Goal: Task Accomplishment & Management: Complete application form

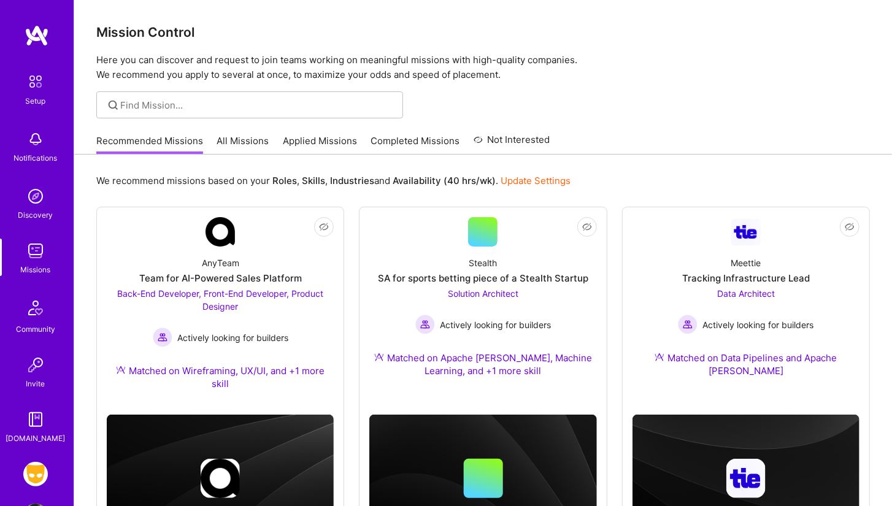
click at [43, 460] on div "Setup Notifications Discovery Missions Community Invite [DOMAIN_NAME] Grindr: M…" at bounding box center [37, 253] width 74 height 506
click at [32, 482] on img at bounding box center [35, 474] width 25 height 25
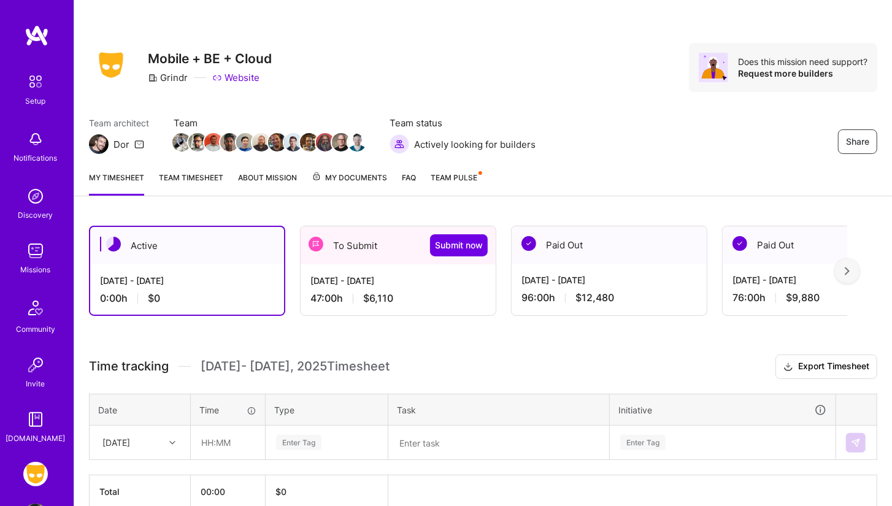
click at [319, 289] on div "[DATE] - [DATE] 47:00 h $6,110" at bounding box center [398, 289] width 195 height 50
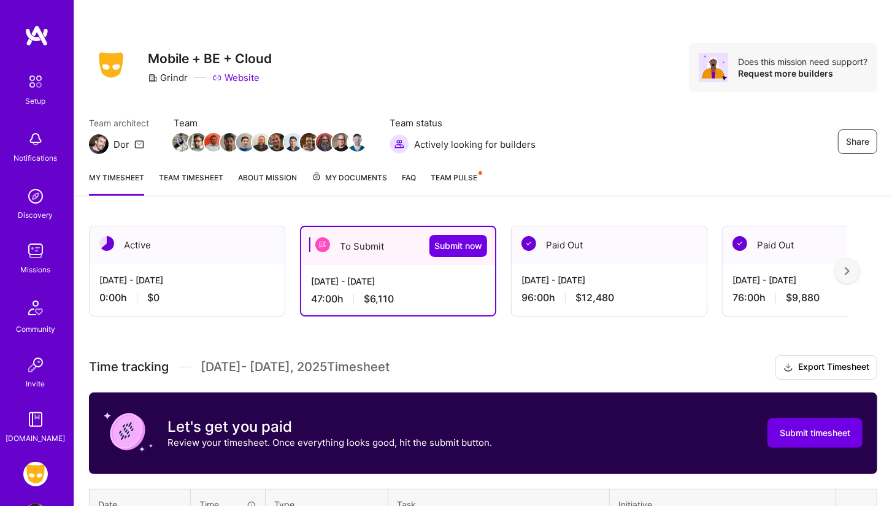
click at [319, 289] on div "[DATE] - [DATE] 47:00 h $6,110" at bounding box center [398, 290] width 194 height 50
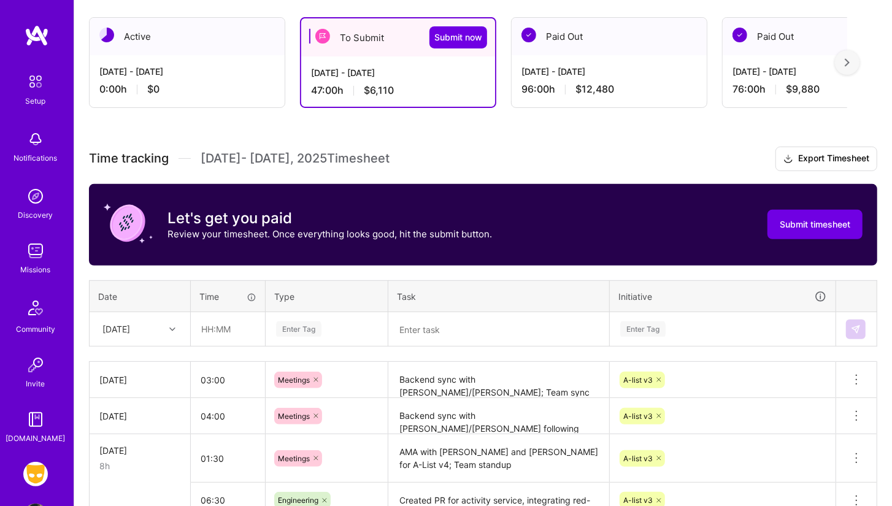
scroll to position [298, 0]
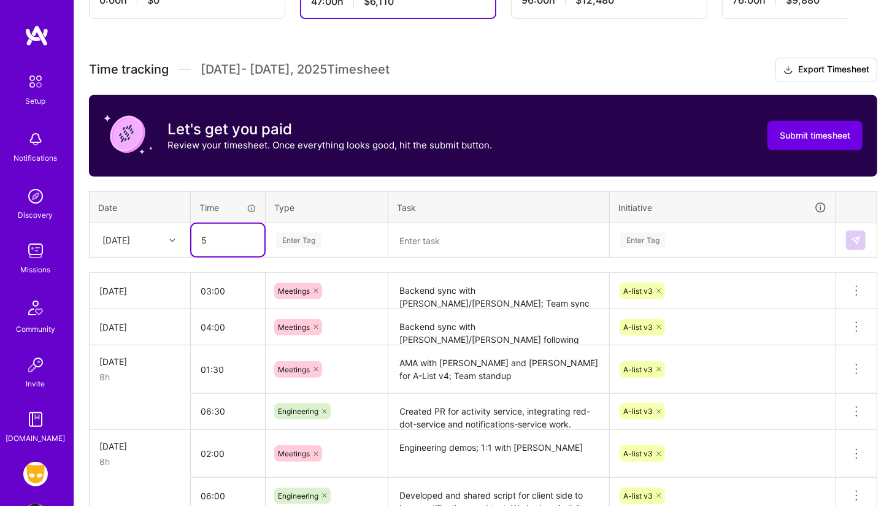
click at [239, 234] on input "5" at bounding box center [227, 240] width 73 height 33
type input "05:00"
click at [158, 254] on td "[DATE]" at bounding box center [140, 240] width 101 height 34
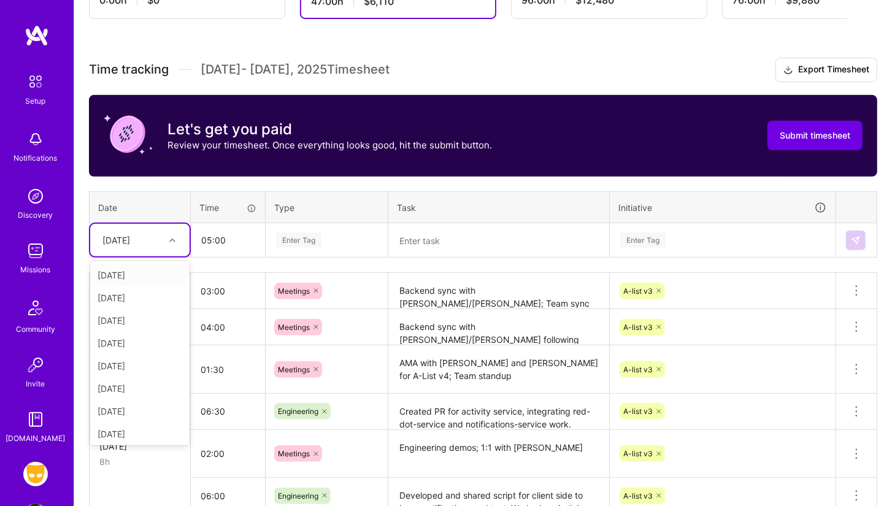
click at [156, 242] on div "[DATE]" at bounding box center [130, 240] width 68 height 20
click at [139, 345] on div "[DATE]" at bounding box center [139, 341] width 99 height 23
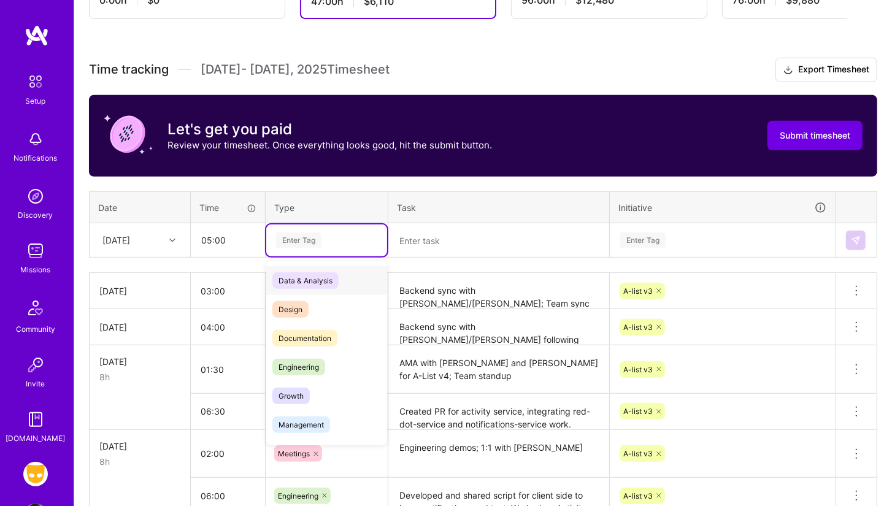
click at [331, 234] on div "Enter Tag" at bounding box center [327, 240] width 104 height 15
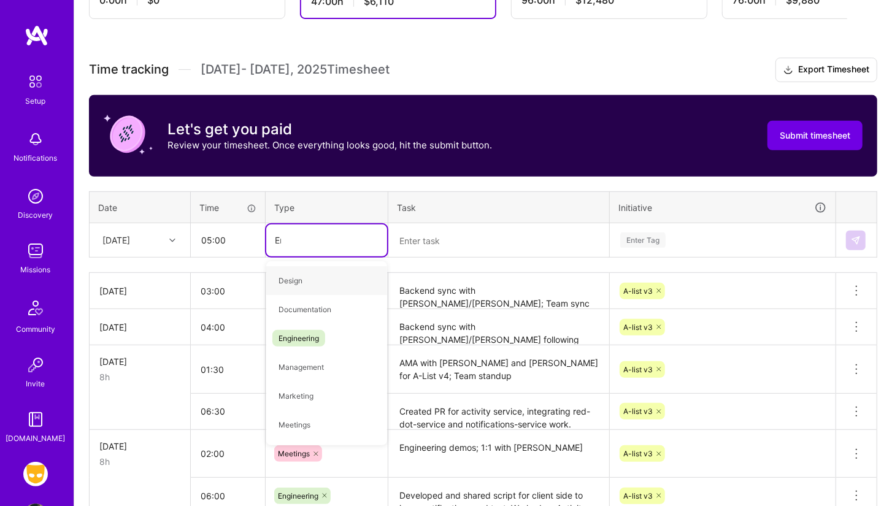
type input "Engin"
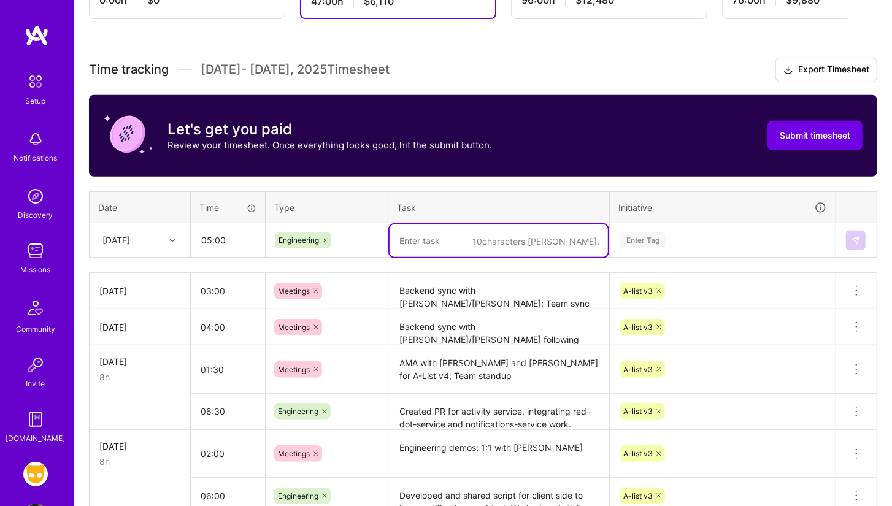
paste textarea "Replacing mock data with real data in activity-service; Synced with [PERSON_NAM…"
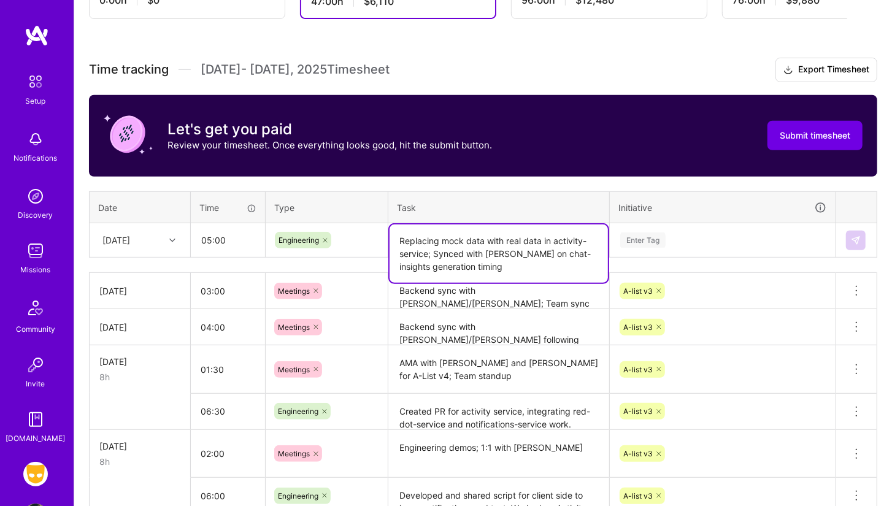
type textarea "Replacing mock data with real data in activity-service; Synced with [PERSON_NAM…"
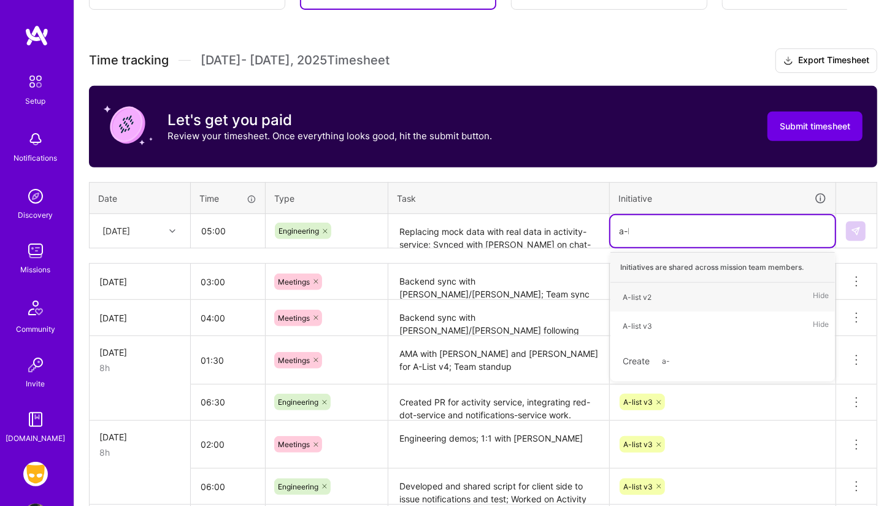
type input "a-li"
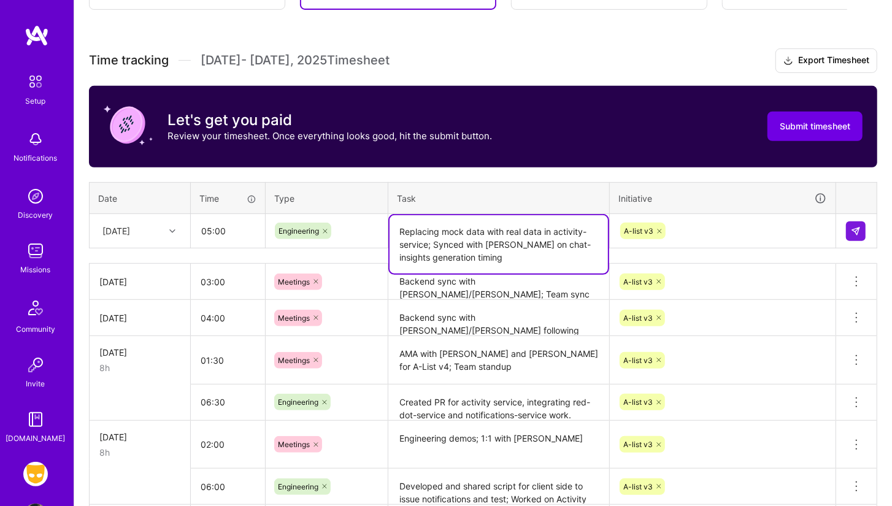
click at [475, 216] on textarea "Replacing mock data with real data in activity-service; Synced with [PERSON_NAM…" at bounding box center [499, 244] width 218 height 58
click at [493, 263] on textarea "Replacing mock data with real data in activity-service; Synced with [PERSON_NAM…" at bounding box center [499, 244] width 218 height 58
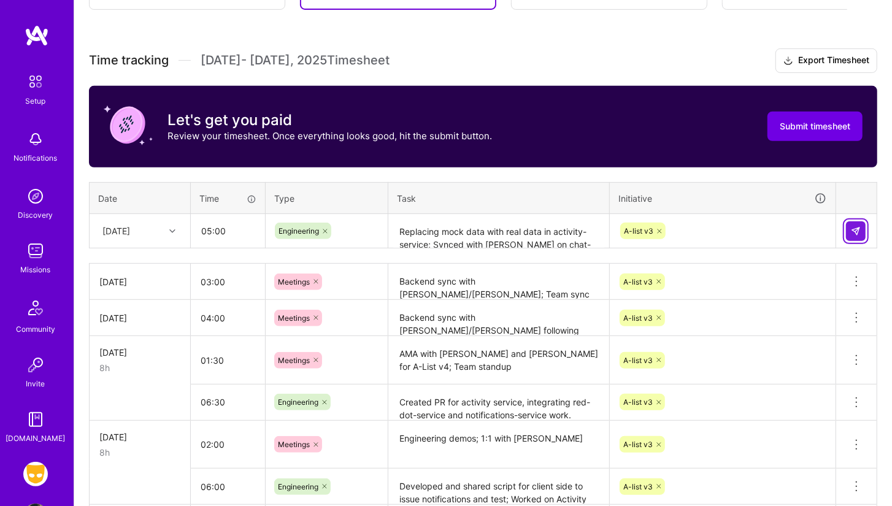
click at [850, 234] on button at bounding box center [856, 232] width 20 height 20
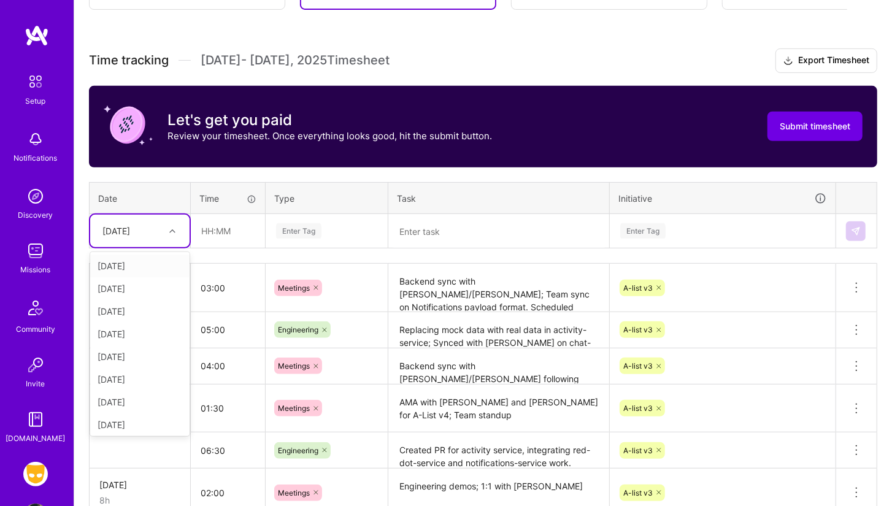
click at [130, 226] on div "[DATE]" at bounding box center [116, 231] width 28 height 13
click at [150, 356] on div "[DATE]" at bounding box center [139, 355] width 99 height 23
click at [241, 229] on input "text" at bounding box center [227, 231] width 73 height 33
type input "02:00"
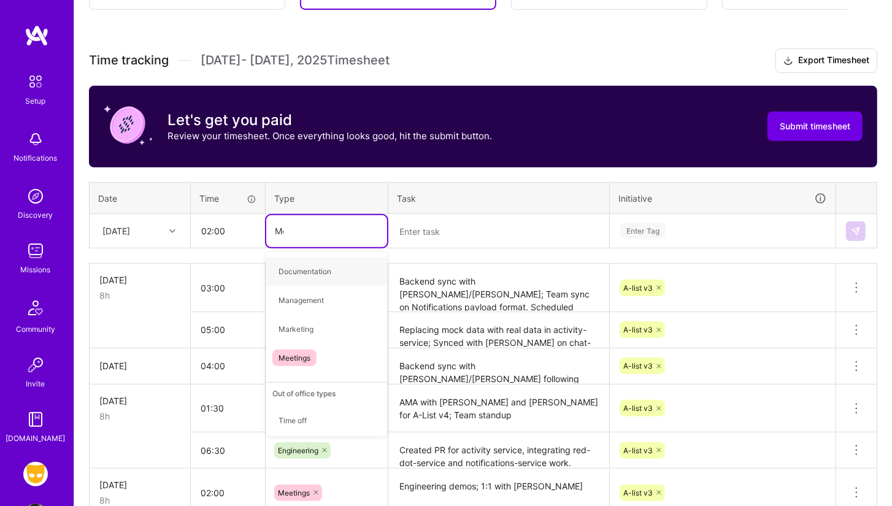
type input "Mee"
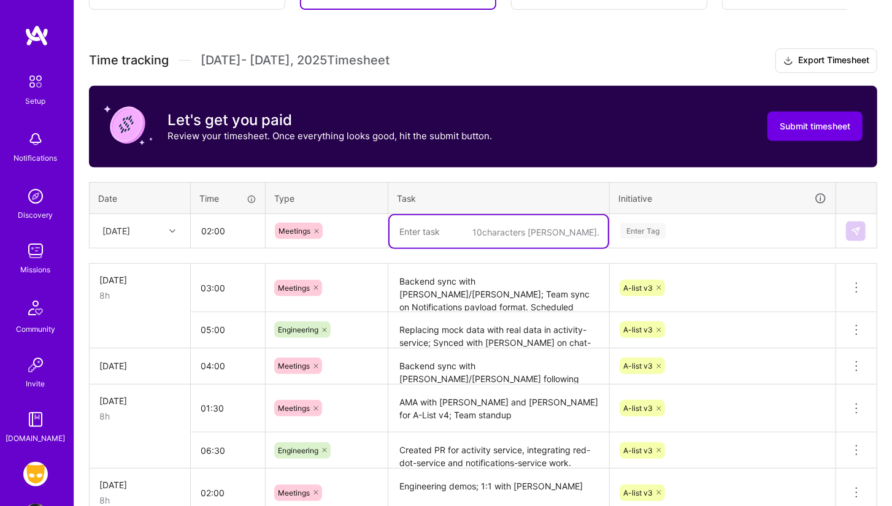
paste textarea "AI/ML sync on A-List v5 Push notifications meeting. Discussing API contracts fo…"
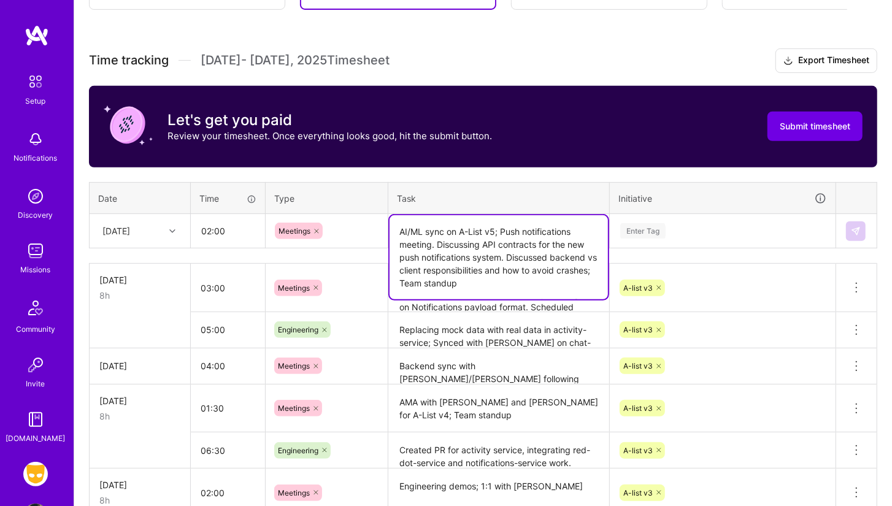
type textarea "AI/ML sync on A-List v5; Push notifications meeting. Discussing API contracts f…"
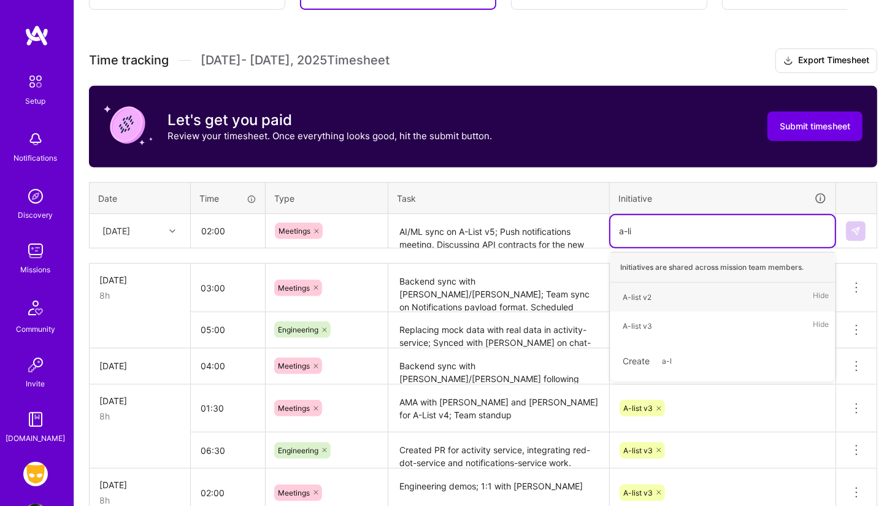
type input "a-list"
click at [654, 322] on span "A-list v3" at bounding box center [638, 326] width 42 height 17
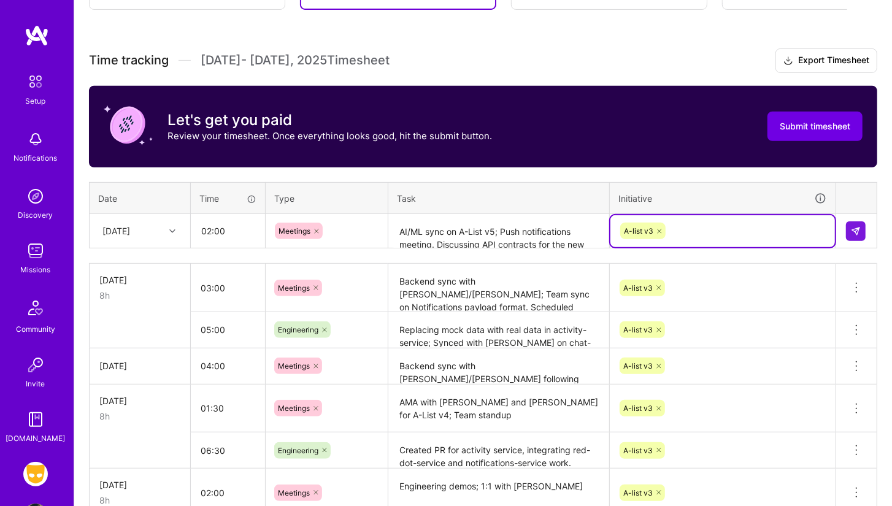
click at [494, 228] on textarea "AI/ML sync on A-List v5; Push notifications meeting. Discussing API contracts f…" at bounding box center [499, 231] width 218 height 33
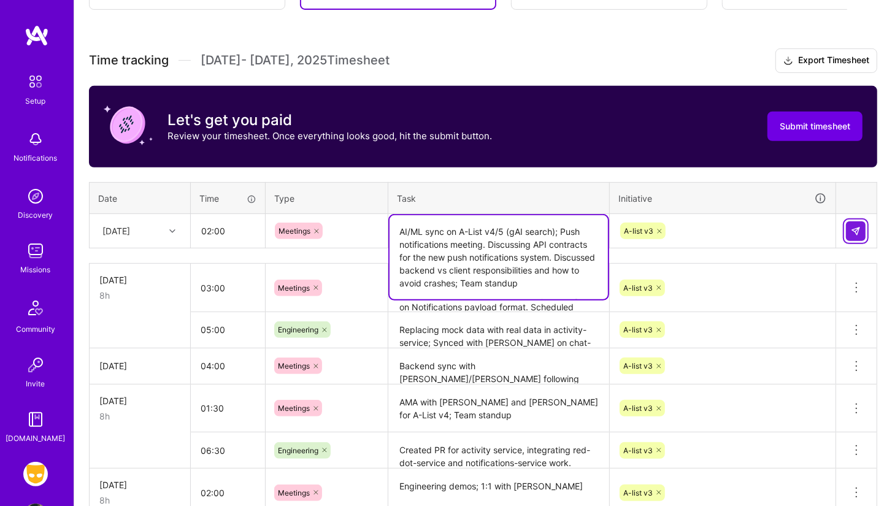
type textarea "AI/ML sync on A-List v4/5 (gAI search); Push notifications meeting. Discussing …"
click at [857, 222] on button at bounding box center [856, 232] width 20 height 20
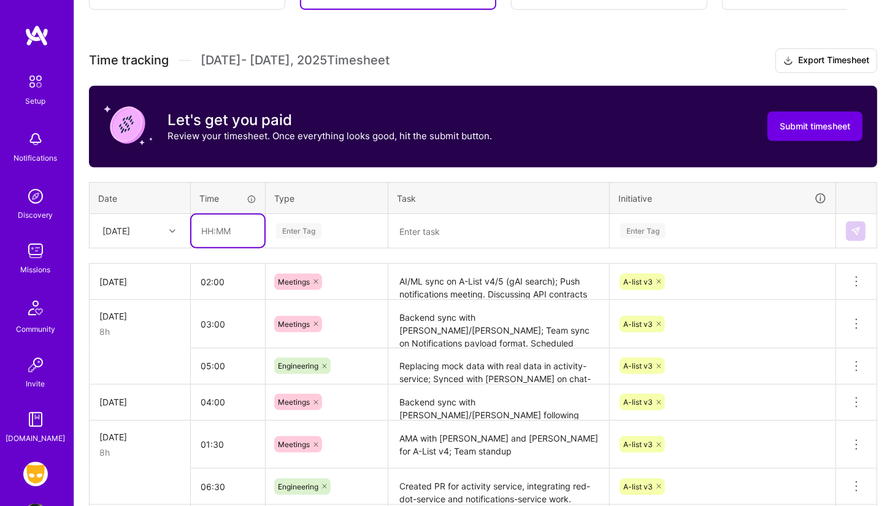
click at [233, 236] on input "text" at bounding box center [227, 231] width 73 height 33
type input "06:00"
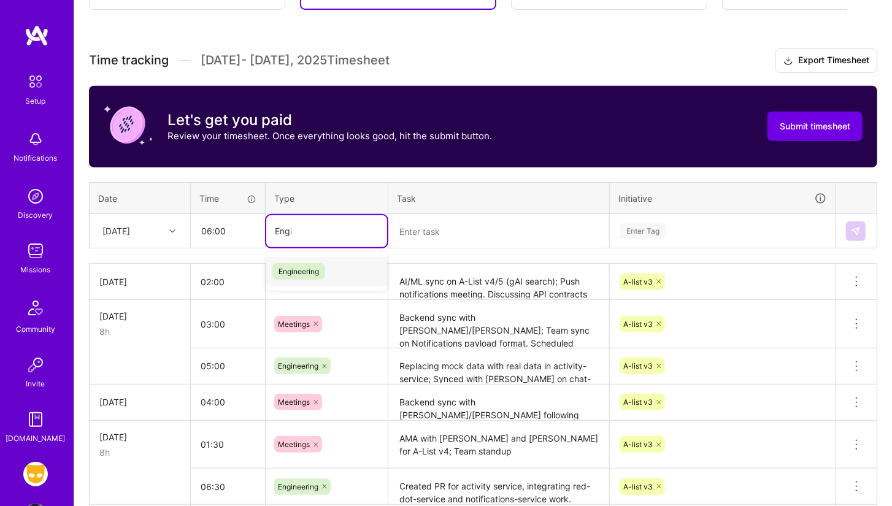
type input "Engin"
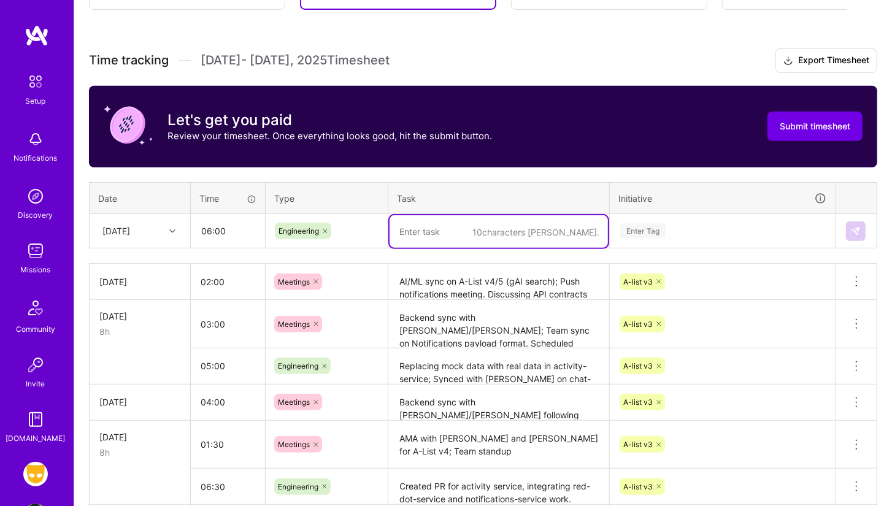
paste textarea "Investigation with [PERSON_NAME]/[PERSON_NAME] around a2/alist/profiles endpoin…"
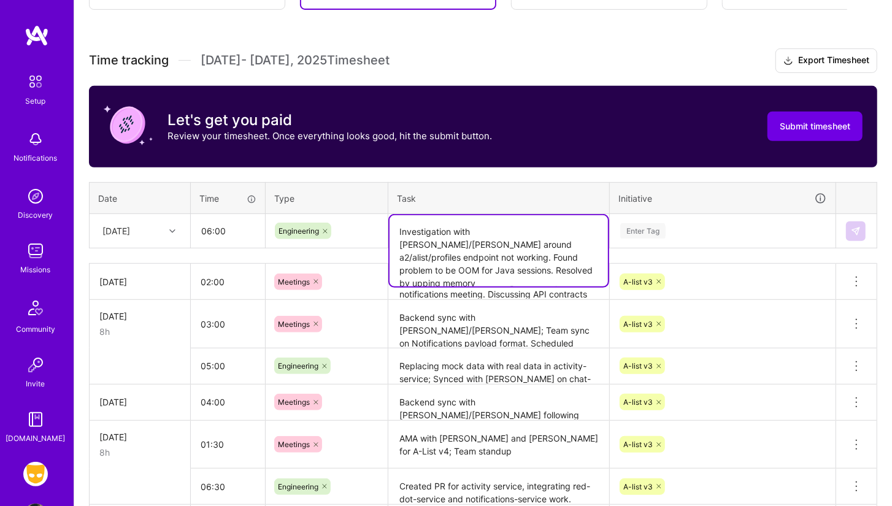
type textarea "Investigation with [PERSON_NAME]/[PERSON_NAME] around a2/alist/profiles endpoin…"
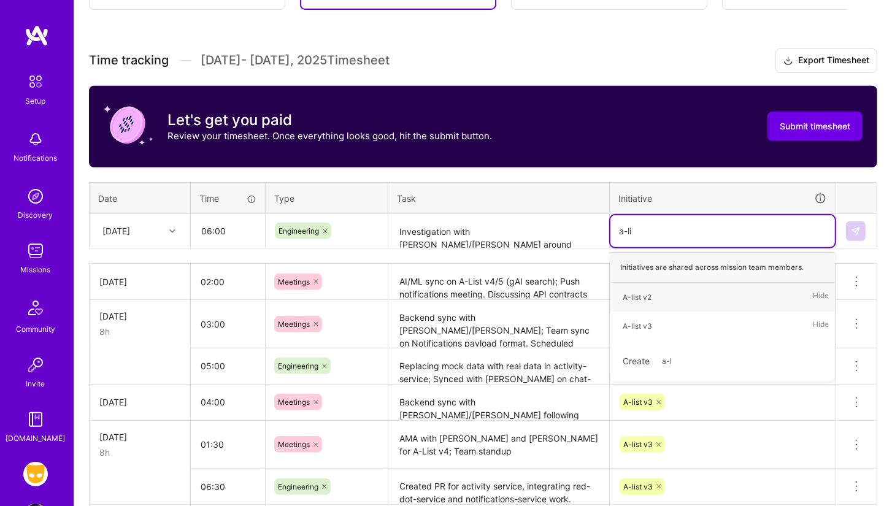
type input "a-list"
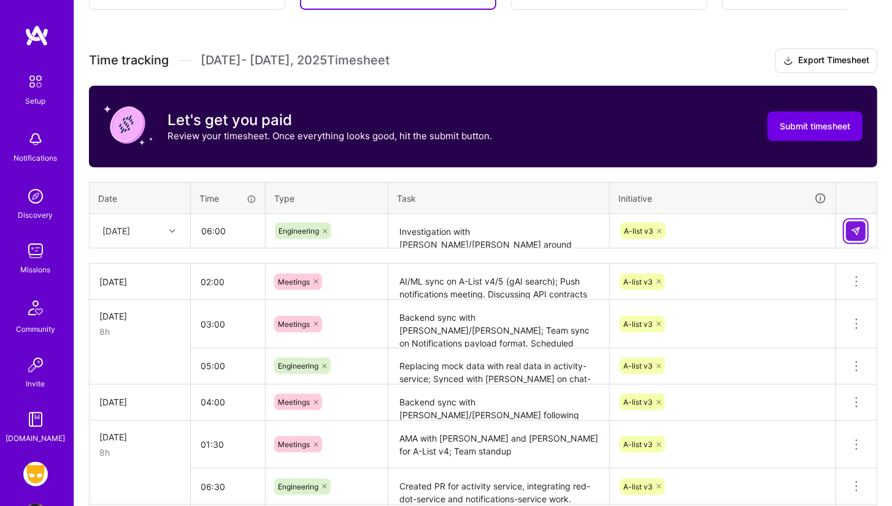
click at [853, 235] on button at bounding box center [856, 232] width 20 height 20
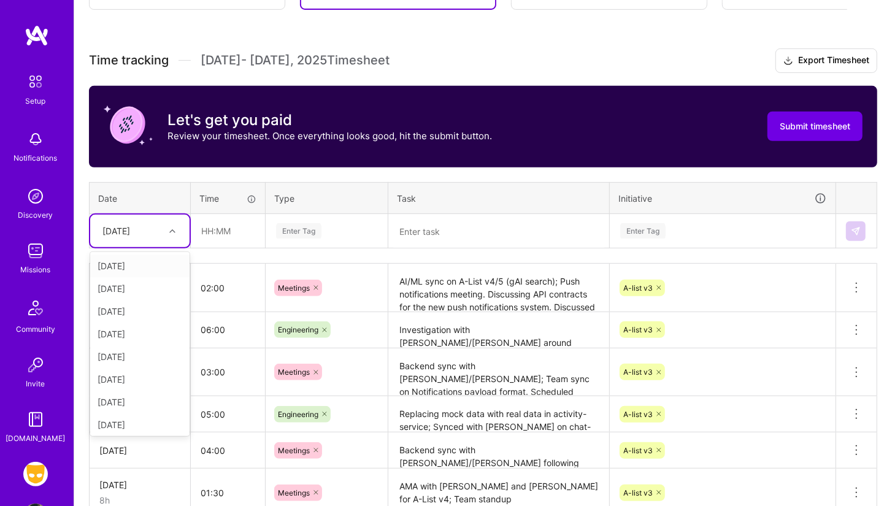
click at [173, 215] on div "[DATE]" at bounding box center [139, 231] width 99 height 33
click at [148, 376] on div "[DATE]" at bounding box center [139, 377] width 99 height 23
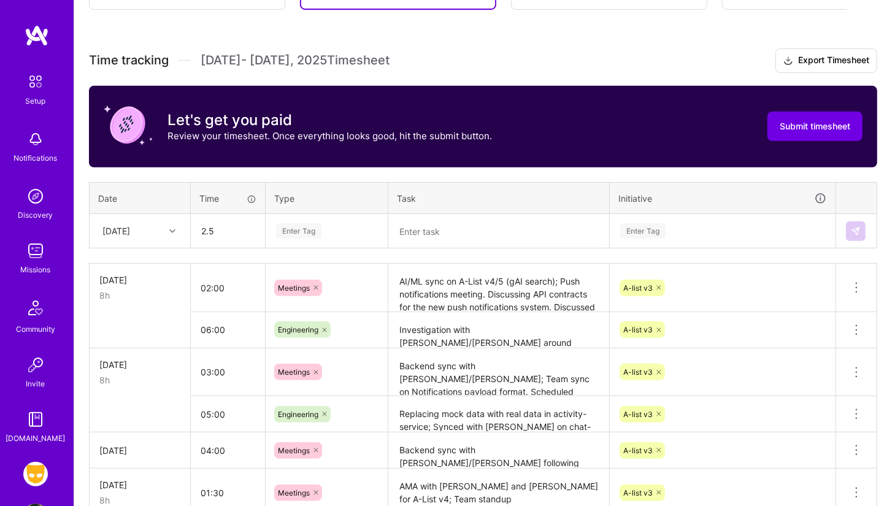
type input "02:30"
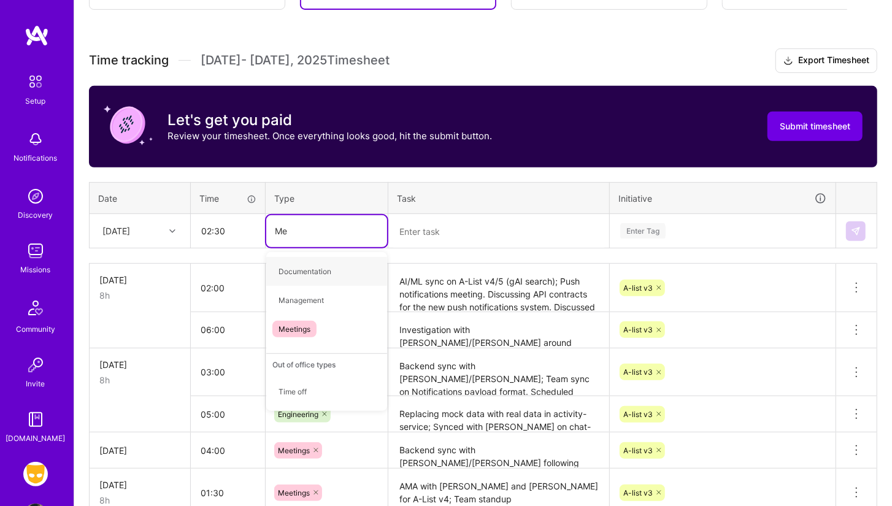
type input "Mee"
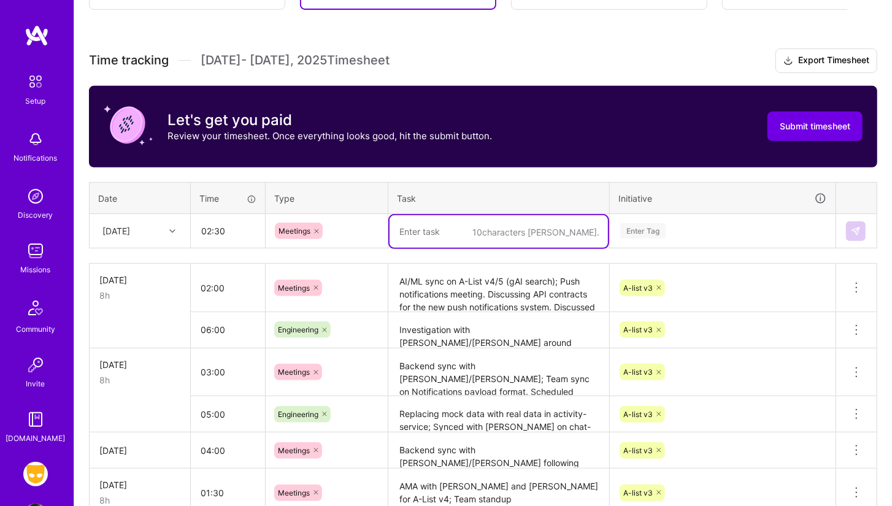
paste textarea "Team standup and retro; Backend sync with [PERSON_NAME]/[PERSON_NAME] on JWT to…"
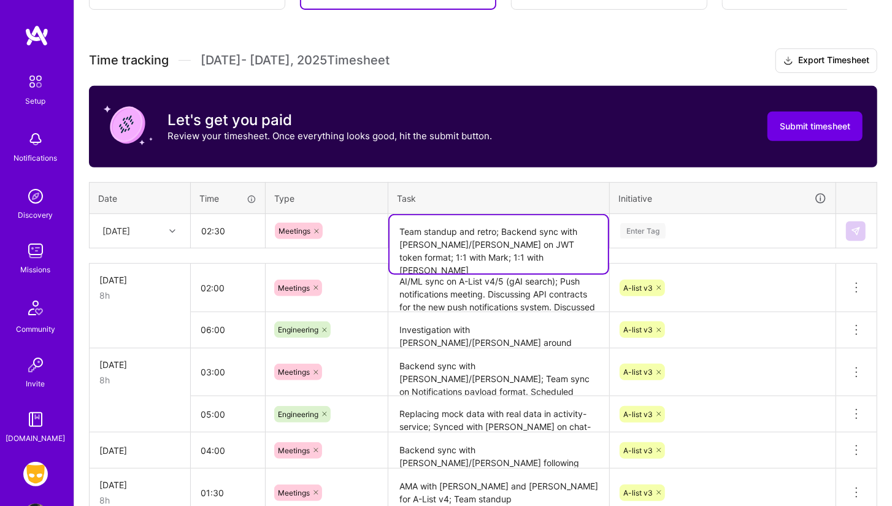
type textarea "Team standup and retro; Backend sync with [PERSON_NAME]/[PERSON_NAME] on JWT to…"
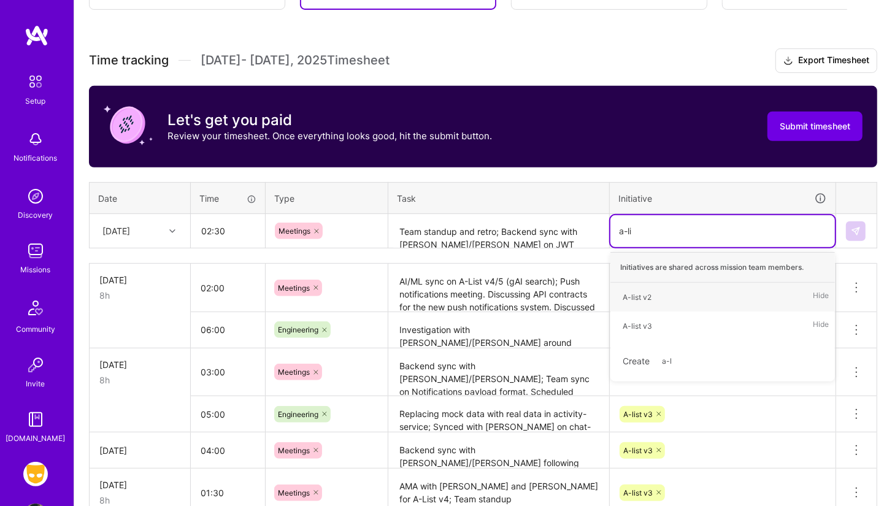
type input "a-list"
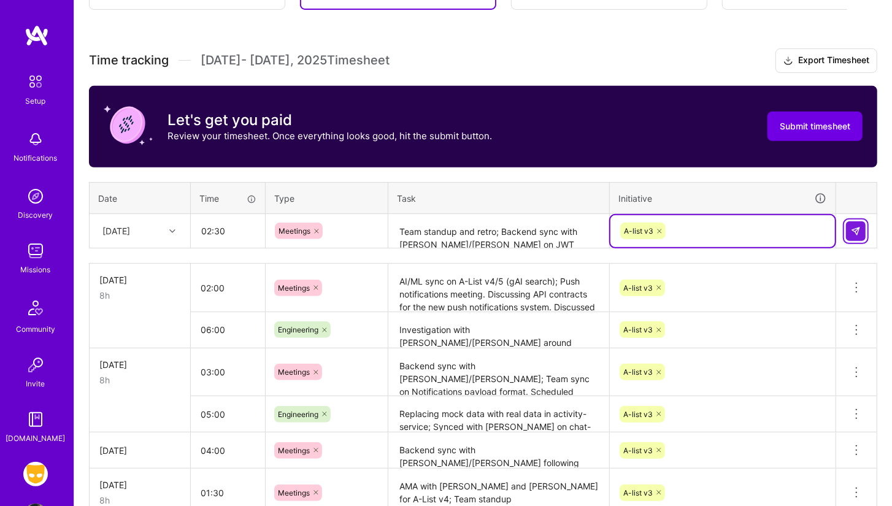
click at [860, 227] on img at bounding box center [856, 231] width 10 height 10
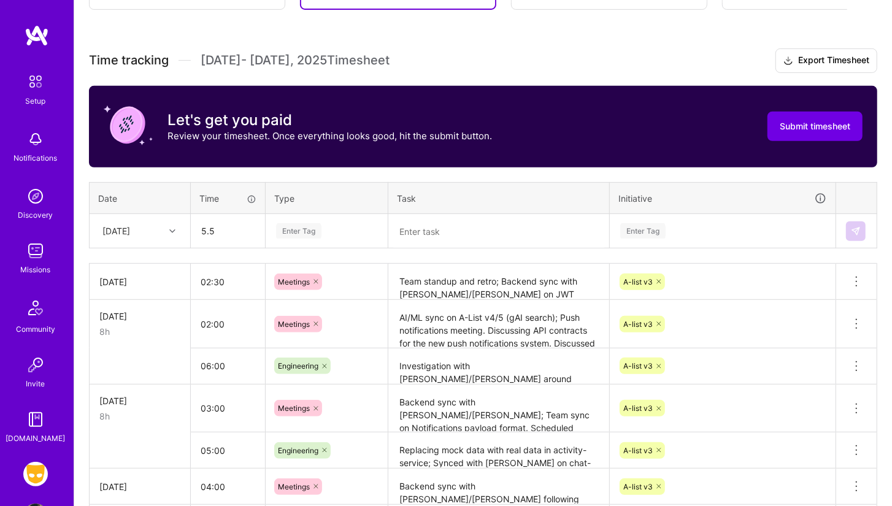
type input "05:30"
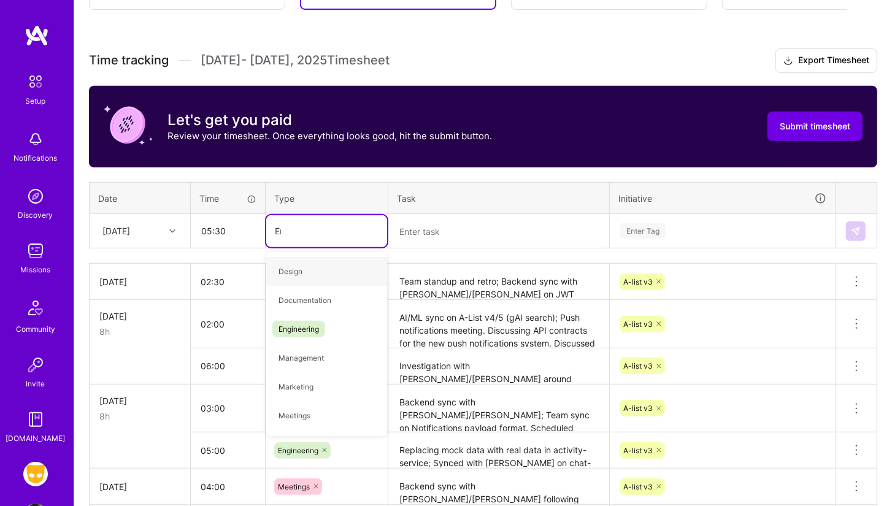
type input "Engin"
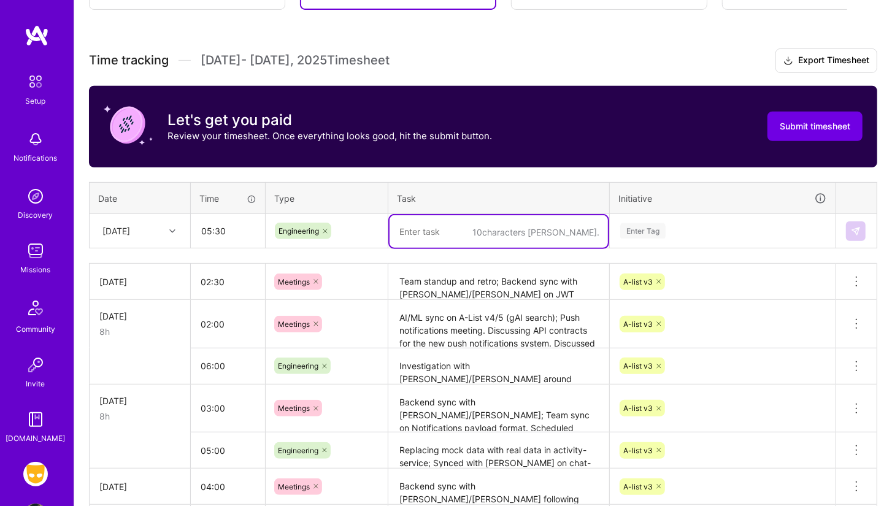
paste textarea "Bug investigation around report from Wacko and [PERSON_NAME] isInAList being in…"
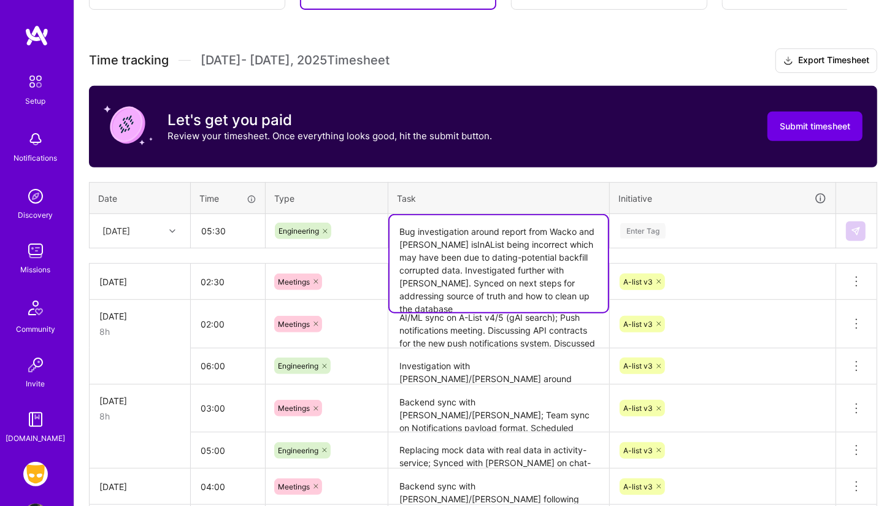
type textarea "Bug investigation around report from Wacko and [PERSON_NAME] isInAList being in…"
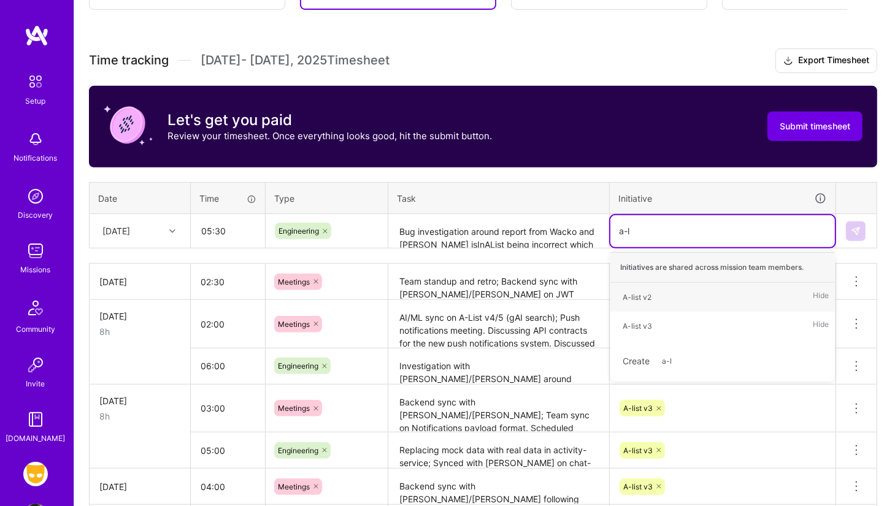
type input "a-li"
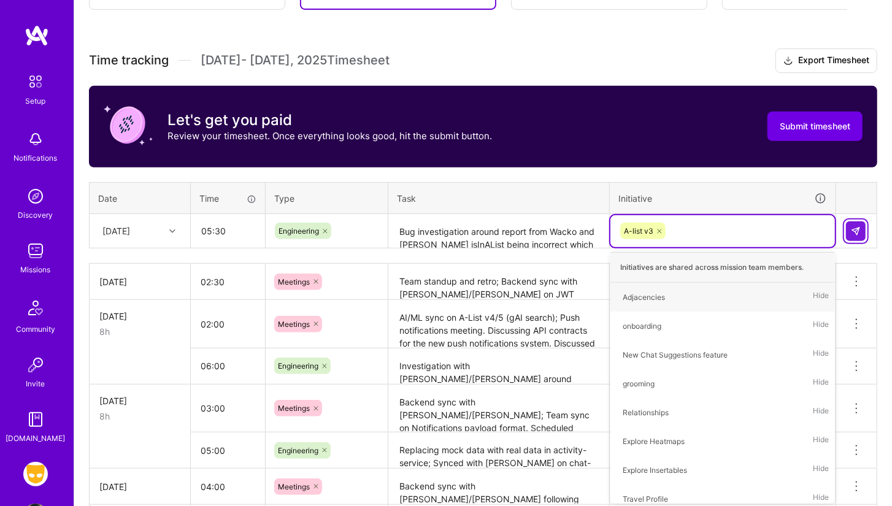
click at [855, 222] on button at bounding box center [856, 232] width 20 height 20
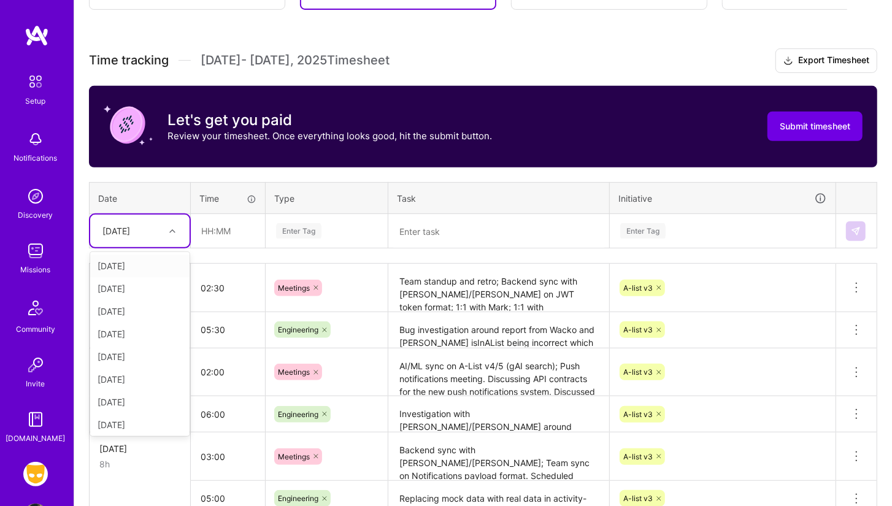
click at [130, 234] on div "[DATE]" at bounding box center [116, 231] width 28 height 13
click at [143, 396] on div "[DATE]" at bounding box center [139, 399] width 99 height 23
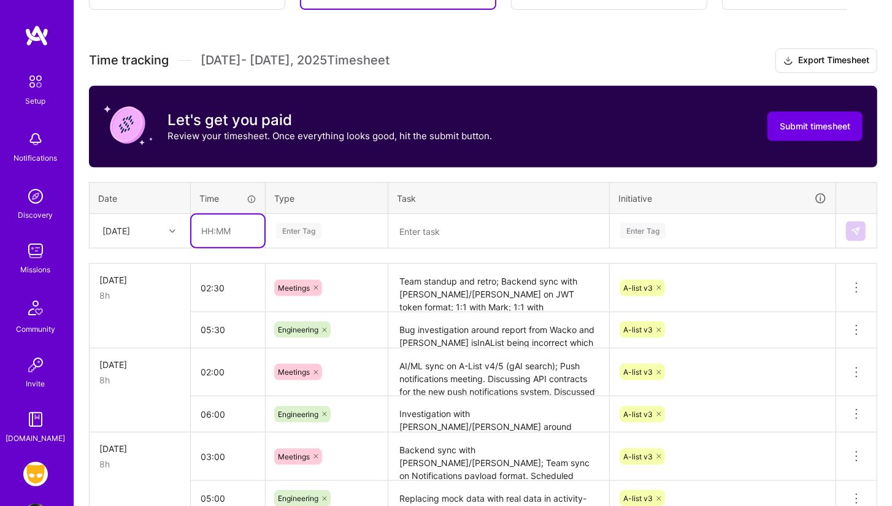
click at [228, 233] on input "text" at bounding box center [227, 231] width 73 height 33
type input "02:00"
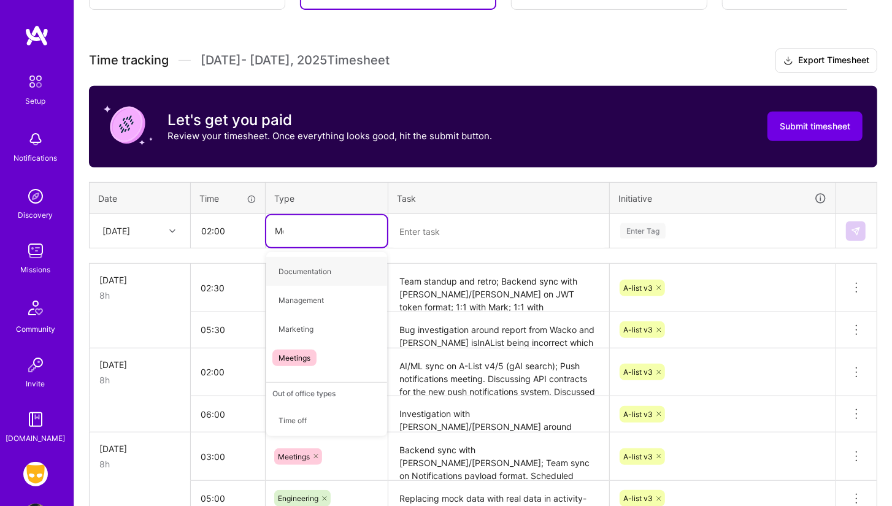
type input "Mee"
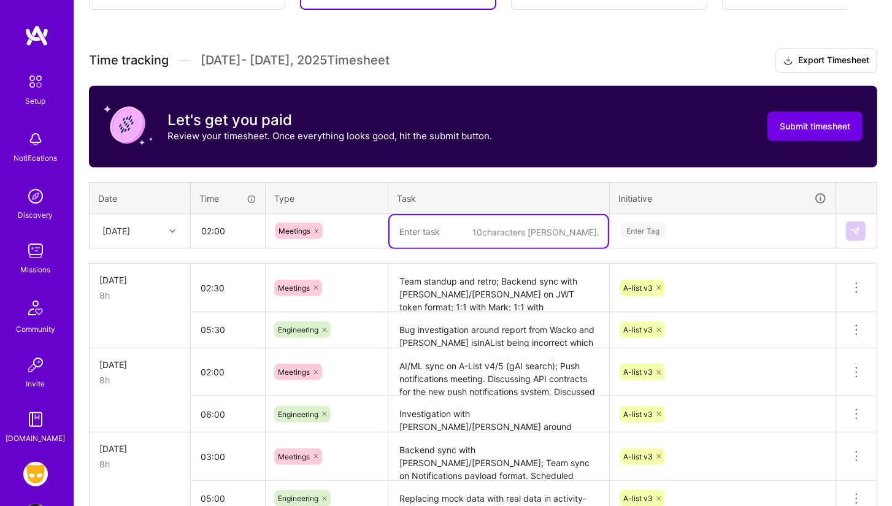
paste textarea "Privacy opt out; Team standup; Sync with Abram on priorities and deliverables f…"
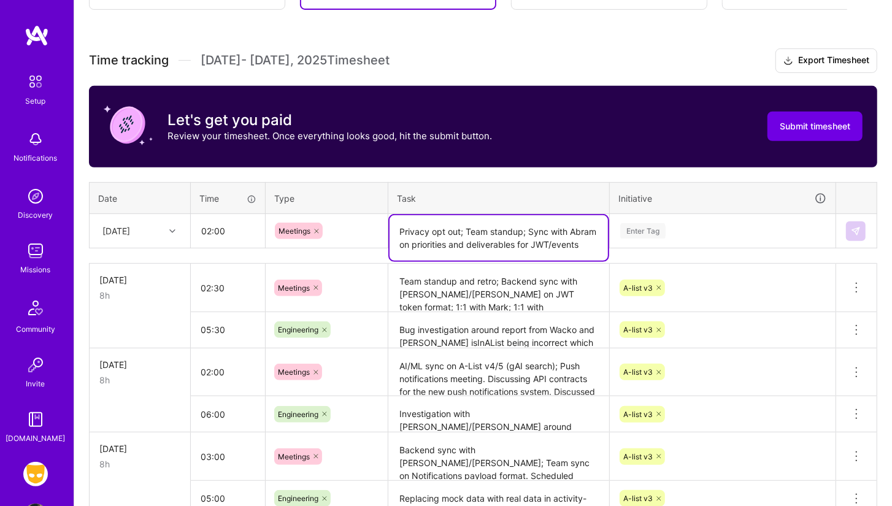
type textarea "Privacy opt out; Team standup; Sync with Abram on priorities and deliverables f…"
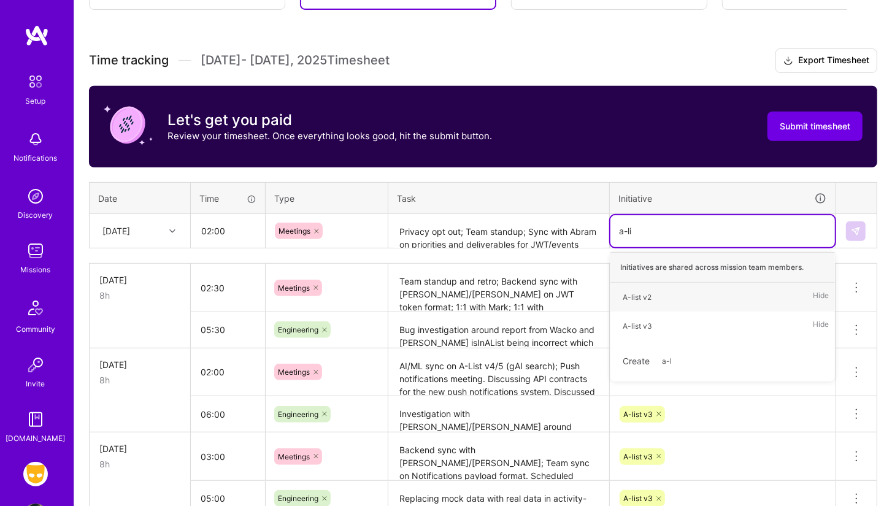
type input "a-list"
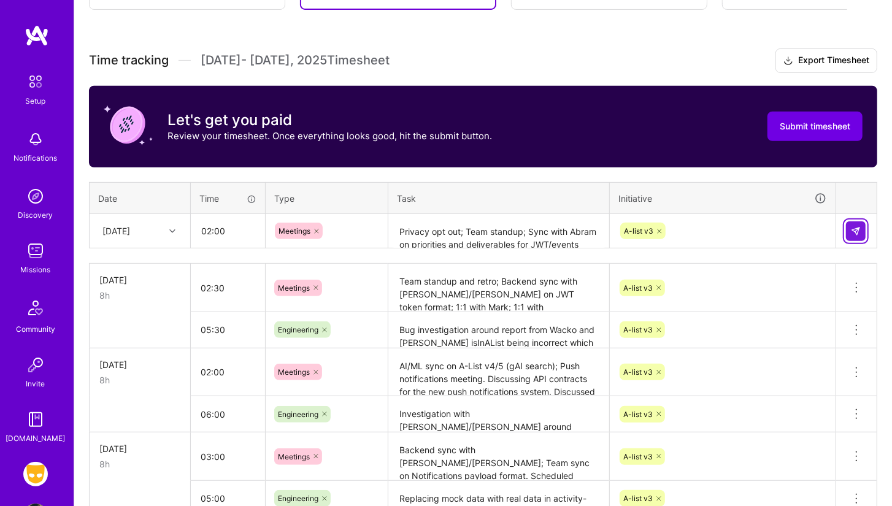
click at [852, 231] on img at bounding box center [856, 231] width 10 height 10
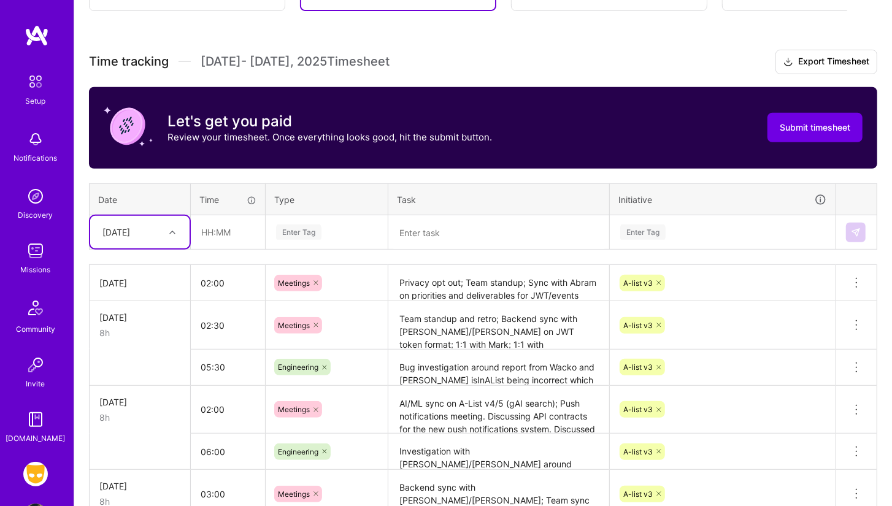
scroll to position [308, 0]
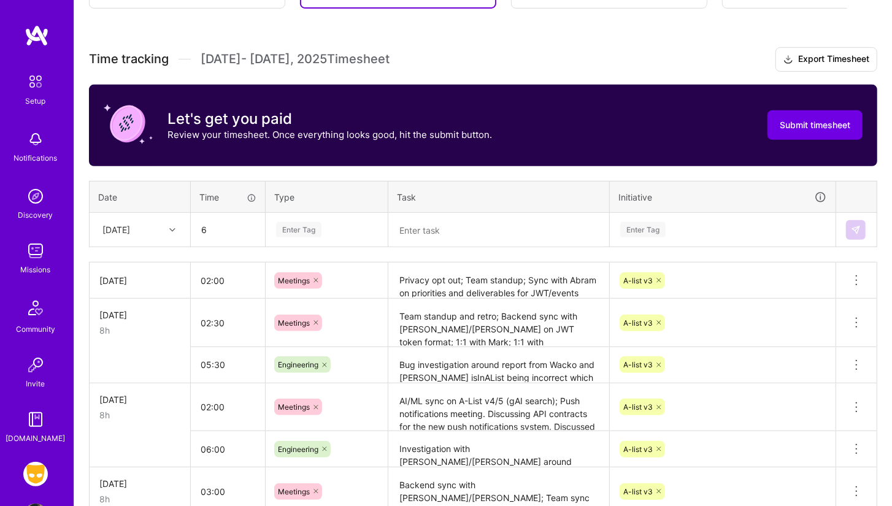
type input "06:00"
type input "Engin"
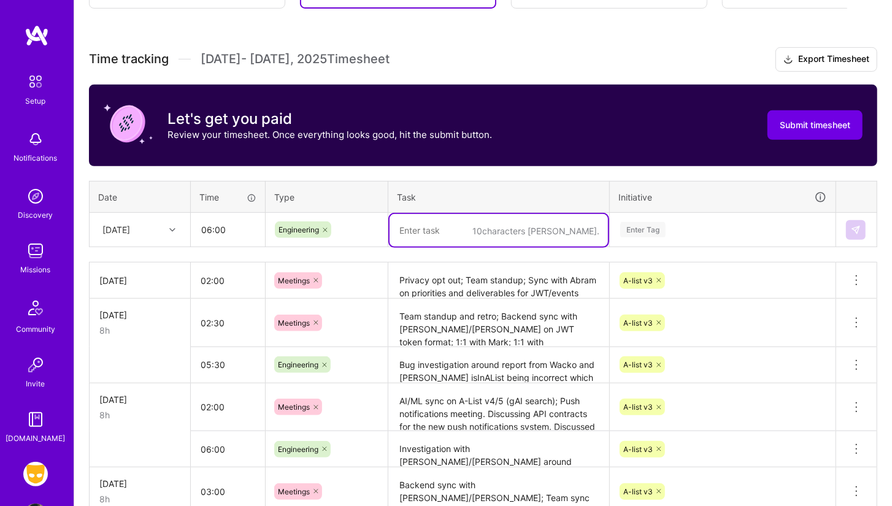
paste textarea "Debugging broken dev a-list endpoints with [PERSON_NAME]. Found problem to be O…"
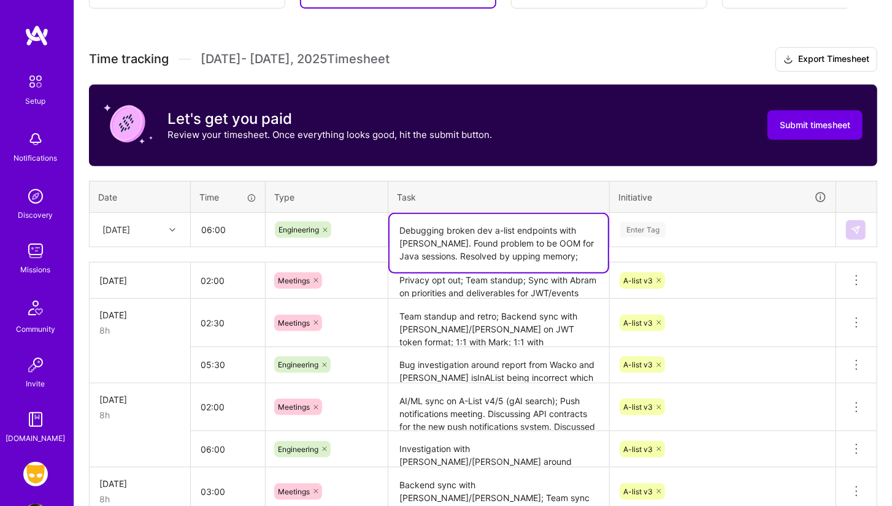
paste textarea "Wrapped up investigations work with [PERSON_NAME]. Continued implementing a-lis…"
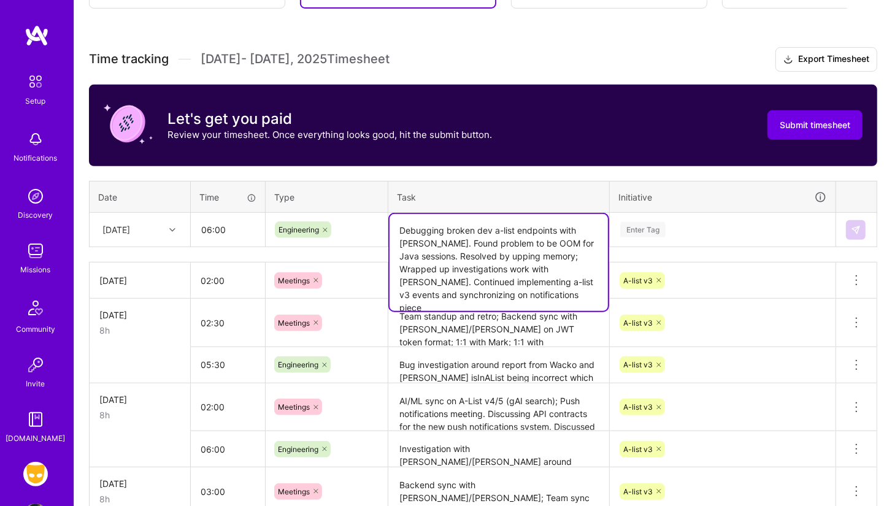
type textarea "Debugging broken dev a-list endpoints with [PERSON_NAME]. Found problem to be O…"
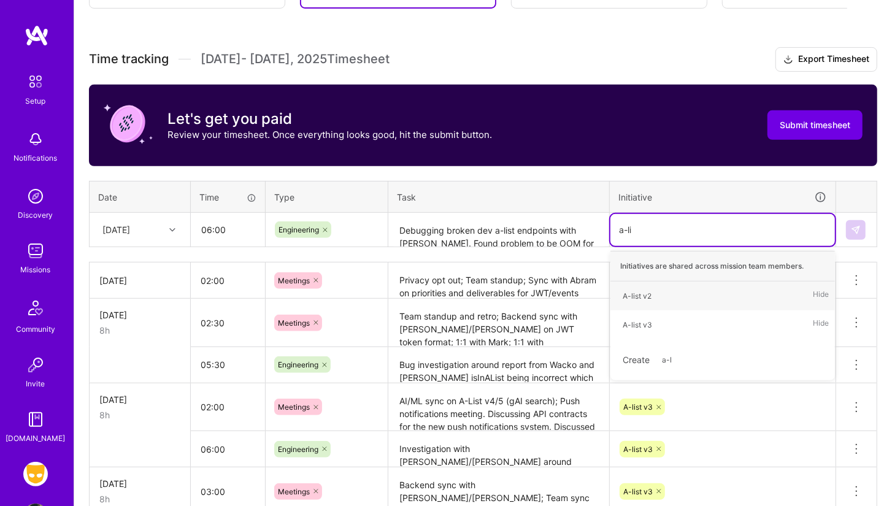
type input "a-list"
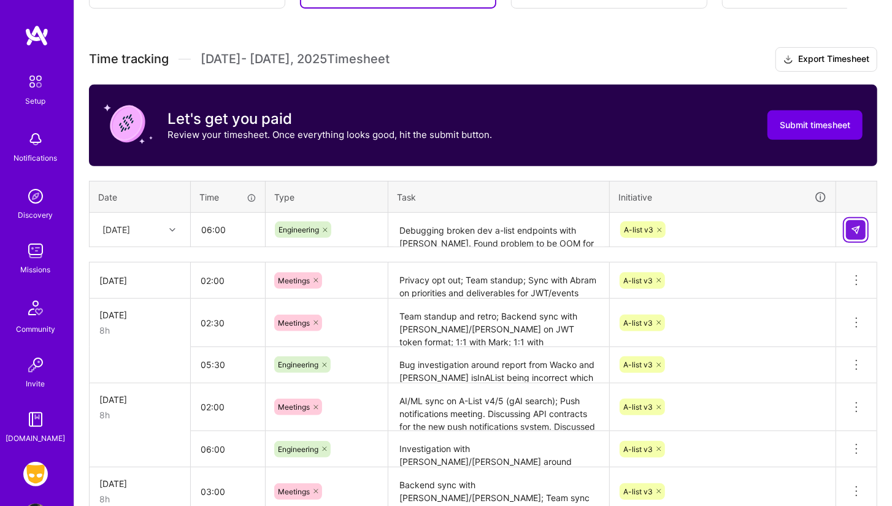
click at [865, 234] on button at bounding box center [856, 230] width 20 height 20
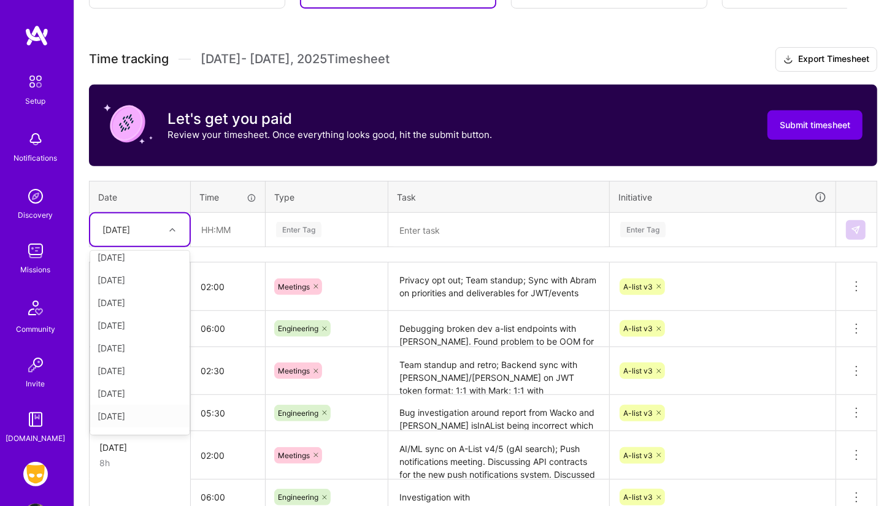
scroll to position [139, 0]
type input "02:00"
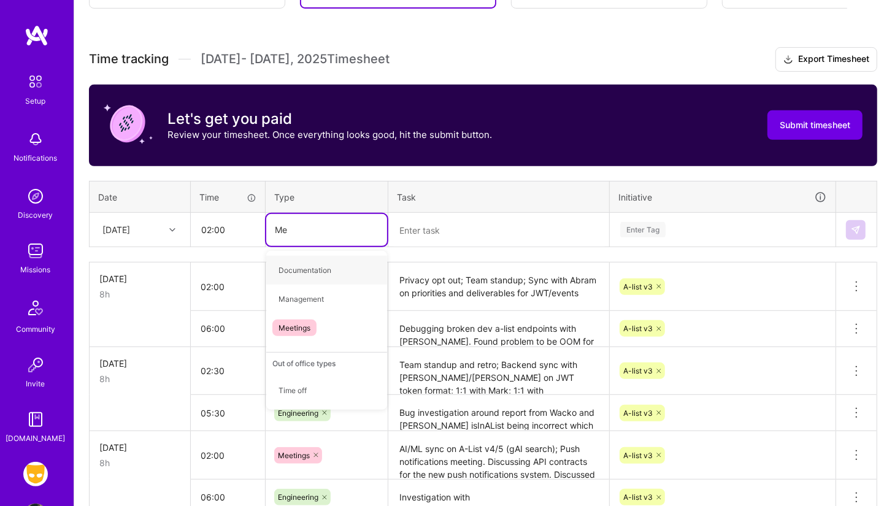
type input "Mee"
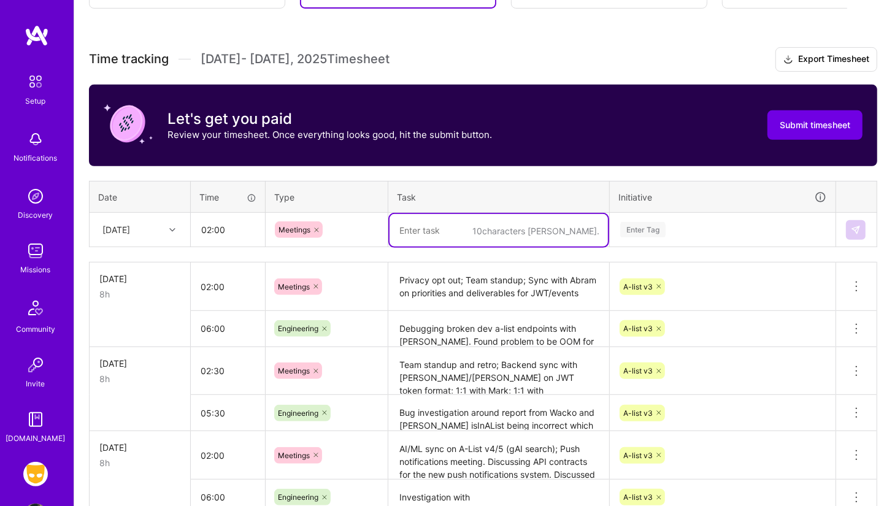
paste textarea "Backend sync with [PERSON_NAME]/[PERSON_NAME]; 1:1 with Mark around A-List v4 e…"
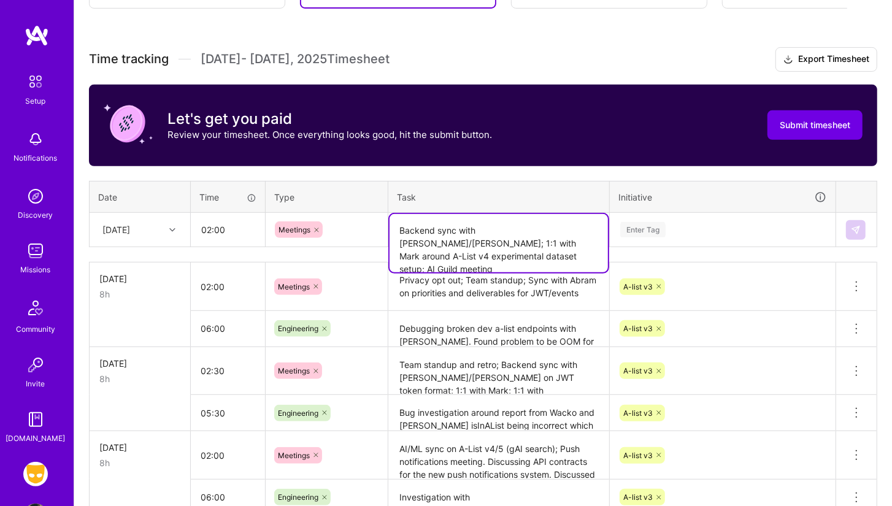
type textarea "Backend sync with [PERSON_NAME]/[PERSON_NAME]; 1:1 with Mark around A-List v4 e…"
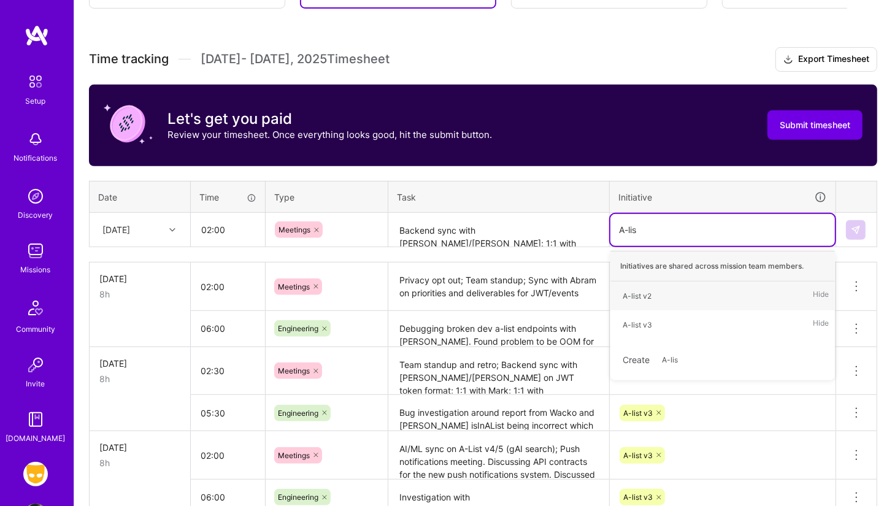
type input "A-list"
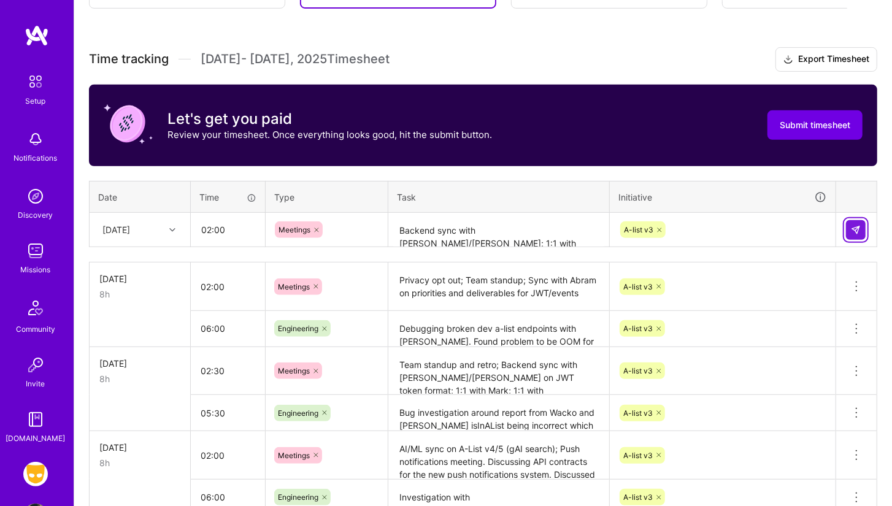
click at [855, 220] on button at bounding box center [856, 230] width 20 height 20
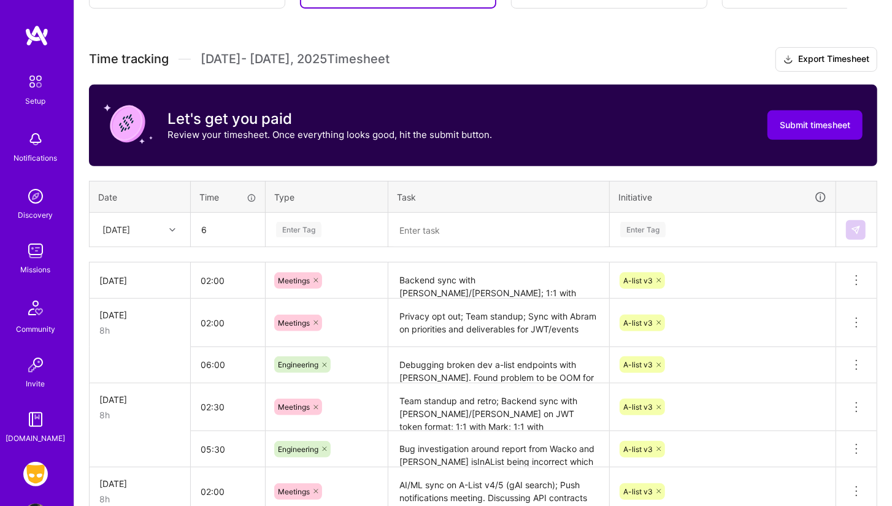
type input "06:00"
type input "Engin"
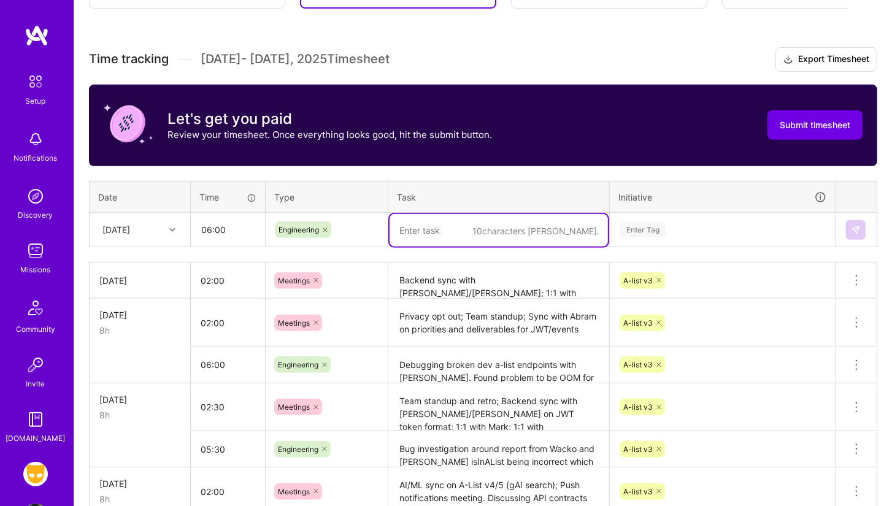
paste textarea "Added consent-opt-out enum for GAI; Added event processors for 6 A-list v3 even…"
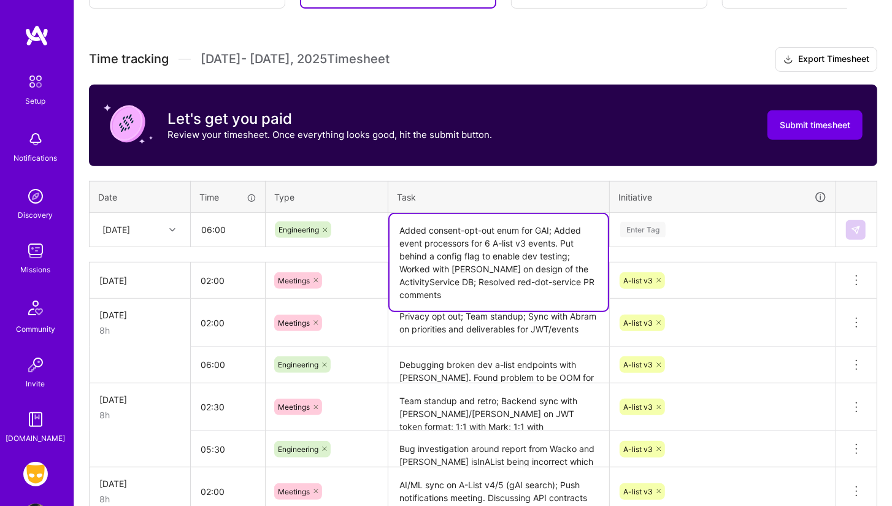
type textarea "Added consent-opt-out enum for GAI; Added event processors for 6 A-list v3 even…"
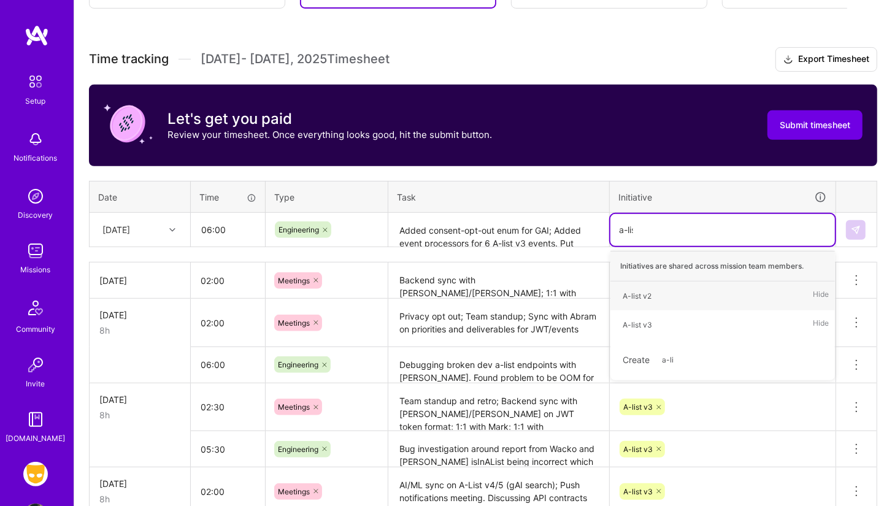
type input "a-list"
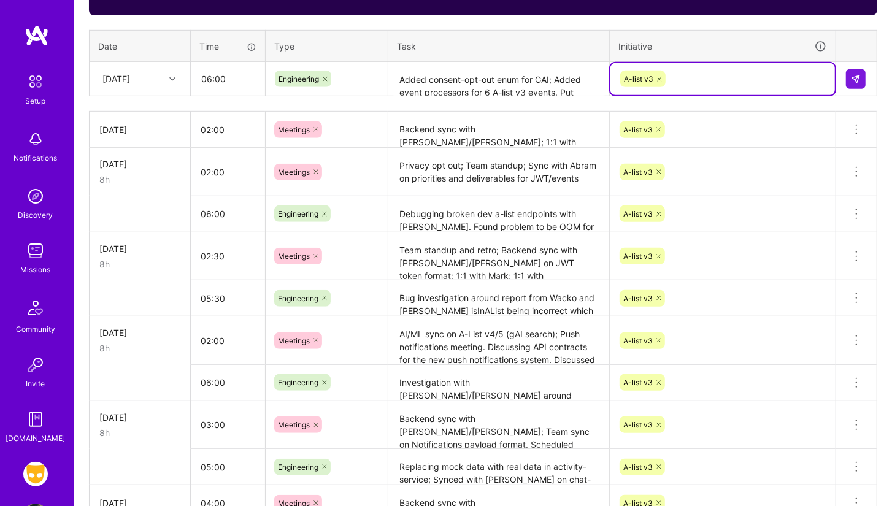
scroll to position [319, 0]
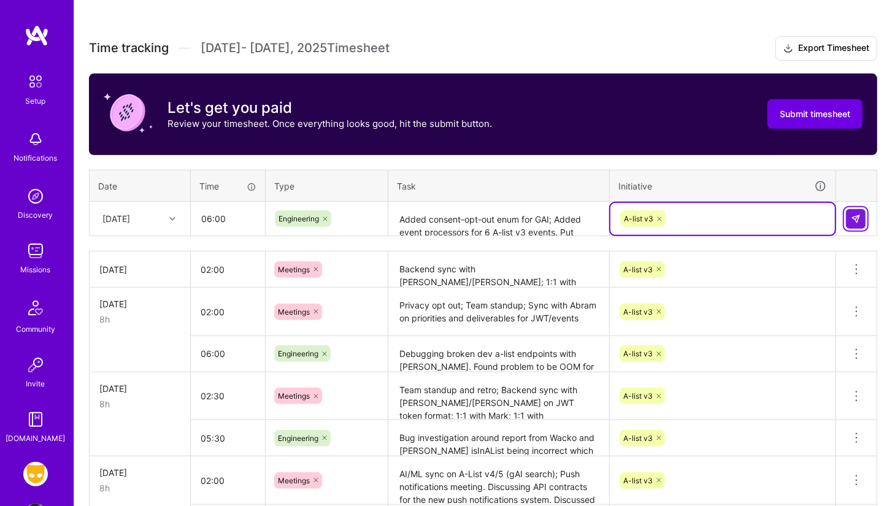
click at [859, 210] on button at bounding box center [856, 219] width 20 height 20
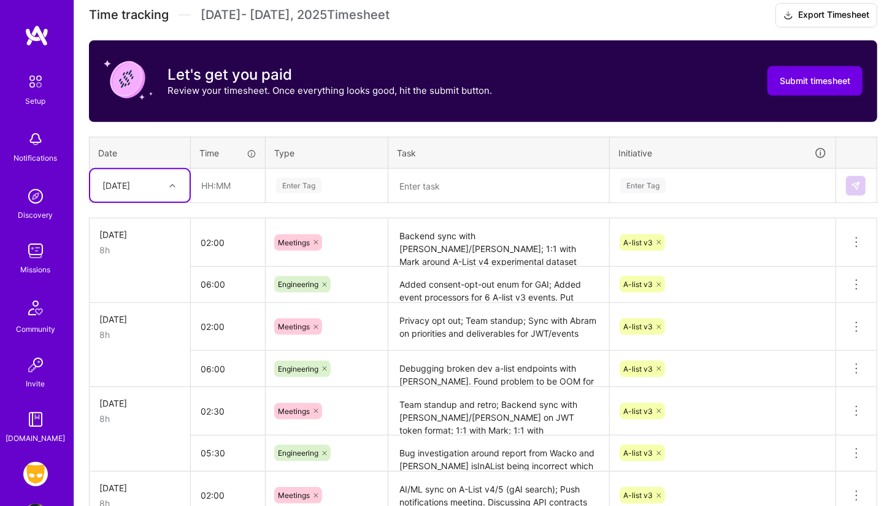
scroll to position [328, 0]
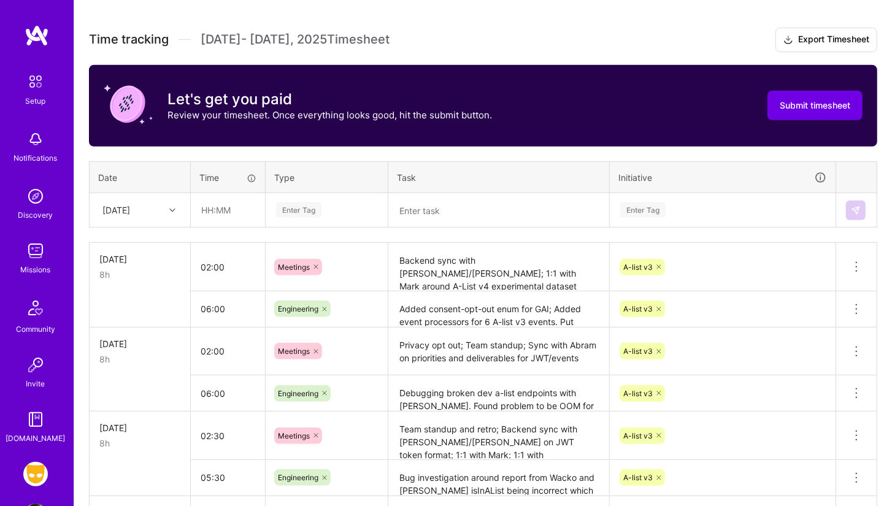
drag, startPoint x: 288, startPoint y: 227, endPoint x: 148, endPoint y: 201, distance: 142.9
click at [147, 201] on div "[DATE]" at bounding box center [130, 210] width 68 height 20
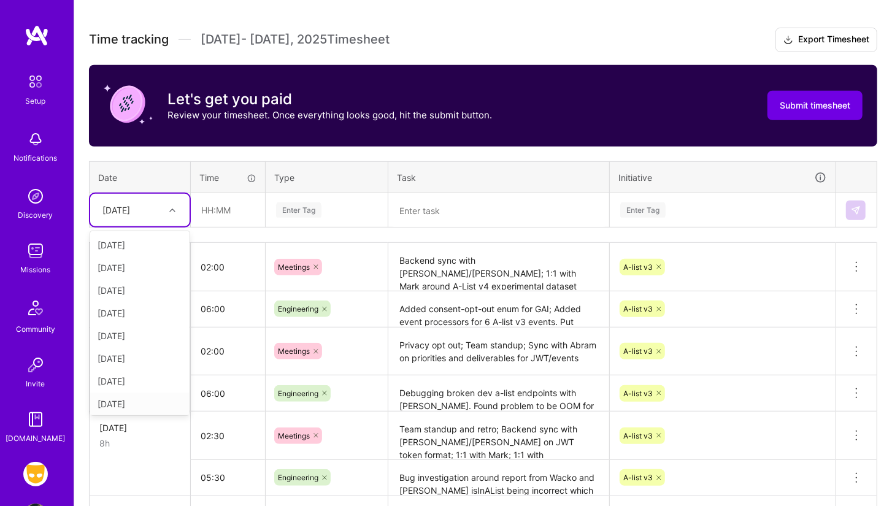
click at [134, 408] on div "[DATE]" at bounding box center [139, 404] width 99 height 23
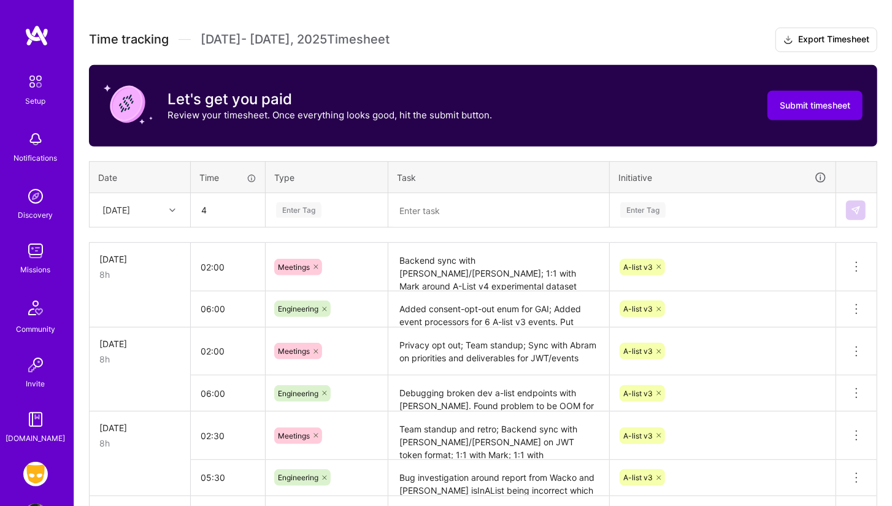
type input "04:00"
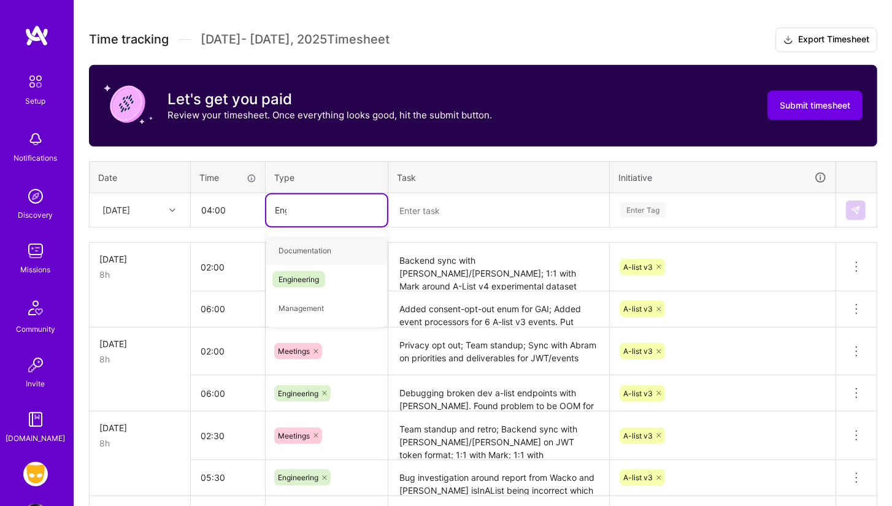
type input "Engin"
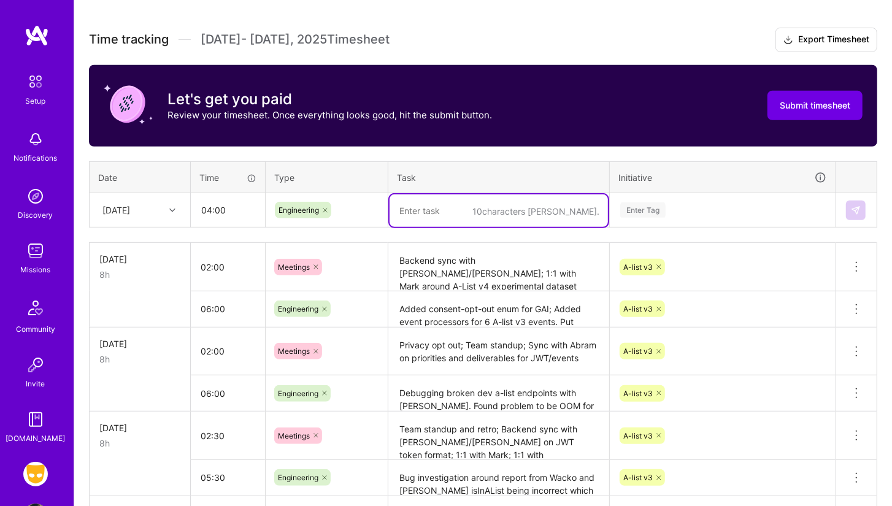
paste textarea "Added notification channel for a-list; Fleshed out notification schema with [PE…"
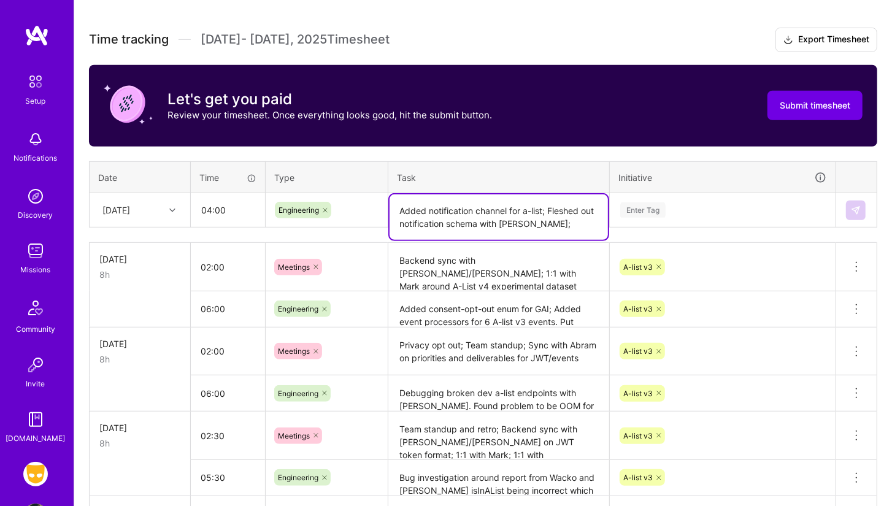
type textarea "Added notification channel for a-list; Fleshed out notification schema with [PE…"
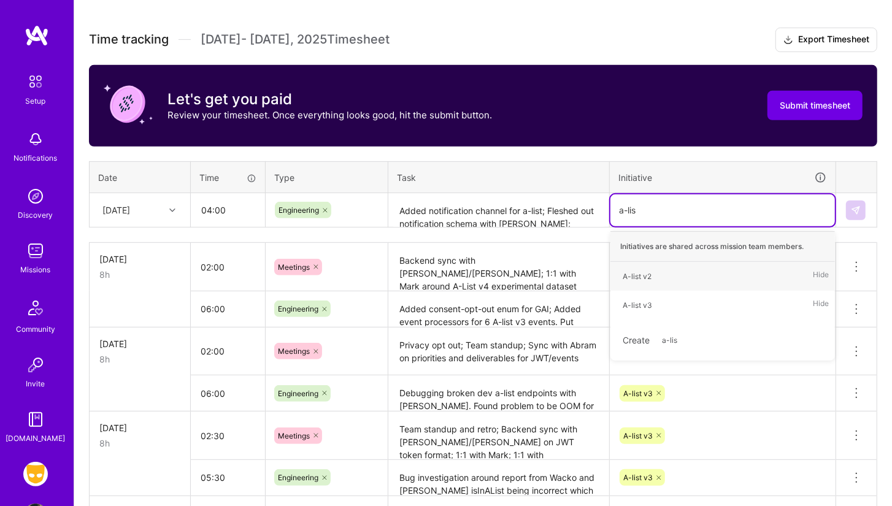
type input "a-list"
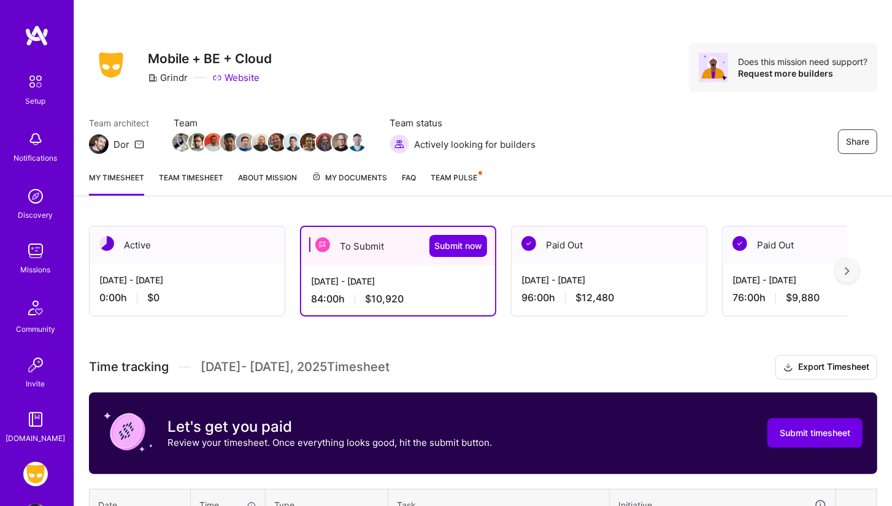
scroll to position [223, 0]
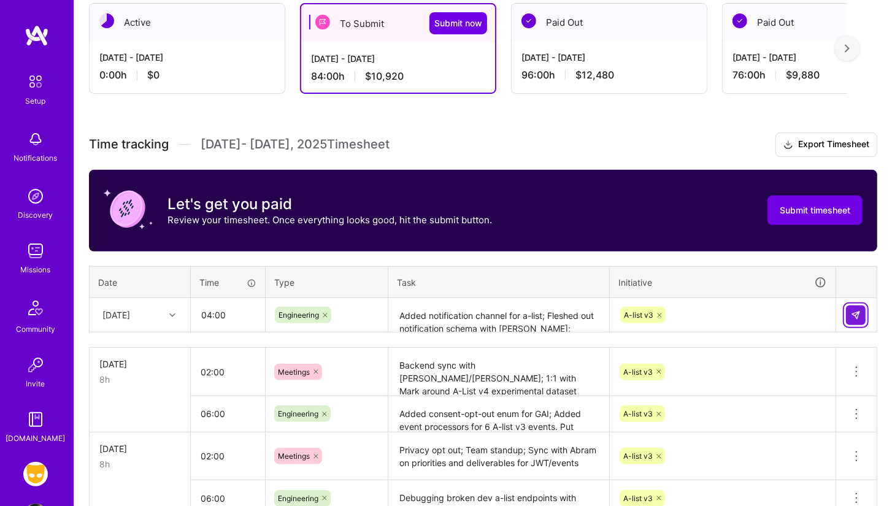
click at [858, 306] on button at bounding box center [856, 316] width 20 height 20
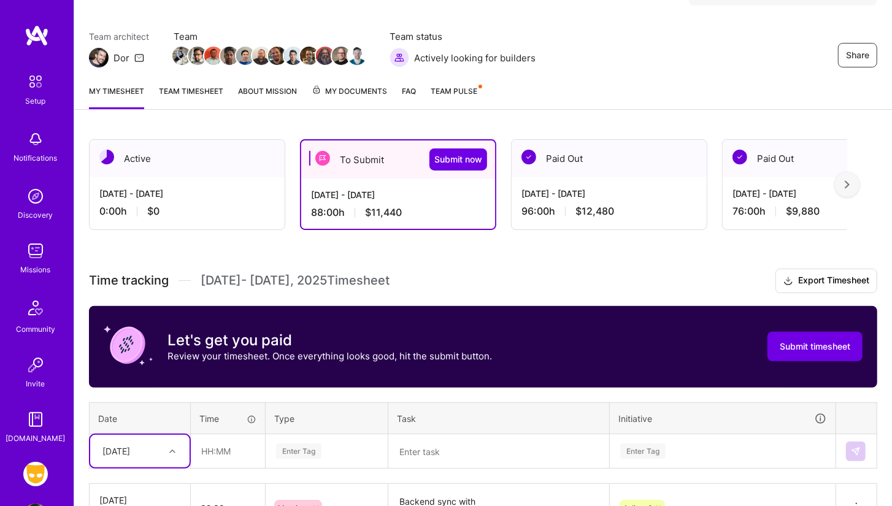
scroll to position [28, 0]
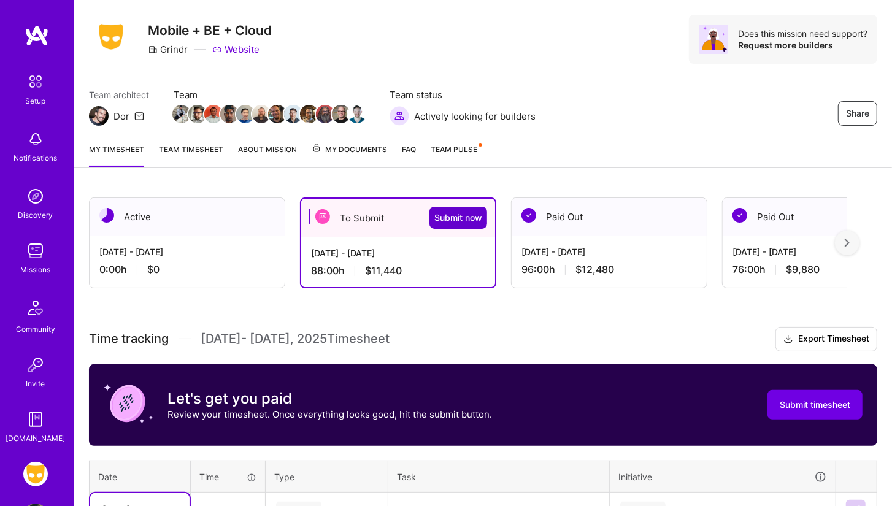
click at [458, 212] on span "Submit now" at bounding box center [458, 218] width 48 height 12
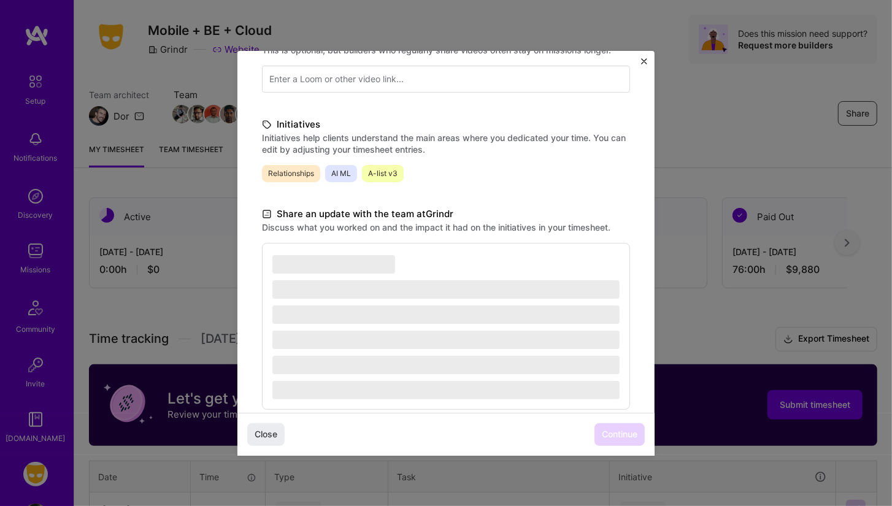
scroll to position [241, 0]
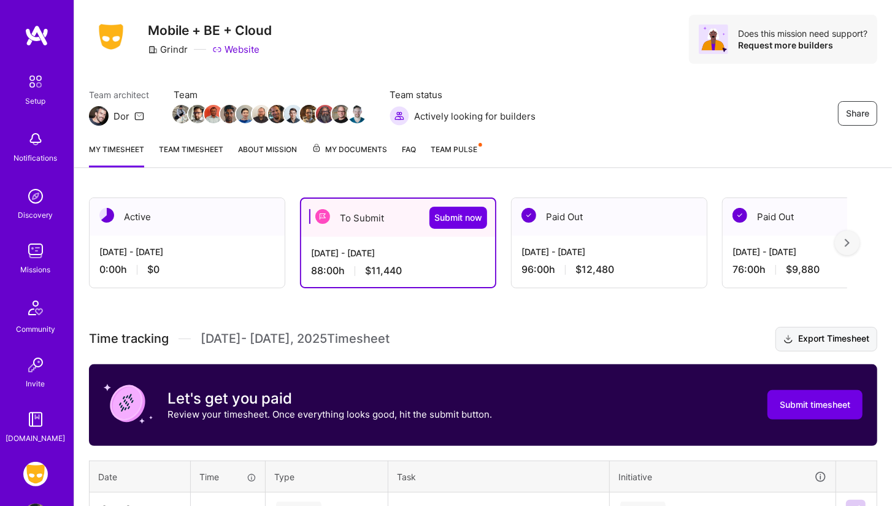
click at [806, 341] on button "Export Timesheet" at bounding box center [827, 339] width 102 height 25
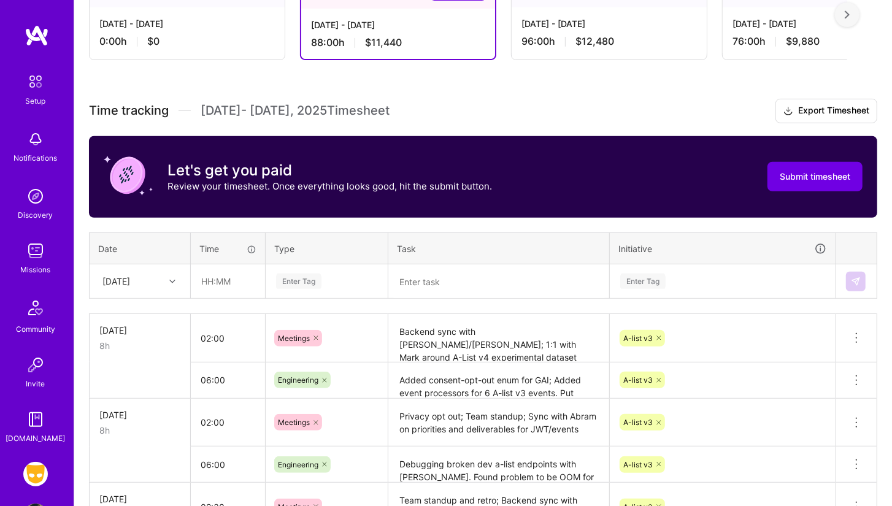
scroll to position [156, 0]
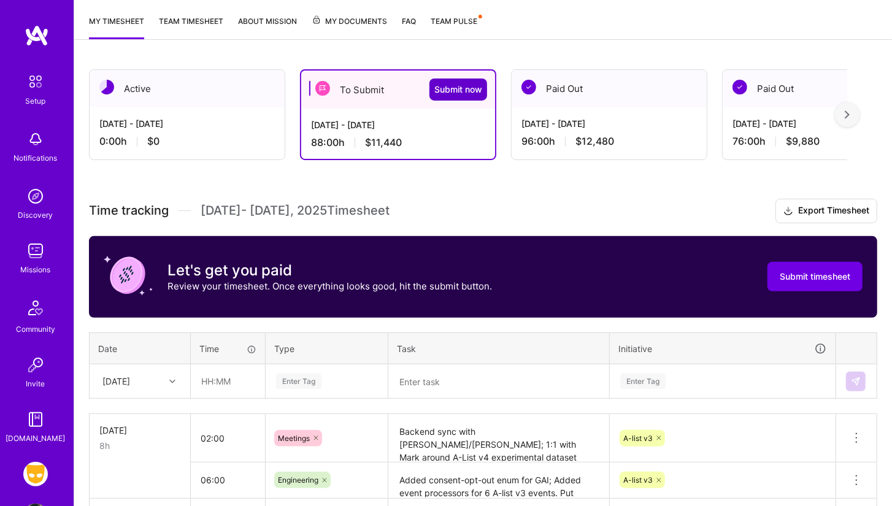
click at [476, 89] on span "Submit now" at bounding box center [458, 89] width 48 height 12
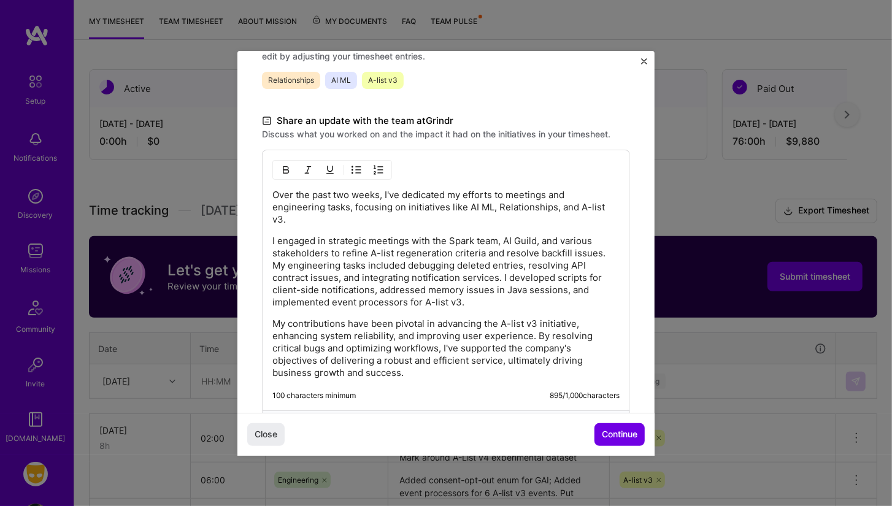
scroll to position [318, 0]
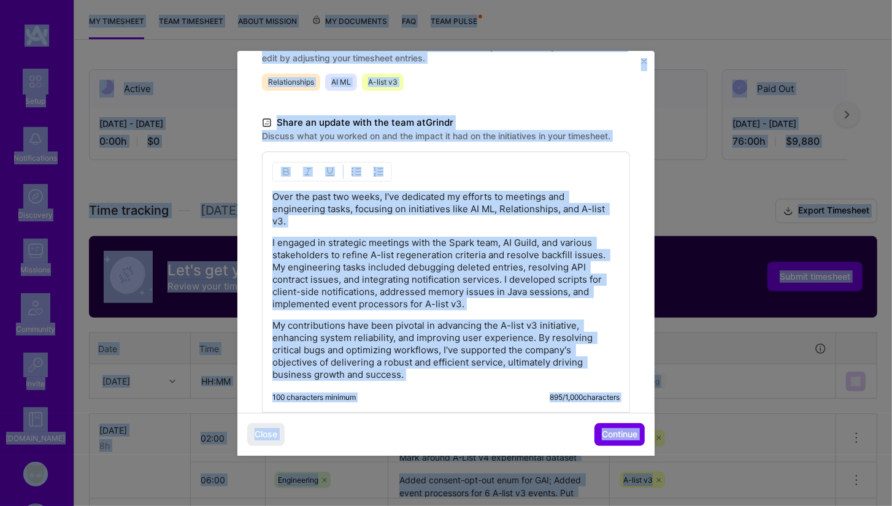
click at [465, 240] on p "I engaged in strategic meetings with the Spark team, AI Guild, and various stak…" at bounding box center [445, 274] width 347 height 74
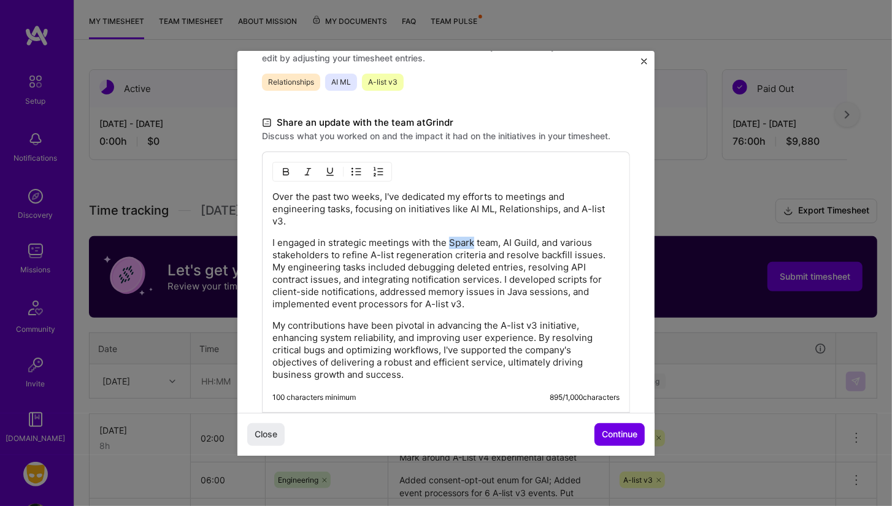
click at [465, 240] on p "I engaged in strategic meetings with the Spark team, AI Guild, and various stak…" at bounding box center [445, 274] width 347 height 74
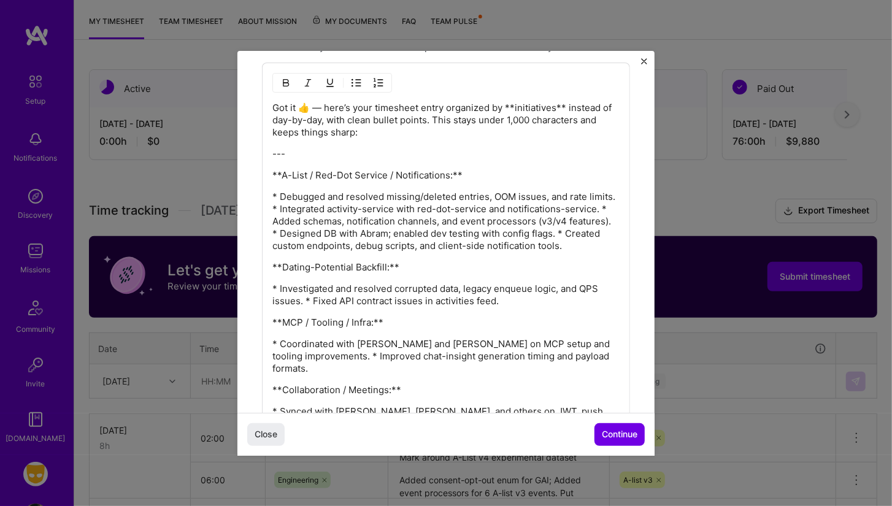
scroll to position [403, 0]
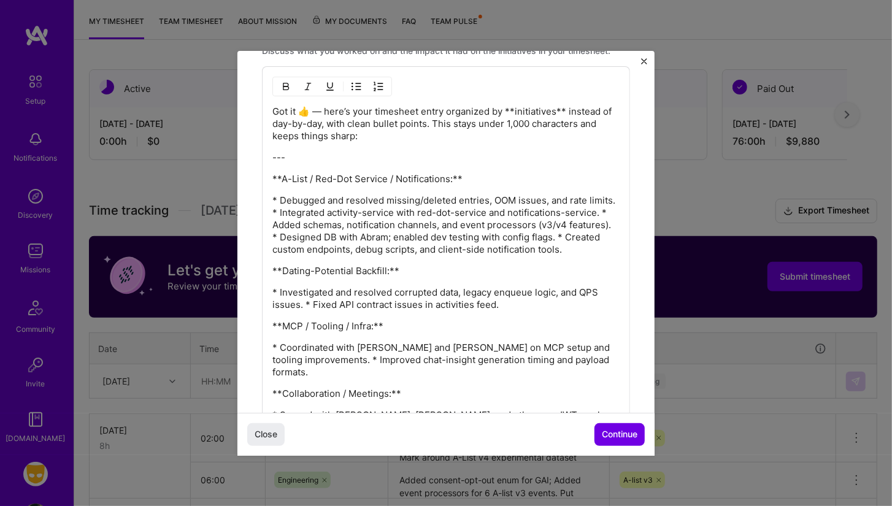
click at [387, 162] on div "Got it 👍 — here’s your timesheet entry organized by **initiatives** instead of …" at bounding box center [445, 310] width 347 height 408
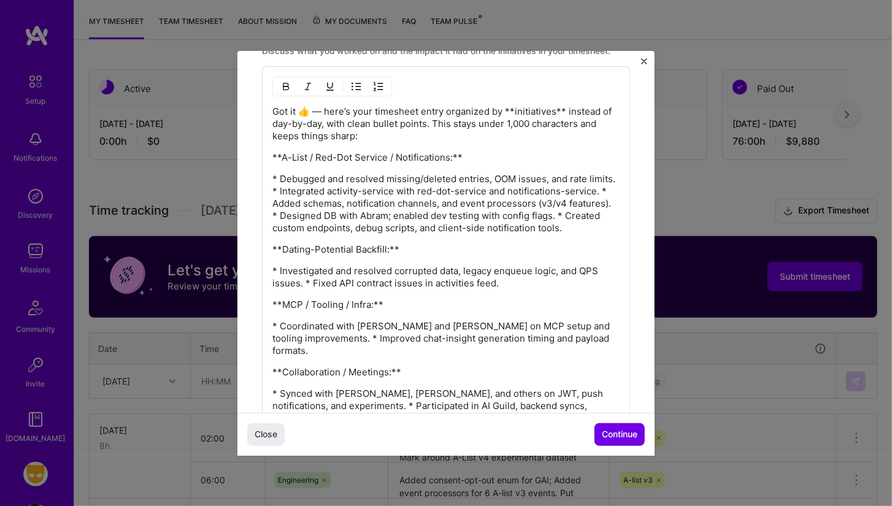
scroll to position [357, 0]
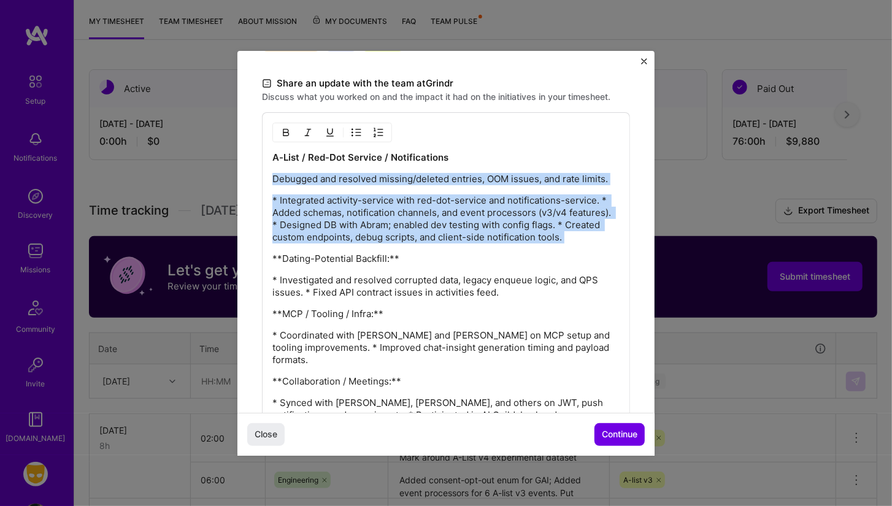
click at [360, 129] on img "button" at bounding box center [357, 133] width 10 height 10
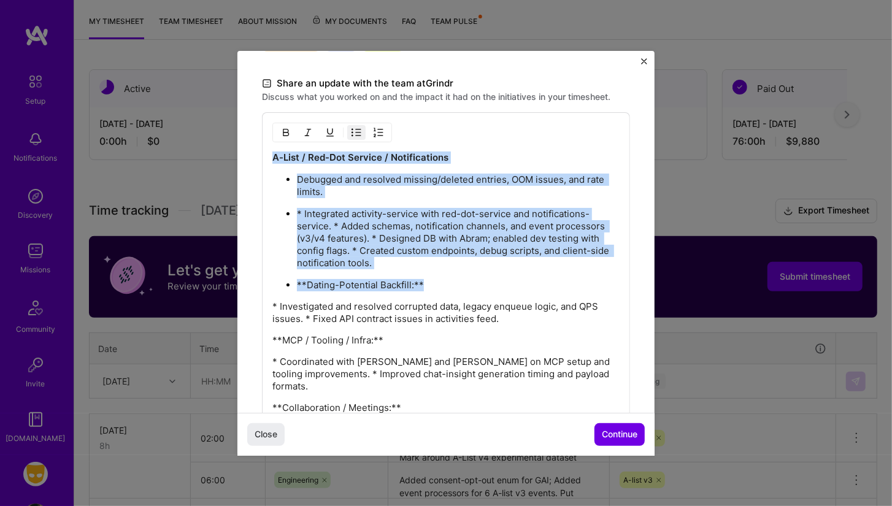
click at [313, 210] on p "* Integrated activity-service with red-dot-service and notifications-service. *…" at bounding box center [458, 238] width 323 height 61
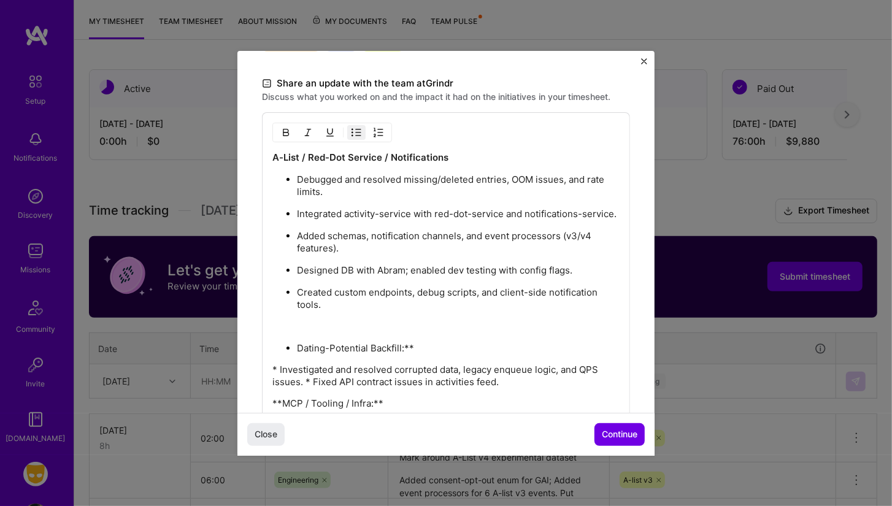
click at [352, 128] on img "button" at bounding box center [357, 133] width 10 height 10
click at [394, 354] on p "Dating-Potential Backfill:**" at bounding box center [445, 348] width 347 height 12
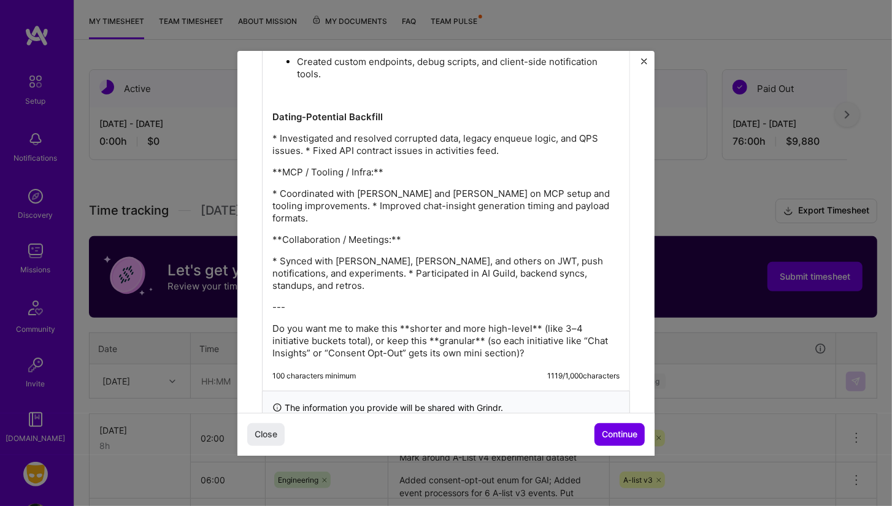
scroll to position [589, 0]
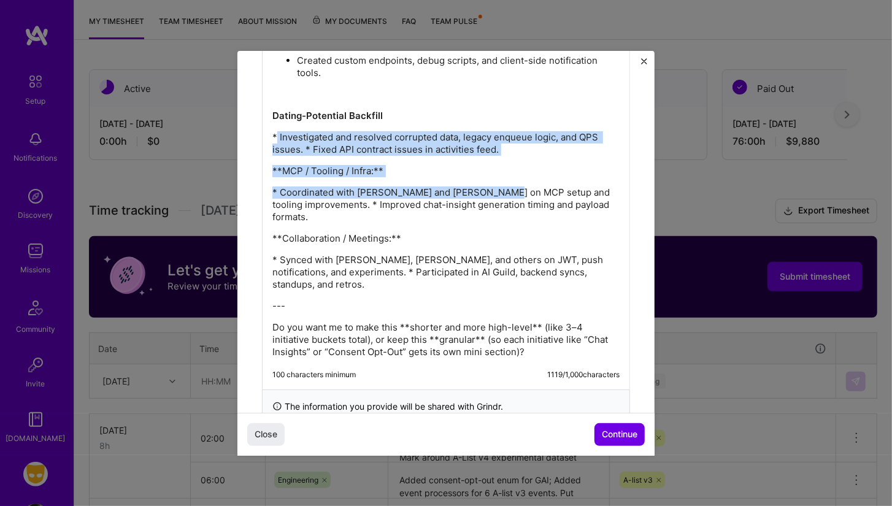
drag, startPoint x: 276, startPoint y: 148, endPoint x: 495, endPoint y: 199, distance: 225.4
click at [495, 199] on div "A-List / Red-Dot Service / Notifications Debugged and resolved missing/deleted …" at bounding box center [445, 139] width 347 height 439
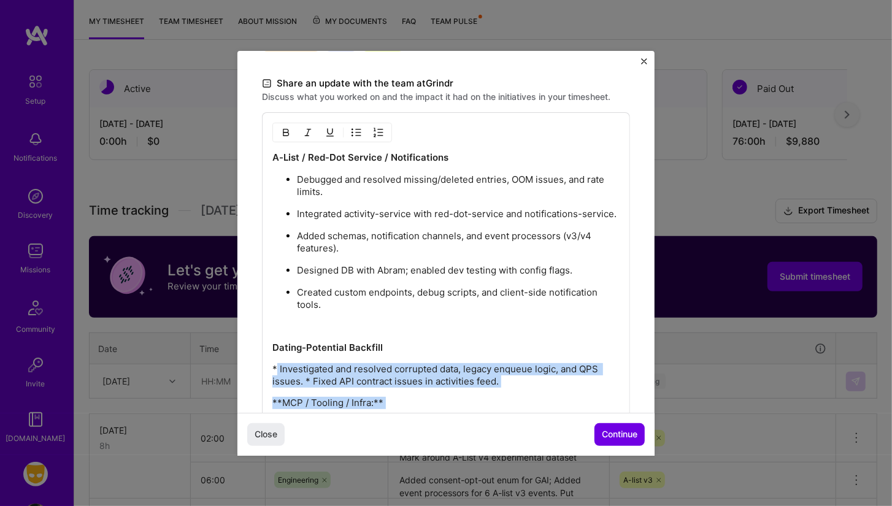
scroll to position [493, 0]
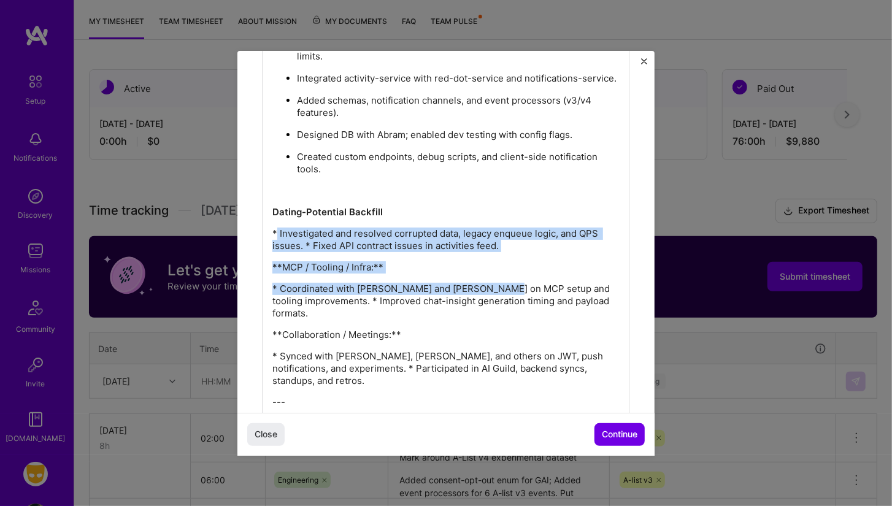
click at [330, 268] on div "A-List / Red-Dot Service / Notifications Debugged and resolved missing/deleted …" at bounding box center [445, 235] width 347 height 439
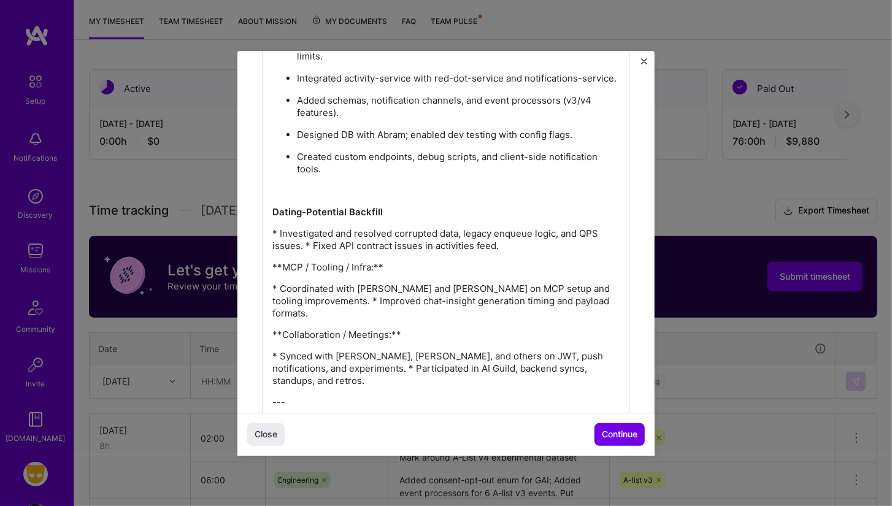
click at [330, 268] on div "A-List / Red-Dot Service / Notifications Debugged and resolved missing/deleted …" at bounding box center [445, 235] width 347 height 439
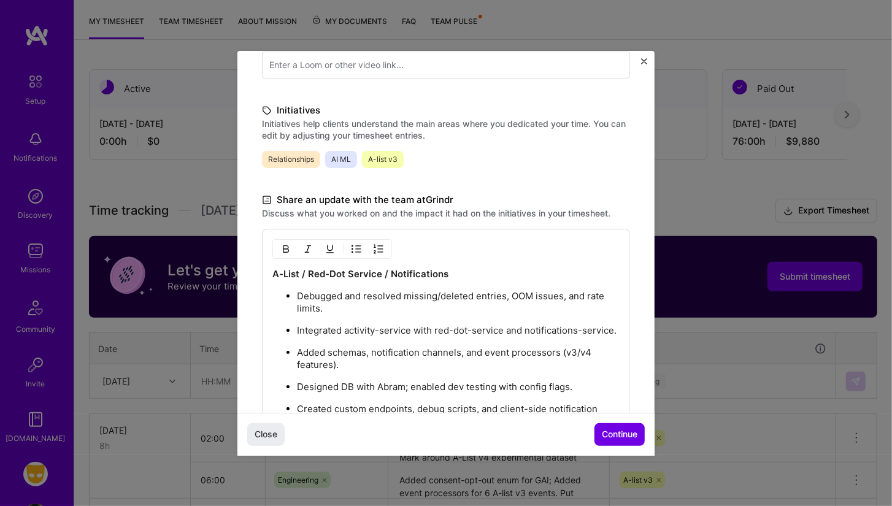
scroll to position [186, 0]
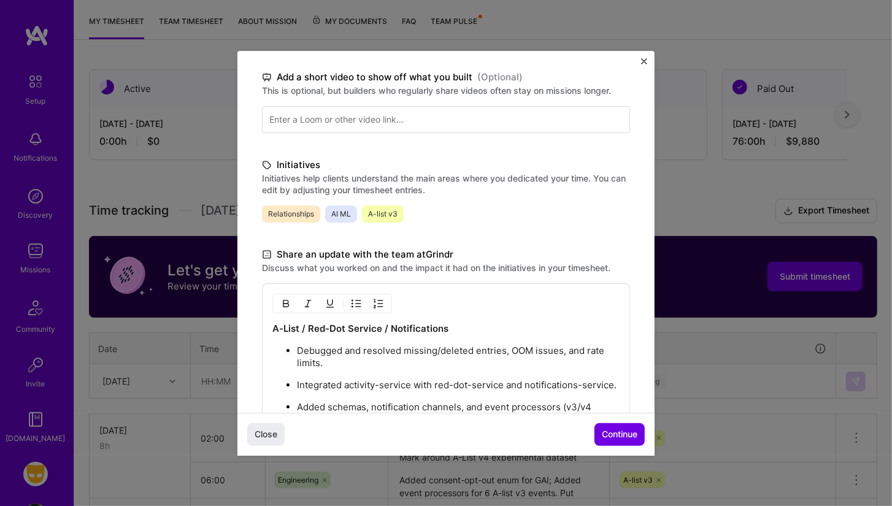
click at [358, 303] on img "button" at bounding box center [357, 304] width 10 height 10
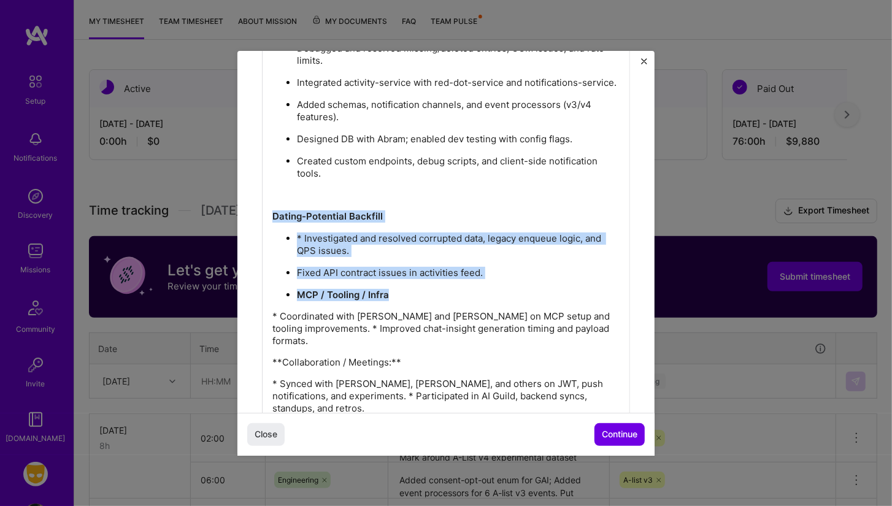
scroll to position [490, 0]
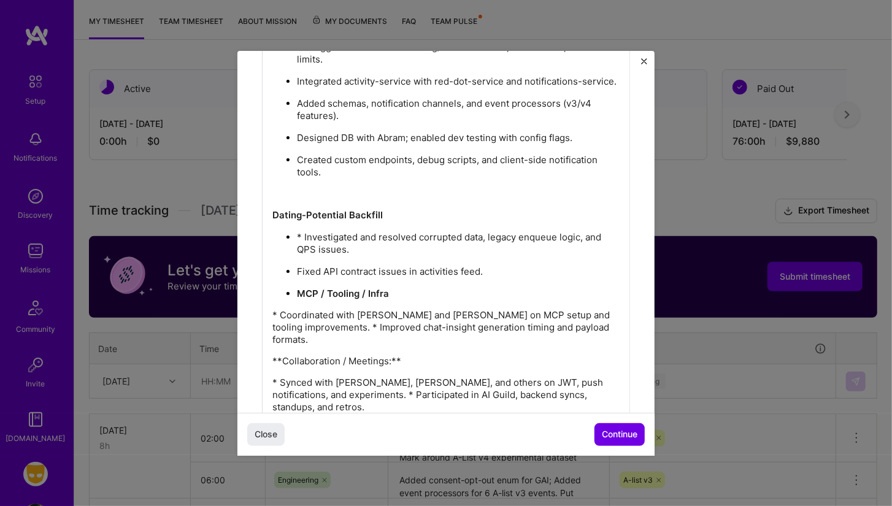
click at [406, 300] on p "MCP / Tooling / Infra" at bounding box center [458, 294] width 323 height 12
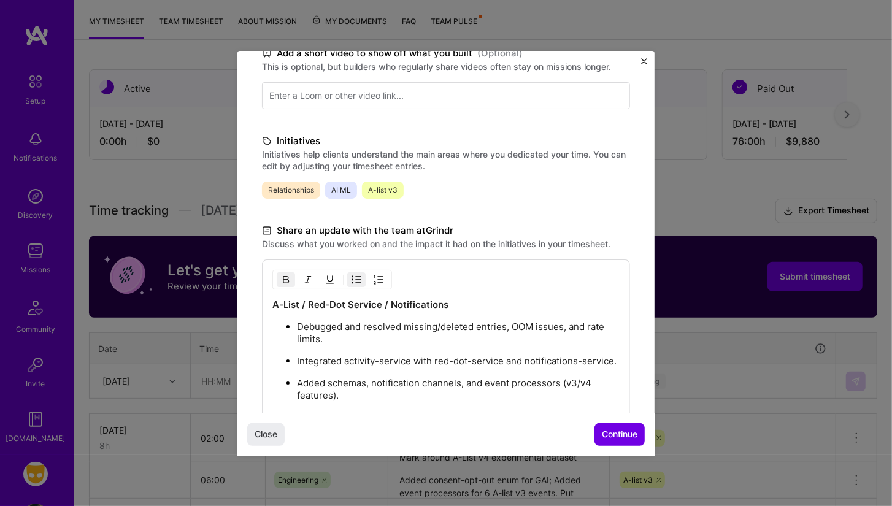
scroll to position [242, 0]
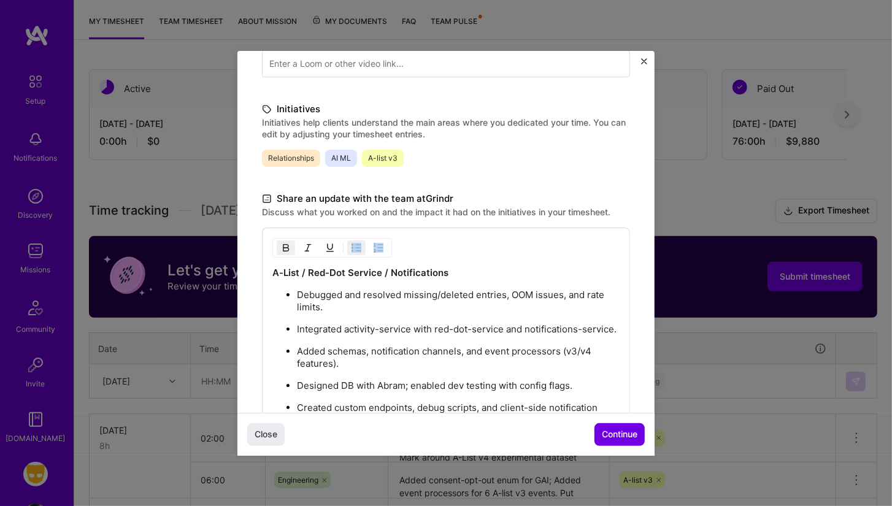
drag, startPoint x: 361, startPoint y: 258, endPoint x: 357, endPoint y: 244, distance: 14.8
click at [357, 244] on div "A-List / Red-Dot Service / Notifications Debugged and resolved missing/deleted …" at bounding box center [446, 494] width 368 height 533
click at [357, 244] on img "button" at bounding box center [357, 248] width 10 height 10
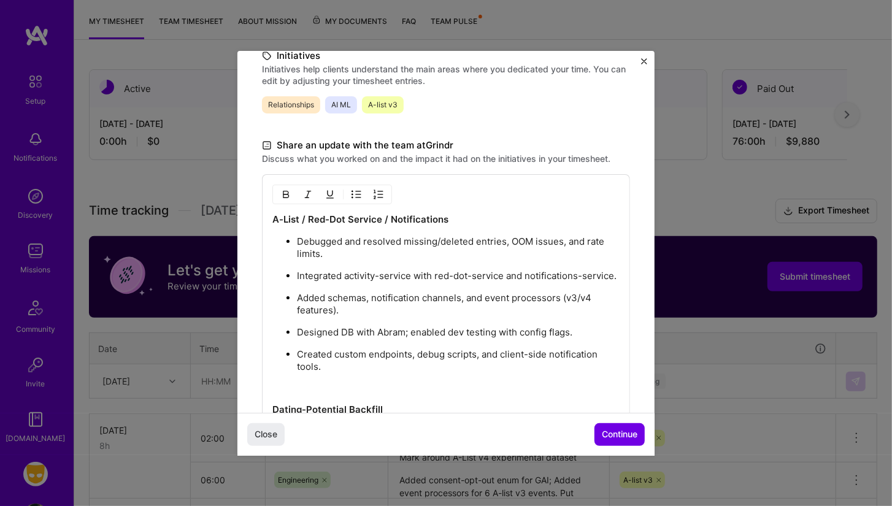
scroll to position [234, 0]
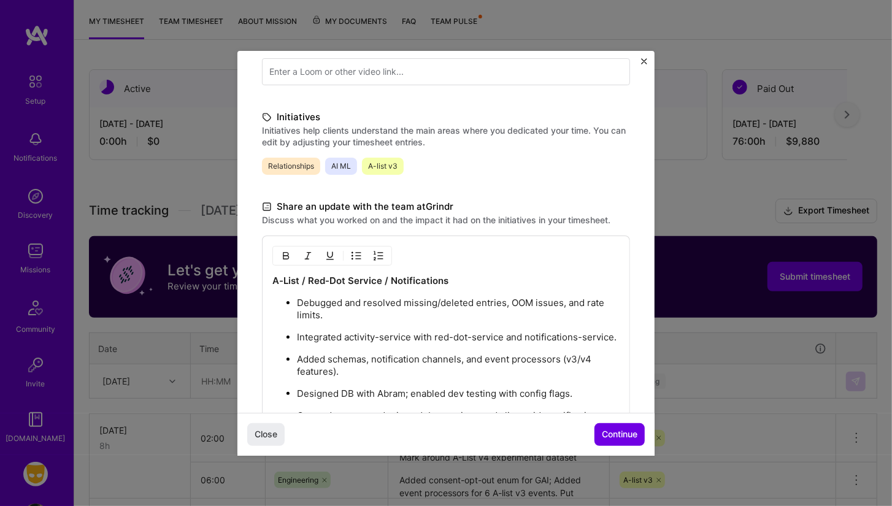
click at [350, 250] on button "button" at bounding box center [356, 256] width 18 height 15
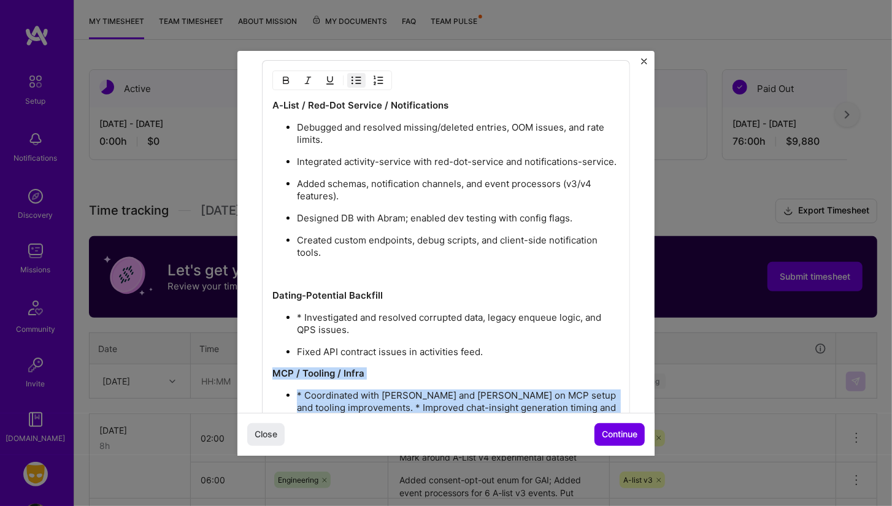
scroll to position [653, 0]
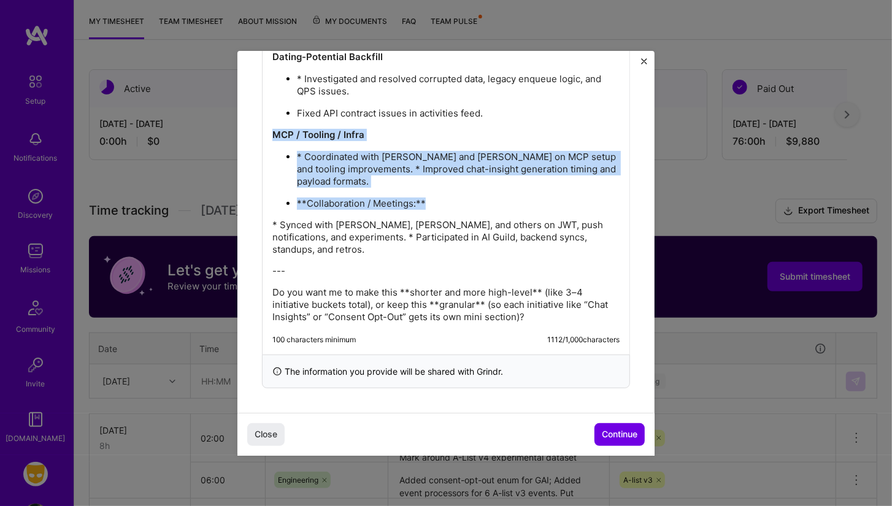
click at [324, 178] on p "* Coordinated with [PERSON_NAME] and [PERSON_NAME] on MCP setup and tooling imp…" at bounding box center [458, 169] width 323 height 37
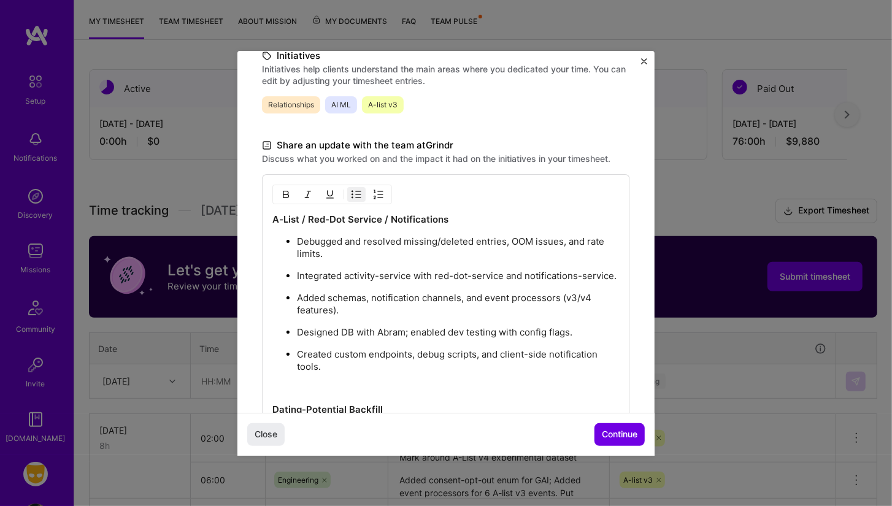
scroll to position [167, 0]
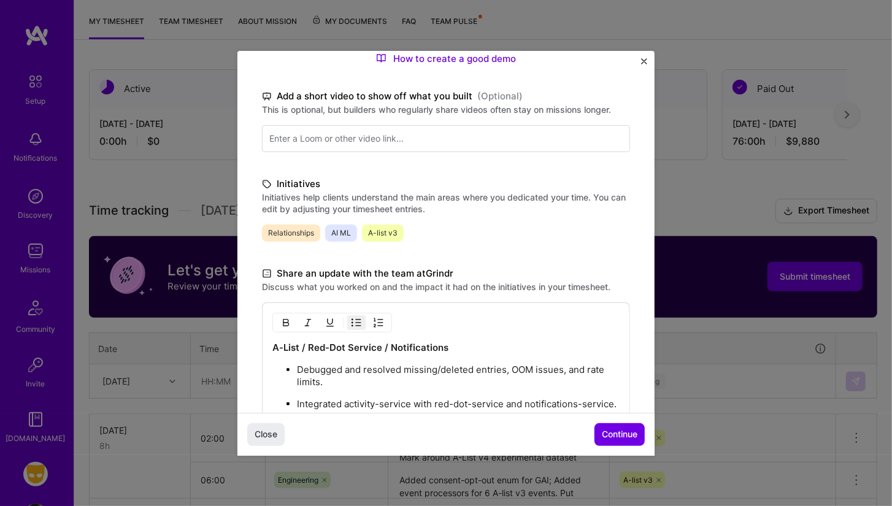
click at [357, 318] on img "button" at bounding box center [357, 323] width 10 height 10
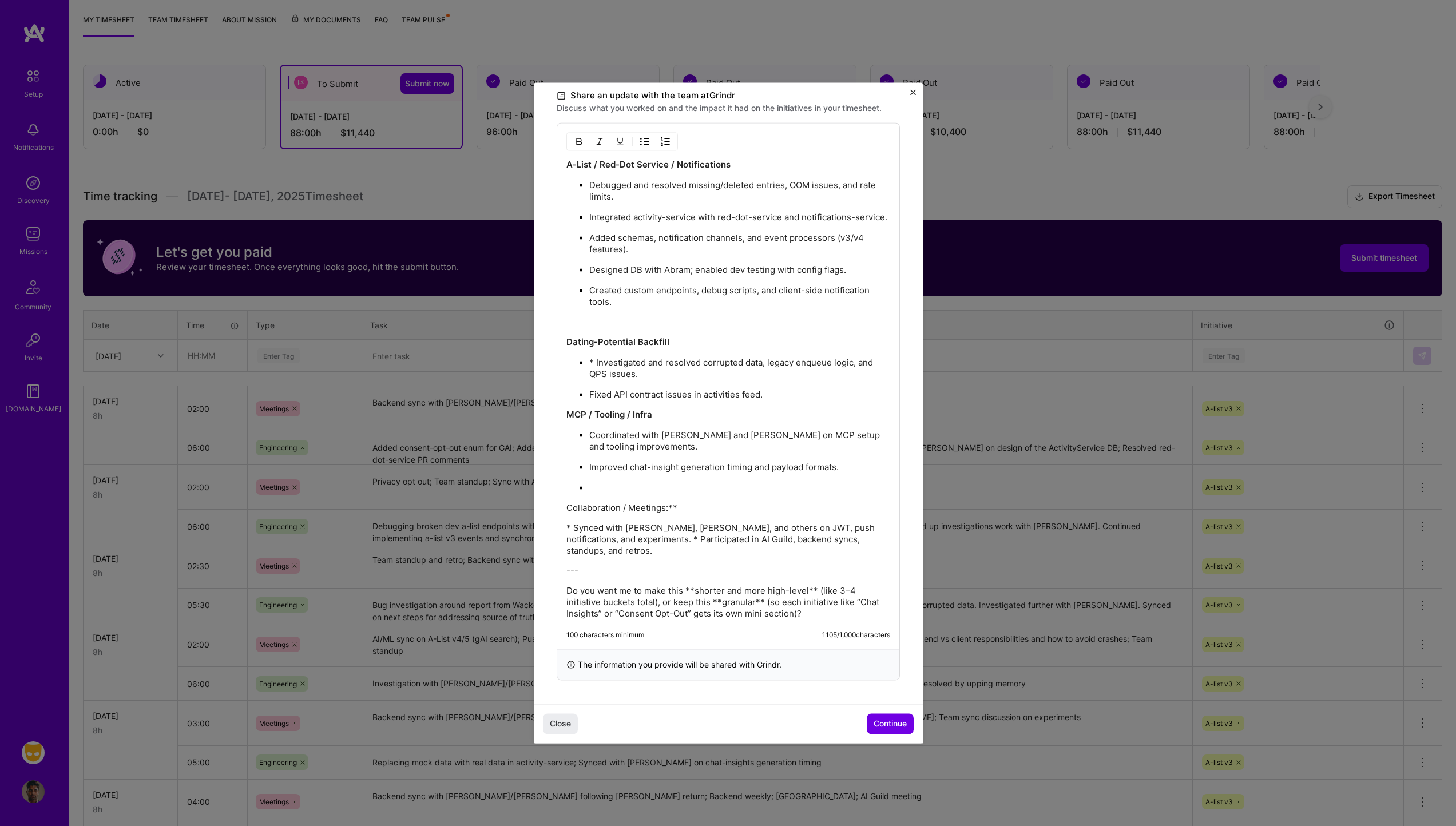
scroll to position [362, 0]
click at [688, 472] on p "Collaboration / Meetings:**" at bounding box center [727, 508] width 323 height 11
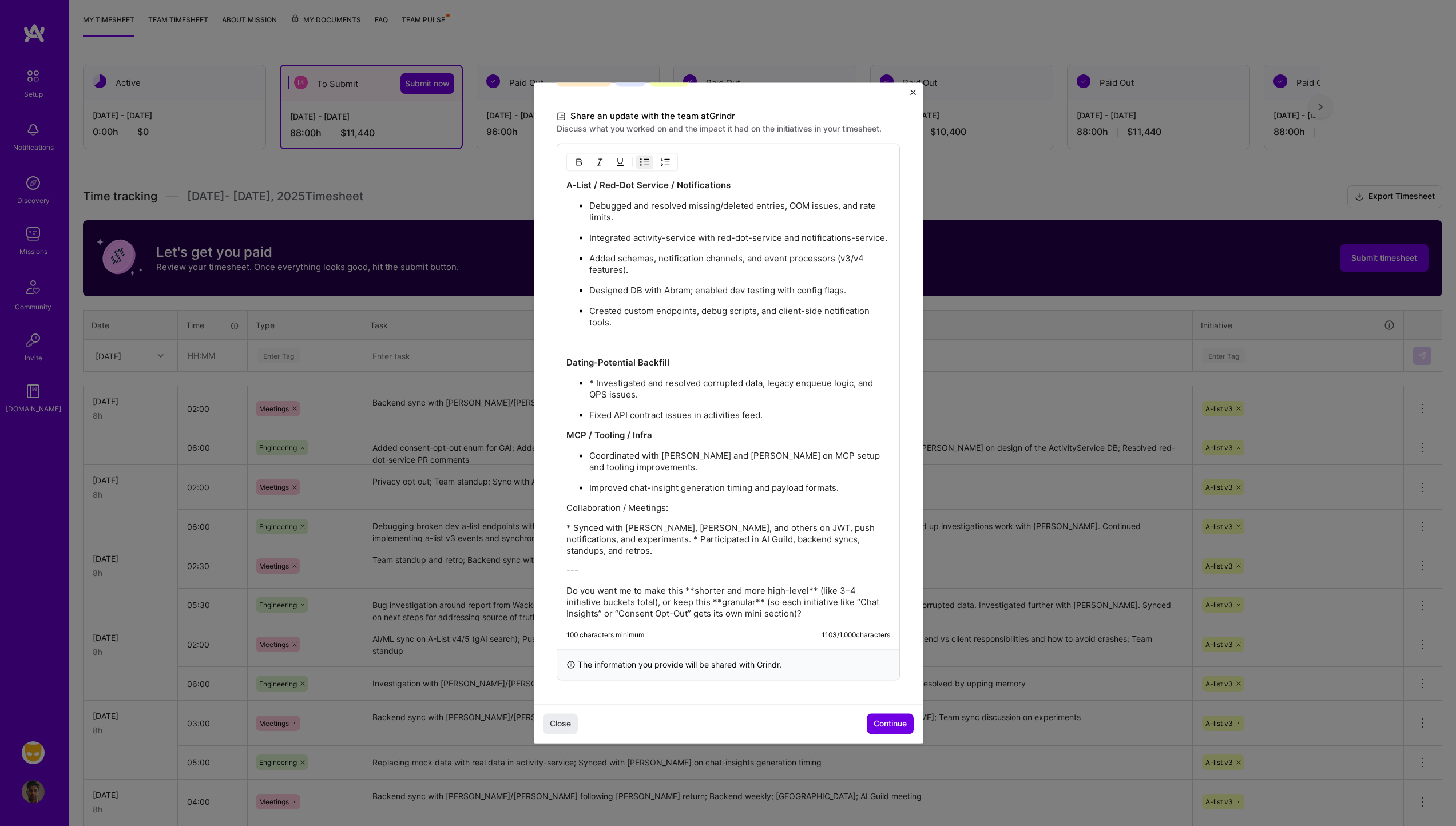
click at [677, 339] on p at bounding box center [739, 342] width 301 height 11
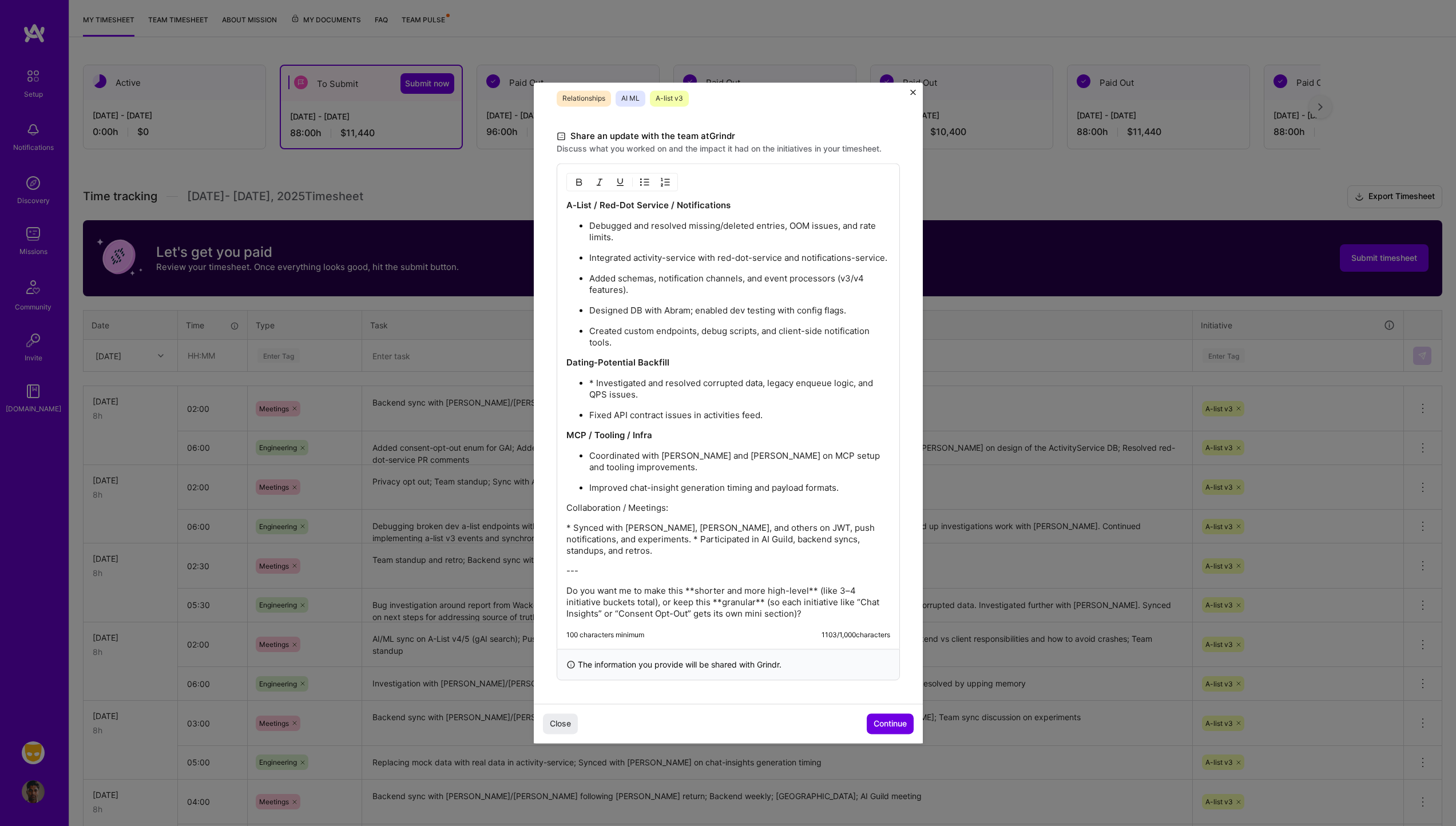
click at [685, 472] on p "Collaboration / Meetings:" at bounding box center [727, 508] width 323 height 11
click at [676, 472] on p "Collaboration / Meetings:" at bounding box center [727, 508] width 323 height 11
click at [646, 177] on img "button" at bounding box center [645, 182] width 9 height 9
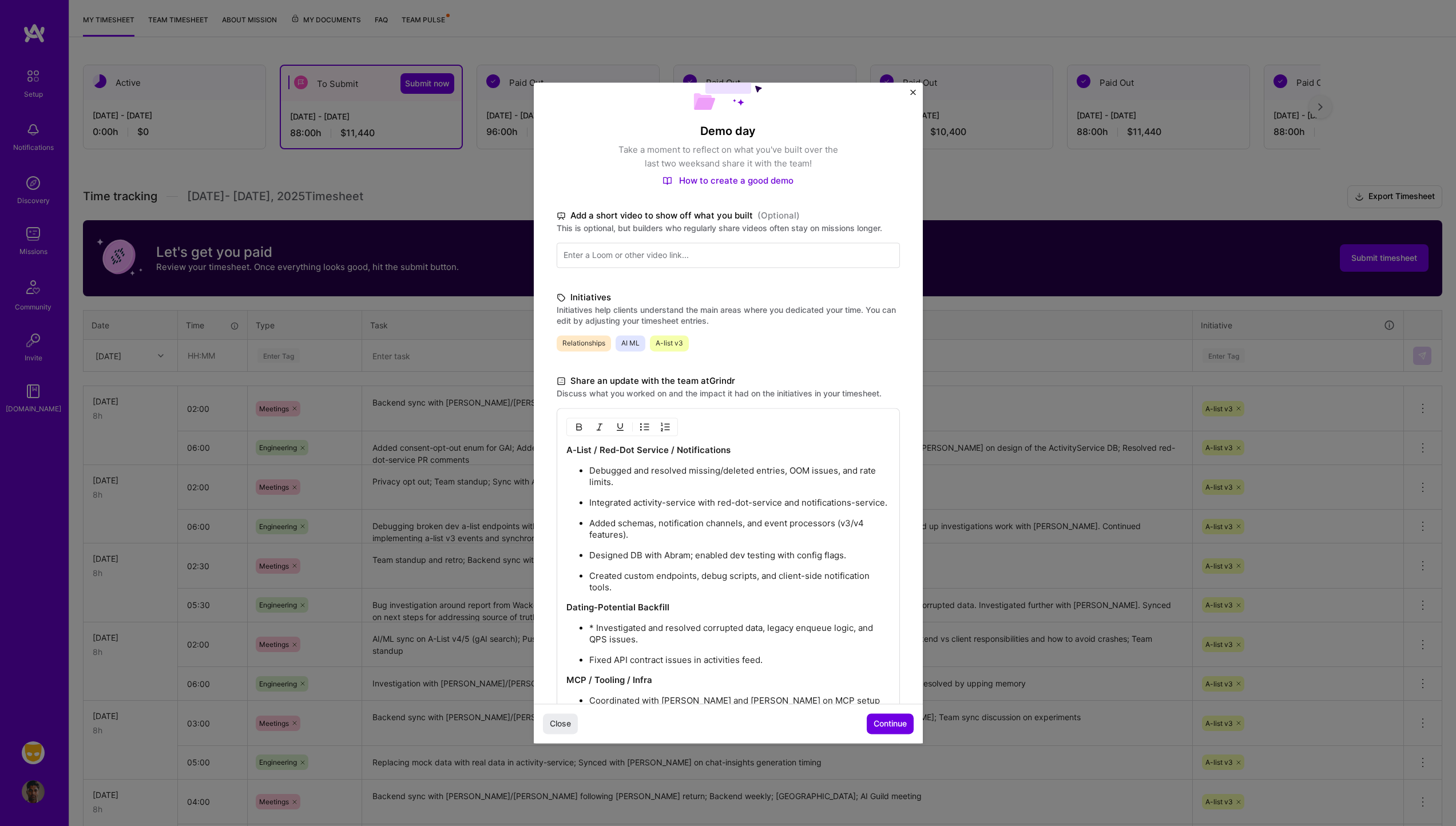
scroll to position [10, 0]
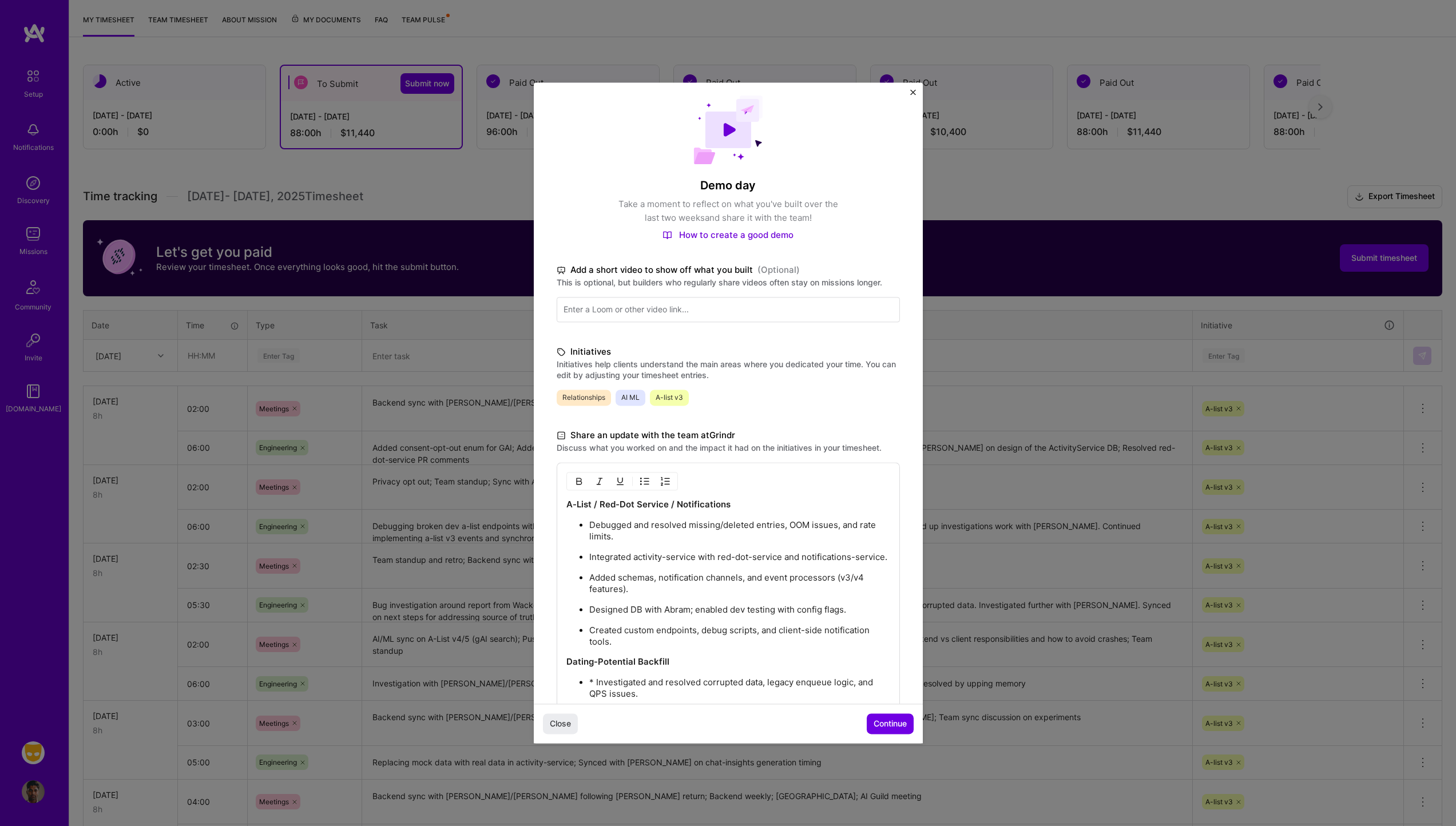
click at [576, 472] on strong "A-List / Red-Dot Service / Notifications" at bounding box center [648, 504] width 164 height 11
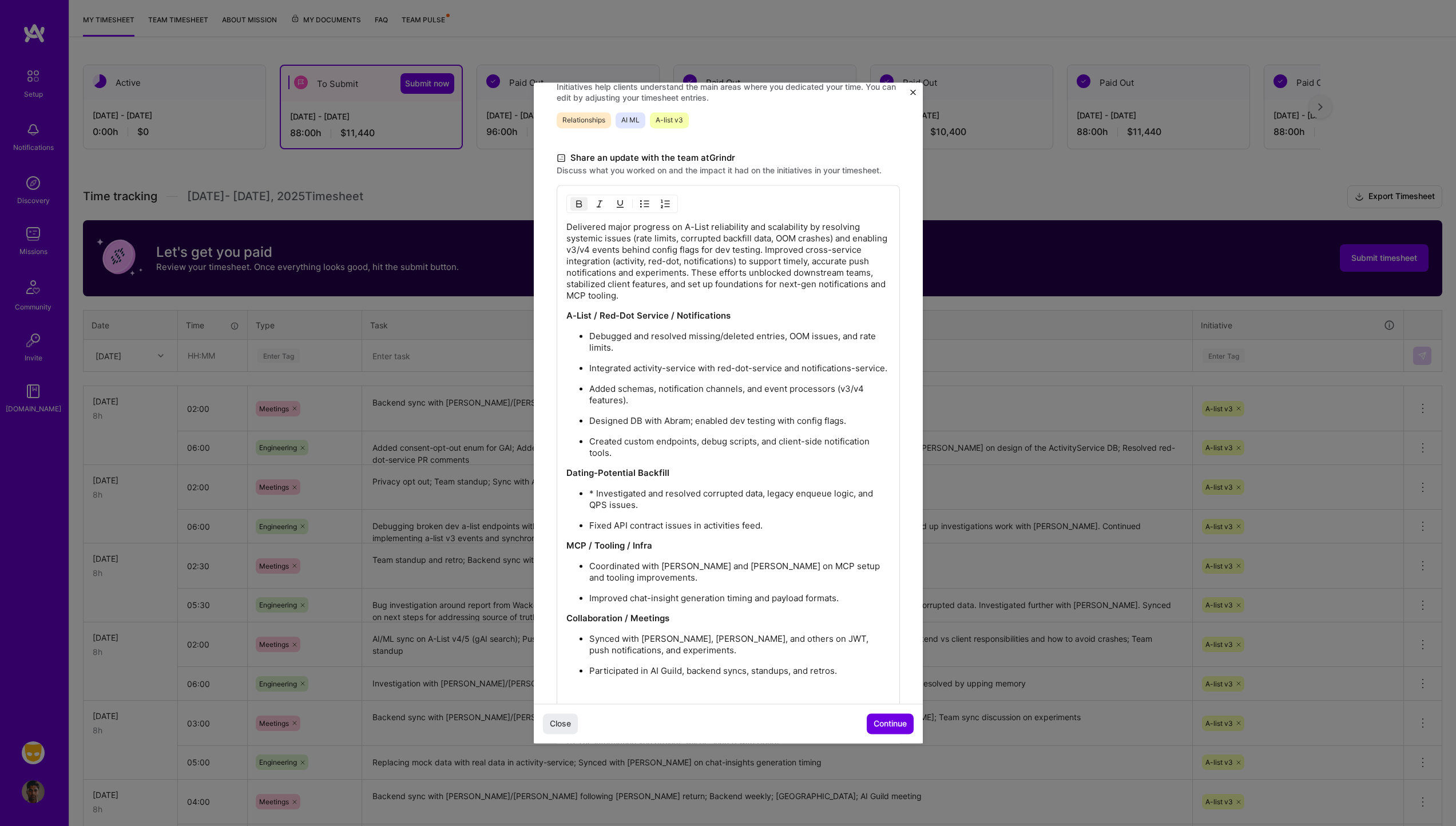
scroll to position [377, 0]
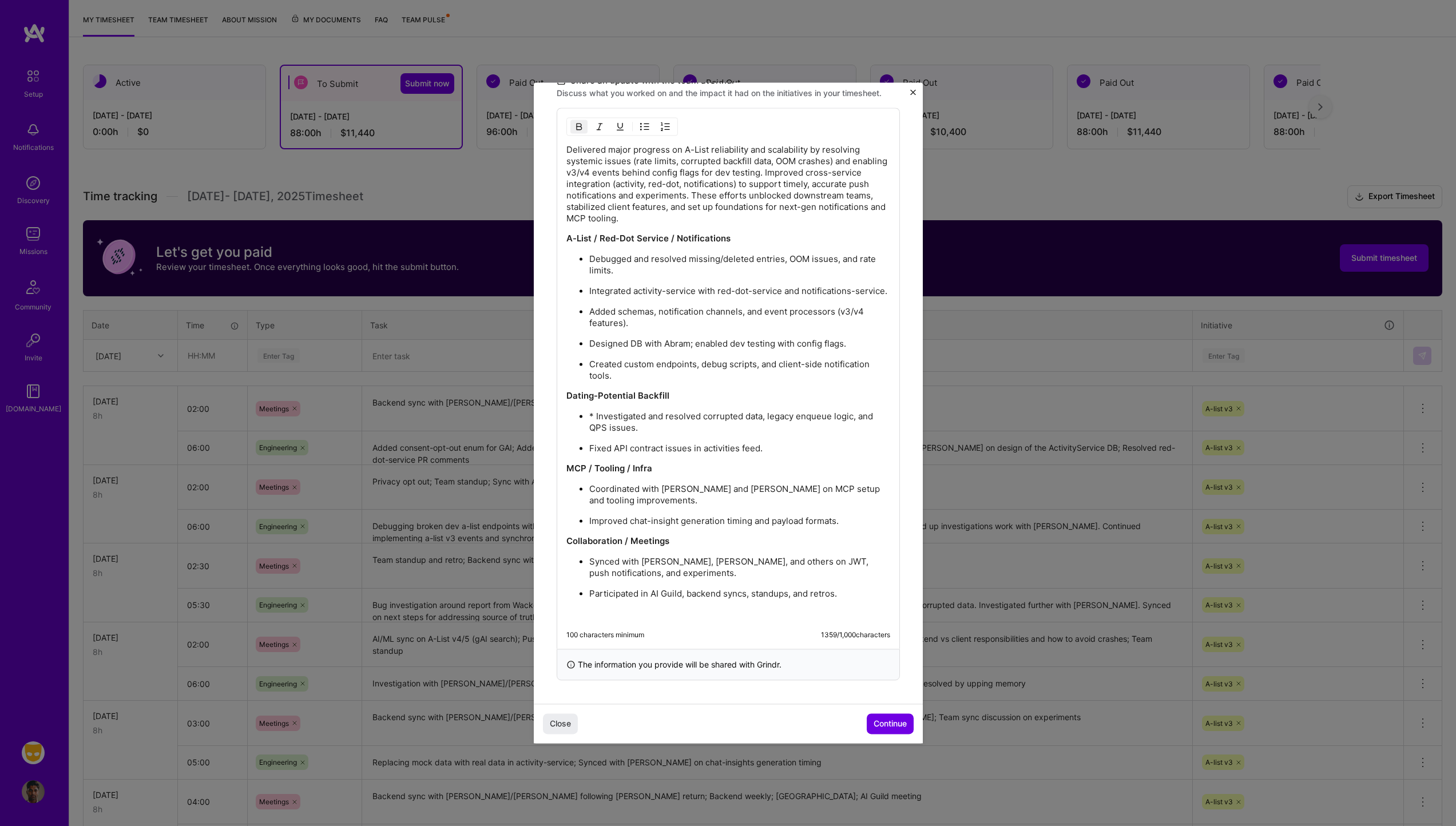
click at [730, 208] on p "Delivered major progress on A-List reliability and scalability by resolving sys…" at bounding box center [727, 185] width 323 height 80
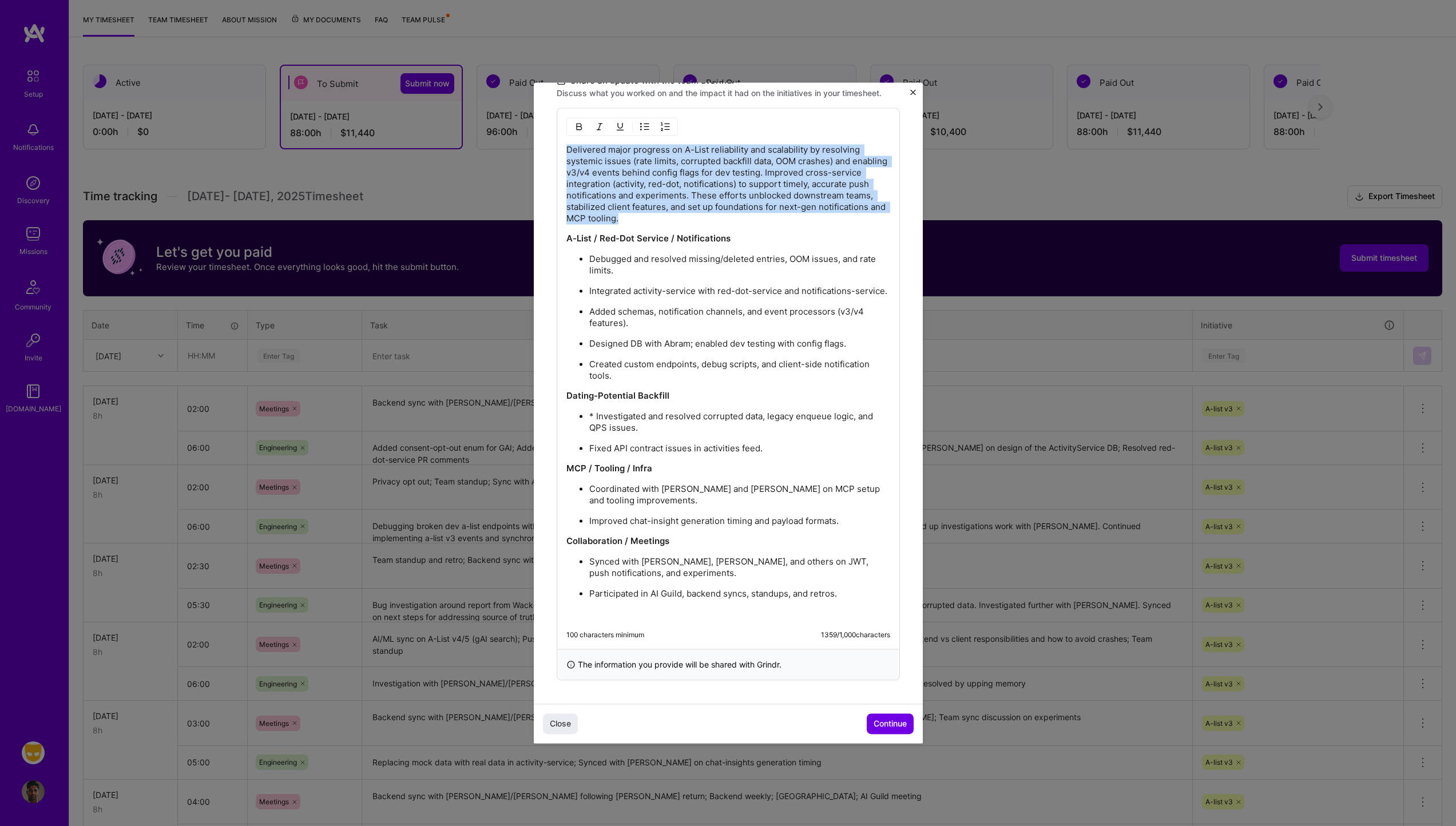
drag, startPoint x: 730, startPoint y: 208, endPoint x: 473, endPoint y: 107, distance: 276.1
click at [473, 107] on div "Demo day Take a moment to reflect on what you've built over the last two weeks …" at bounding box center [728, 413] width 1456 height 826
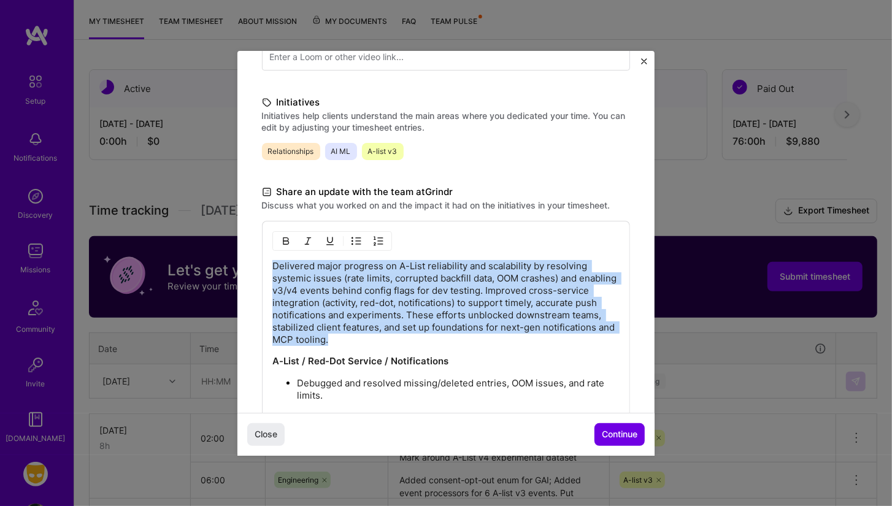
scroll to position [249, 0]
click at [398, 271] on p "Delivered major progress on A-List reliability and scalability by resolving sys…" at bounding box center [445, 303] width 347 height 86
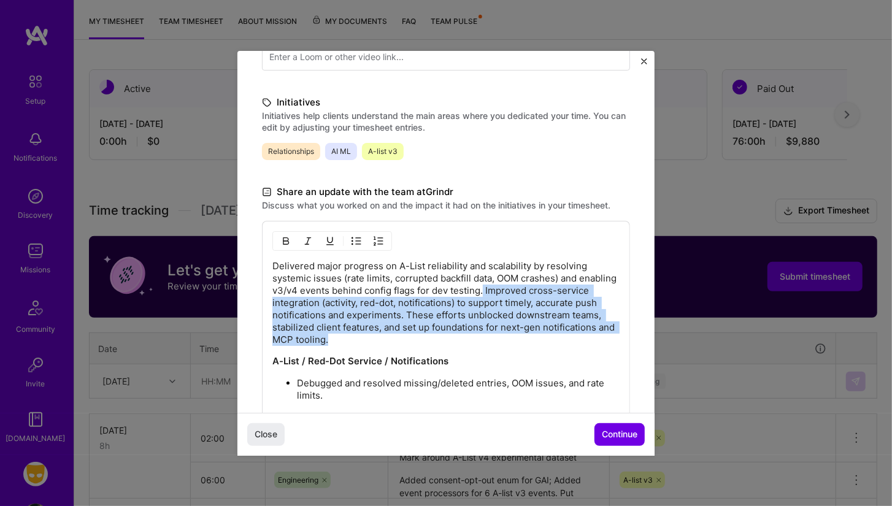
drag, startPoint x: 523, startPoint y: 290, endPoint x: 521, endPoint y: 340, distance: 50.4
click at [521, 340] on p "Delivered major progress on A-List reliability and scalability by resolving sys…" at bounding box center [445, 303] width 347 height 86
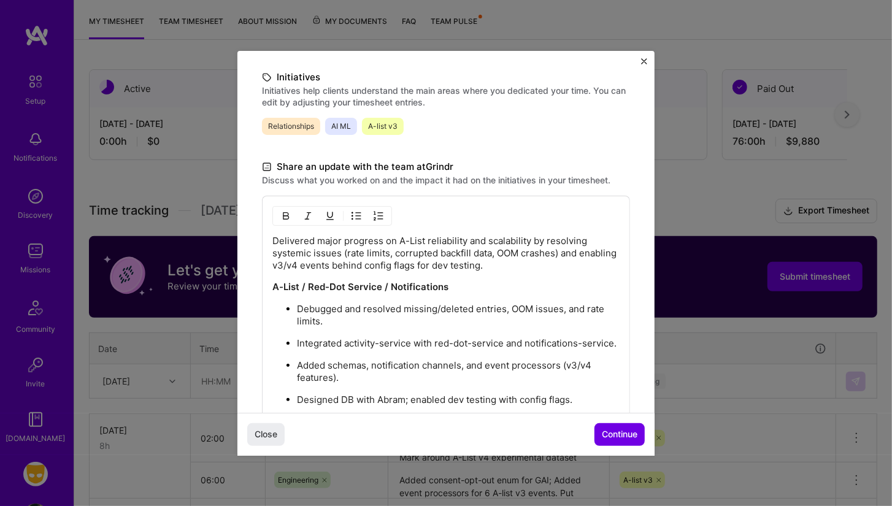
scroll to position [276, 0]
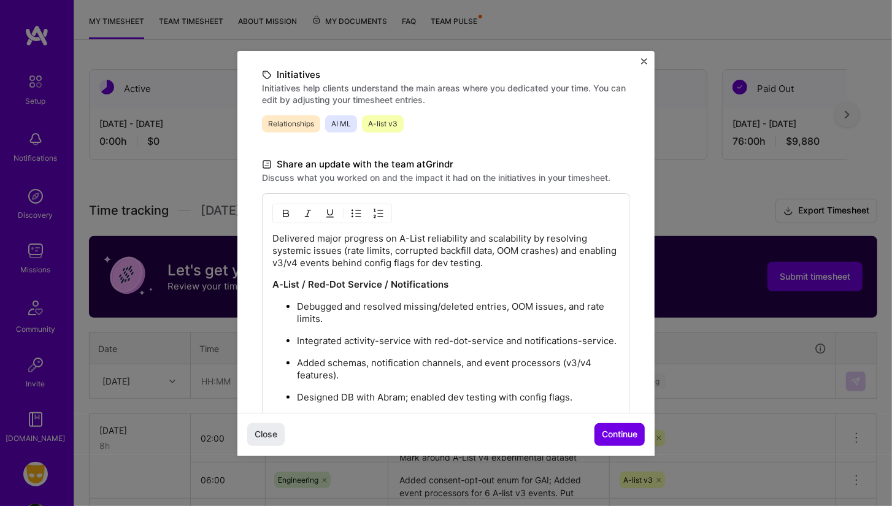
click at [378, 253] on p "Delivered major progress on A-List reliability and scalability by resolving sys…" at bounding box center [445, 251] width 347 height 37
click at [380, 248] on p "Delivered major progress on A-List reliability and scalability by resolving sys…" at bounding box center [445, 251] width 347 height 37
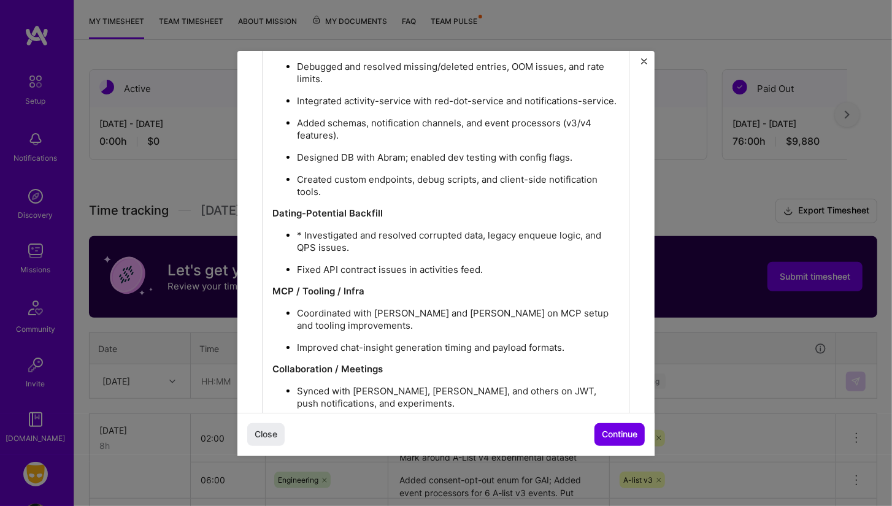
scroll to position [472, 0]
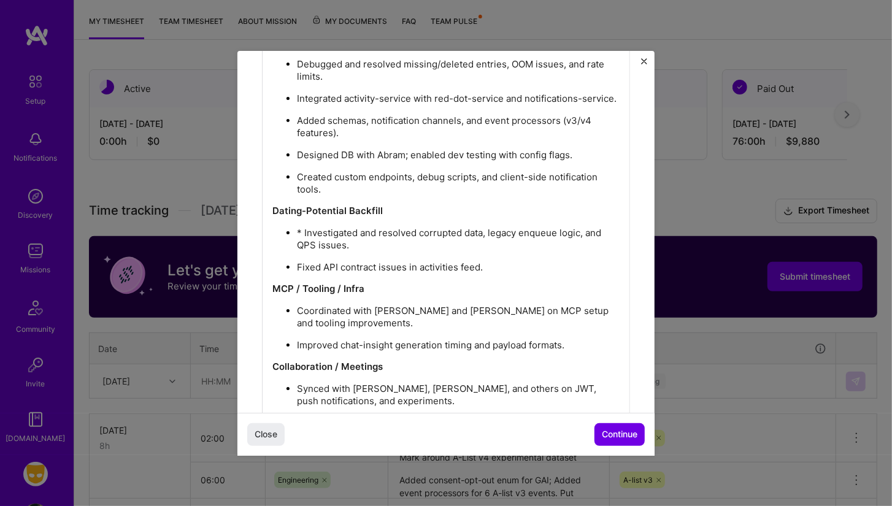
click at [297, 236] on p "* Investigated and resolved corrupted data, legacy enqueue logic, and QPS issue…" at bounding box center [458, 239] width 323 height 25
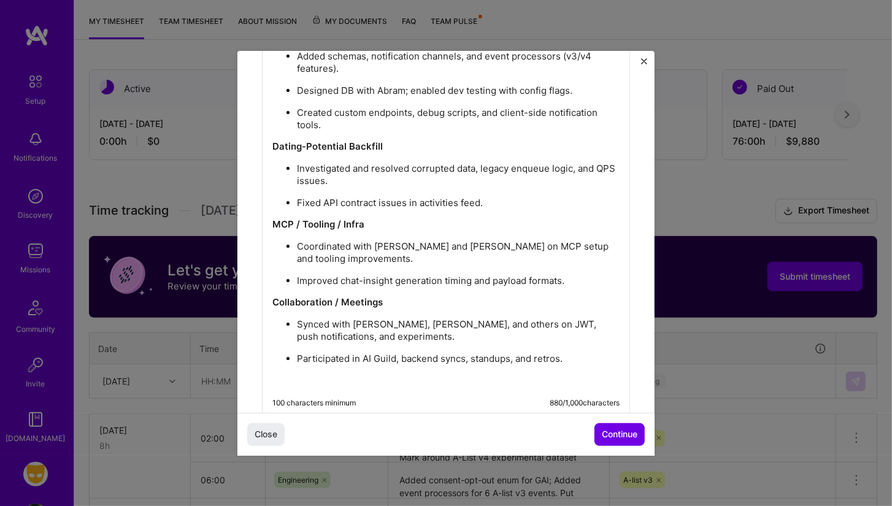
scroll to position [572, 0]
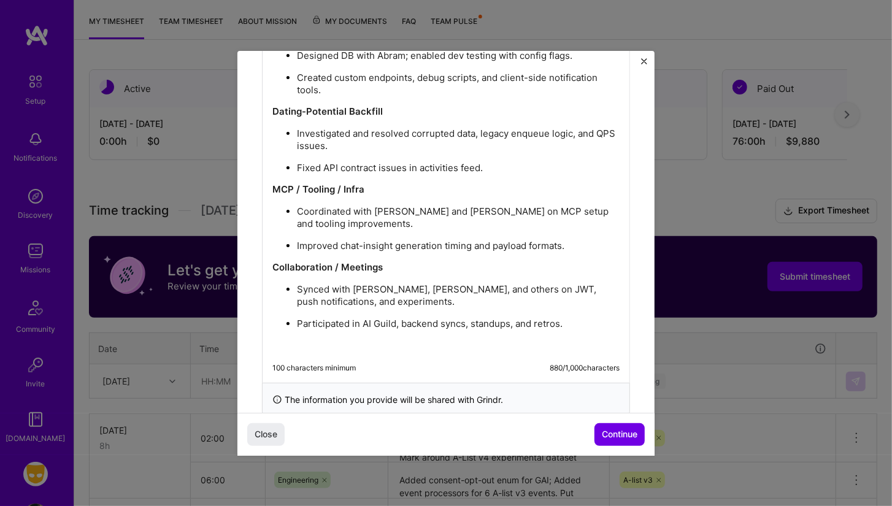
click at [574, 341] on div "A-List / Red-Dot Service / Notifications Debugged and resolved missing/deleted …" at bounding box center [445, 144] width 347 height 415
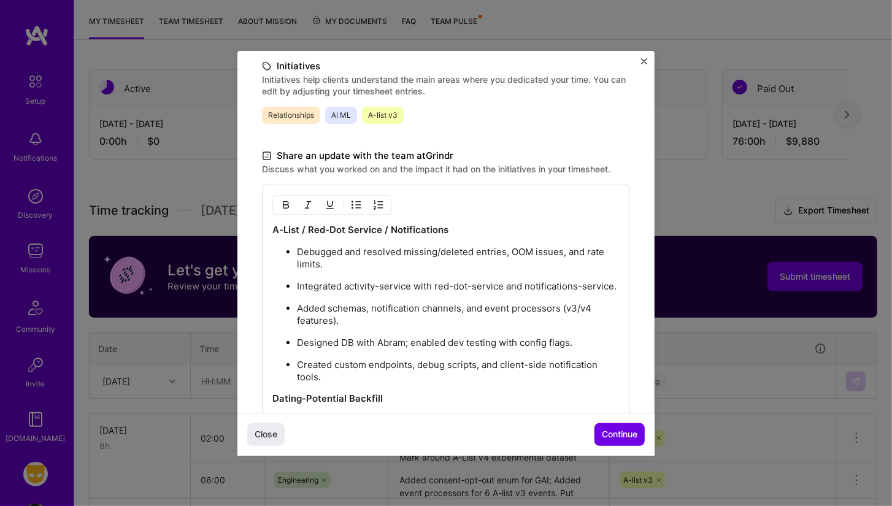
scroll to position [280, 0]
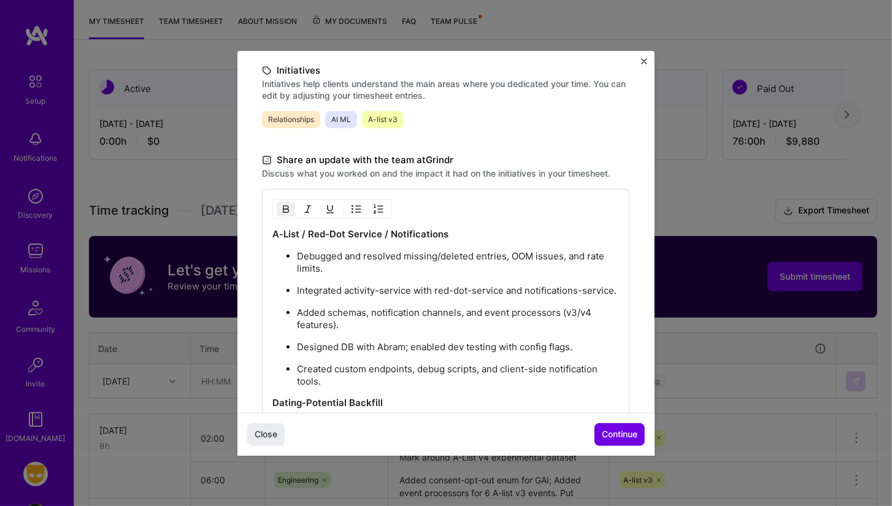
click at [470, 232] on p "A-List / Red-Dot Service / Notifications" at bounding box center [445, 234] width 347 height 12
click at [279, 234] on strong "A-List / Red-Dot Service / Notifications" at bounding box center [360, 234] width 176 height 12
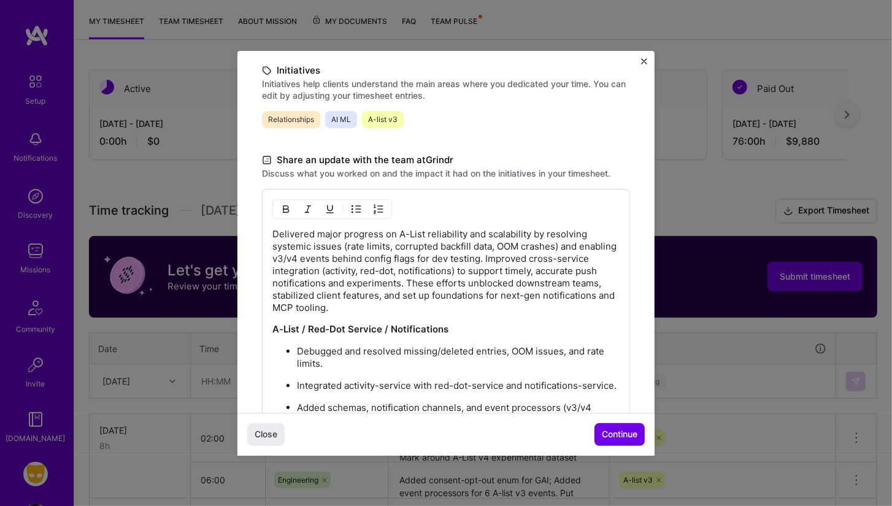
click at [334, 246] on p "Delivered major progress on A-List reliability and scalability by resolving sys…" at bounding box center [445, 271] width 347 height 86
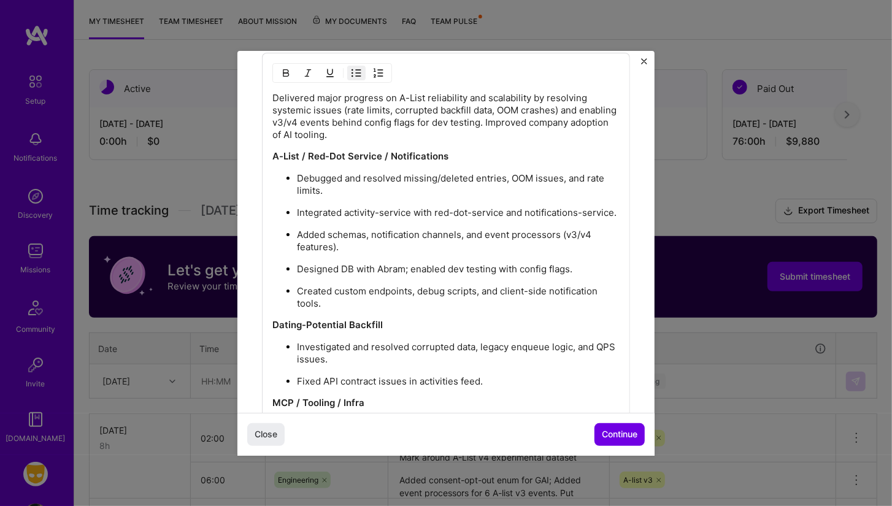
scroll to position [413, 0]
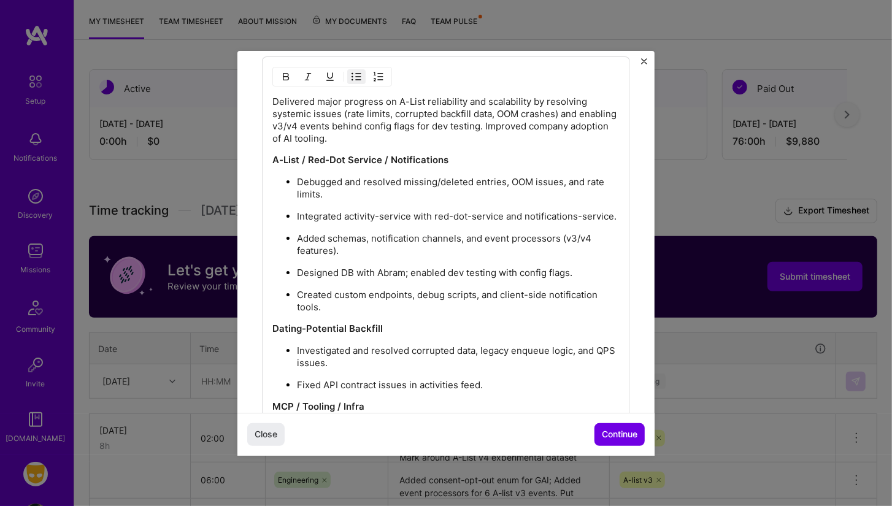
click at [352, 288] on ul "Debugged and resolved missing/deleted entries, OOM issues, and rate limits. Int…" at bounding box center [445, 244] width 347 height 138
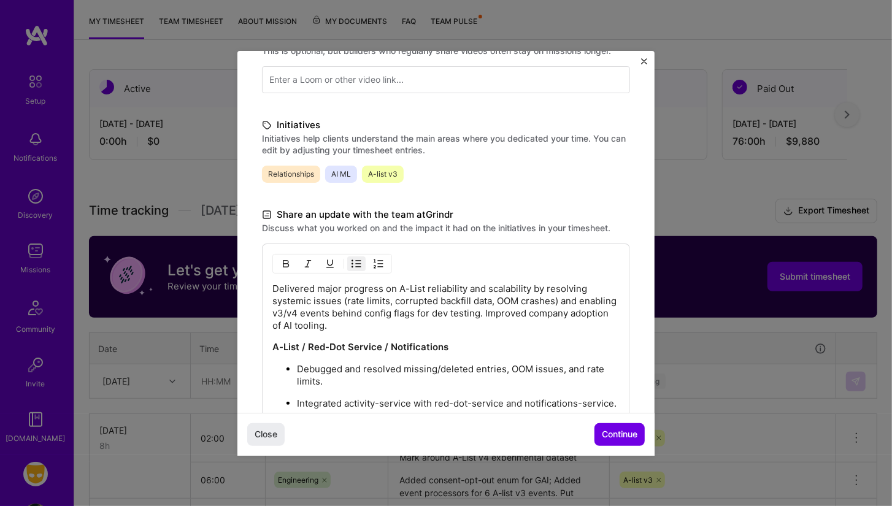
scroll to position [223, 0]
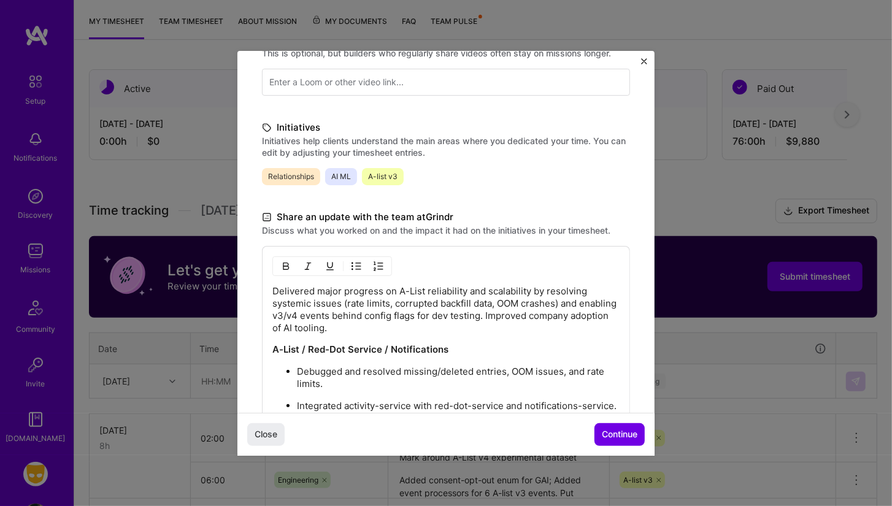
click at [531, 310] on p "Delivered major progress on A-List reliability and scalability by resolving sys…" at bounding box center [445, 309] width 347 height 49
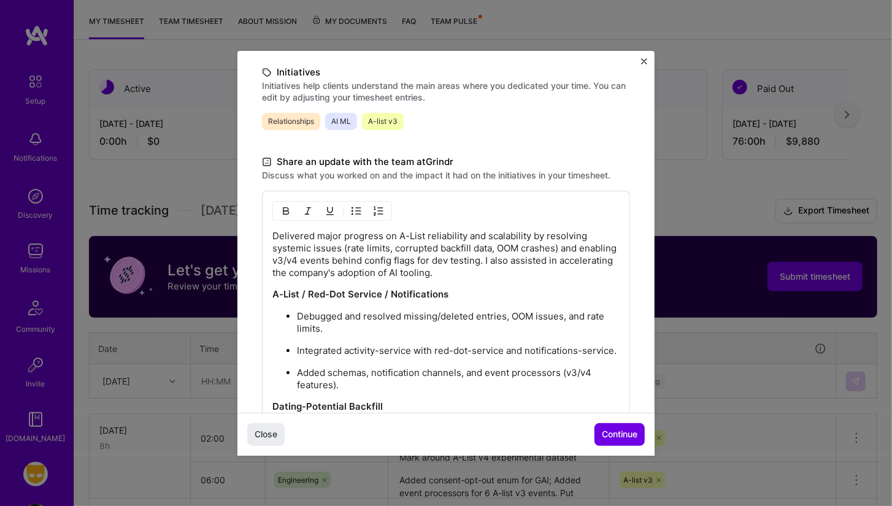
scroll to position [260, 0]
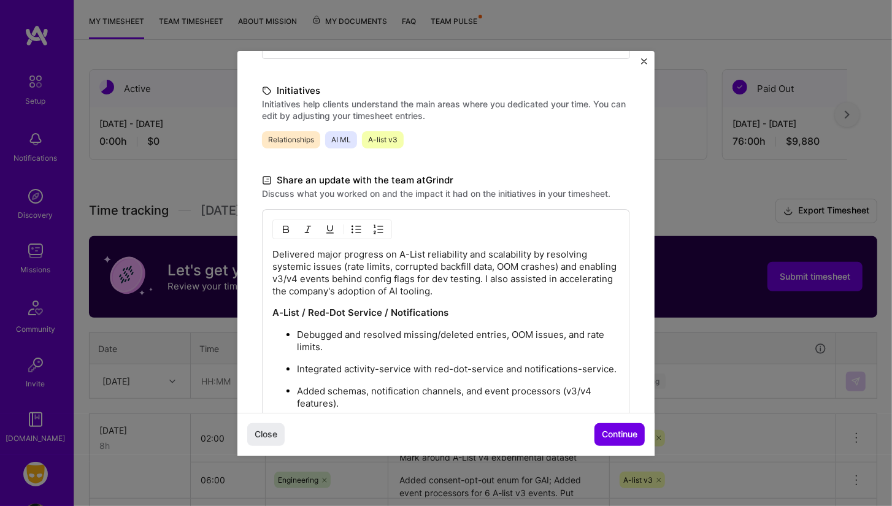
click at [511, 271] on p "Delivered major progress on A-List reliability and scalability by resolving sys…" at bounding box center [445, 273] width 347 height 49
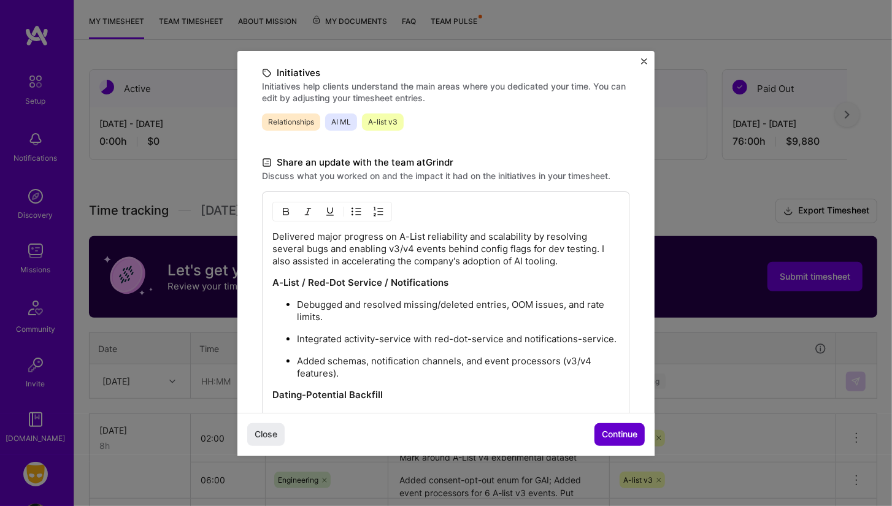
click at [623, 445] on button "Continue" at bounding box center [620, 434] width 50 height 22
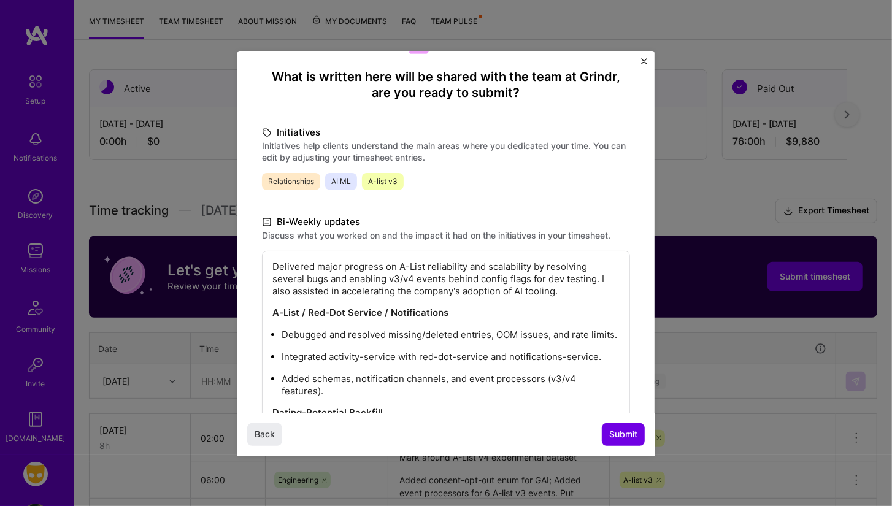
scroll to position [0, 0]
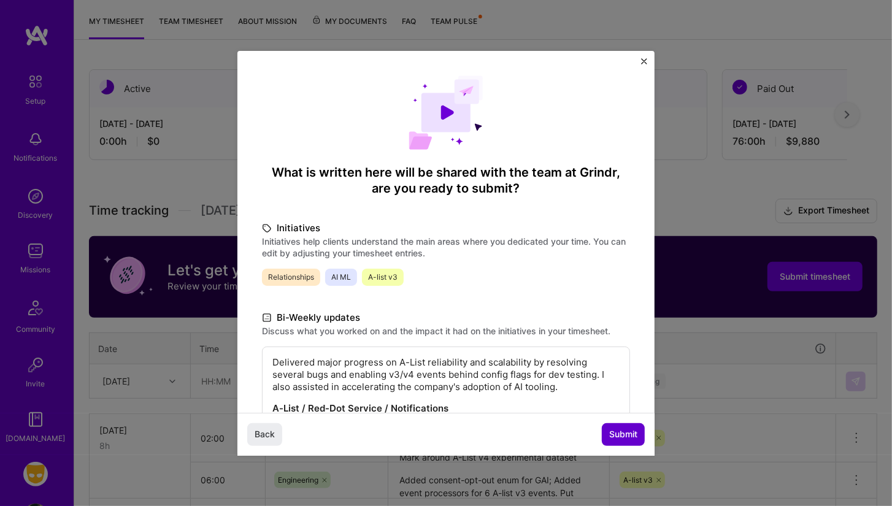
click at [631, 433] on span "Submit" at bounding box center [623, 434] width 28 height 12
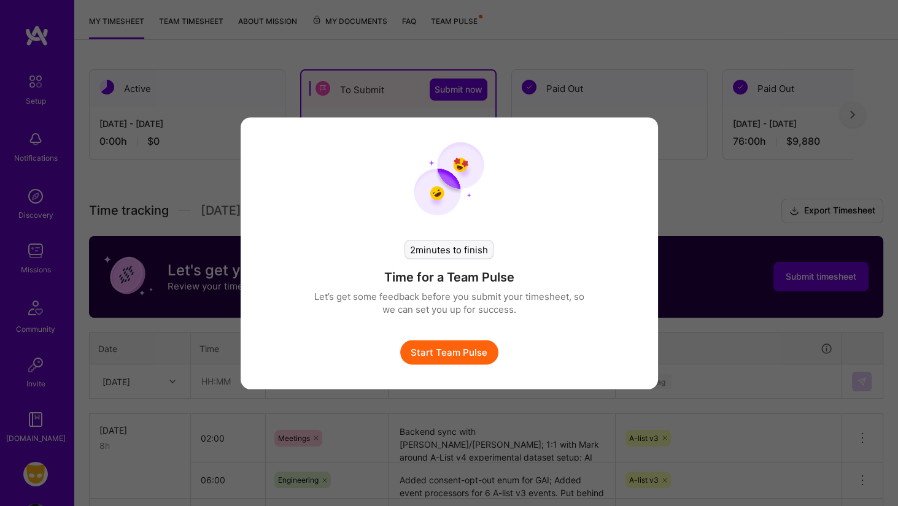
click at [437, 353] on button "Start Team Pulse" at bounding box center [449, 352] width 98 height 25
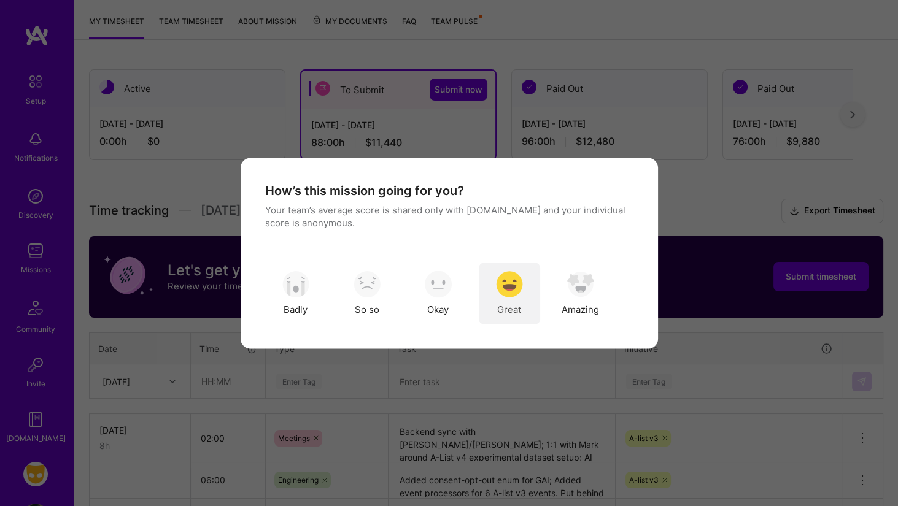
click at [511, 295] on img "modal" at bounding box center [509, 284] width 27 height 27
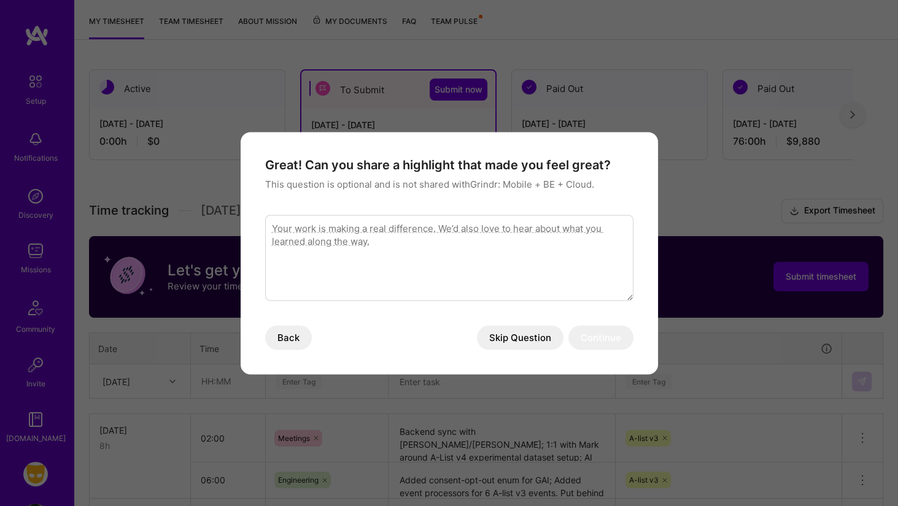
click at [469, 265] on textarea "modal" at bounding box center [449, 258] width 368 height 86
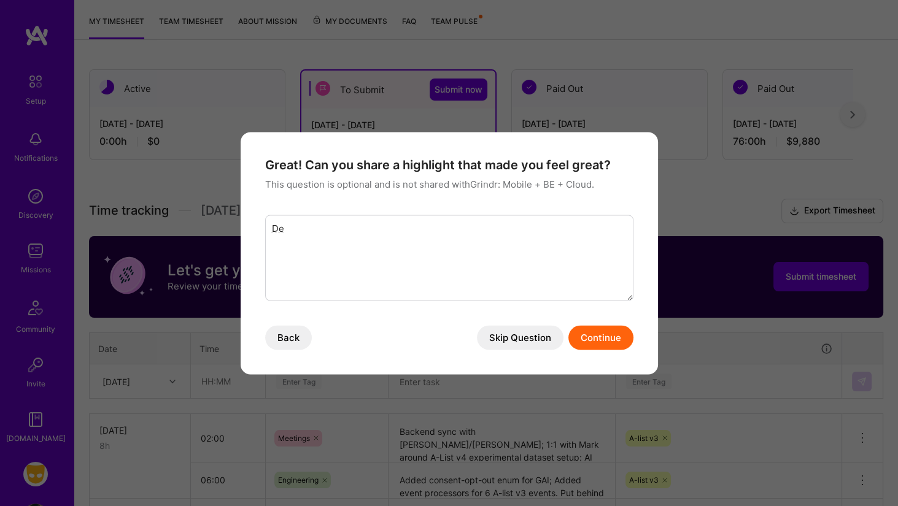
type textarea "D"
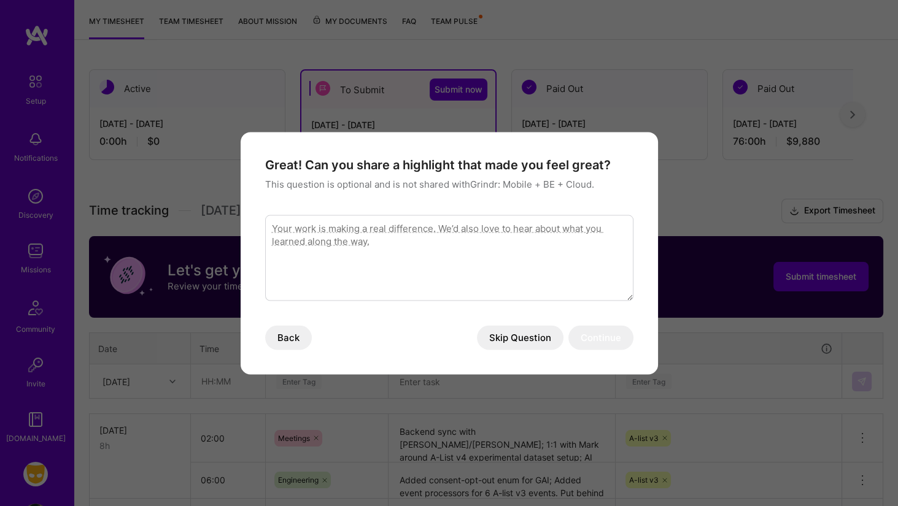
type textarea "F"
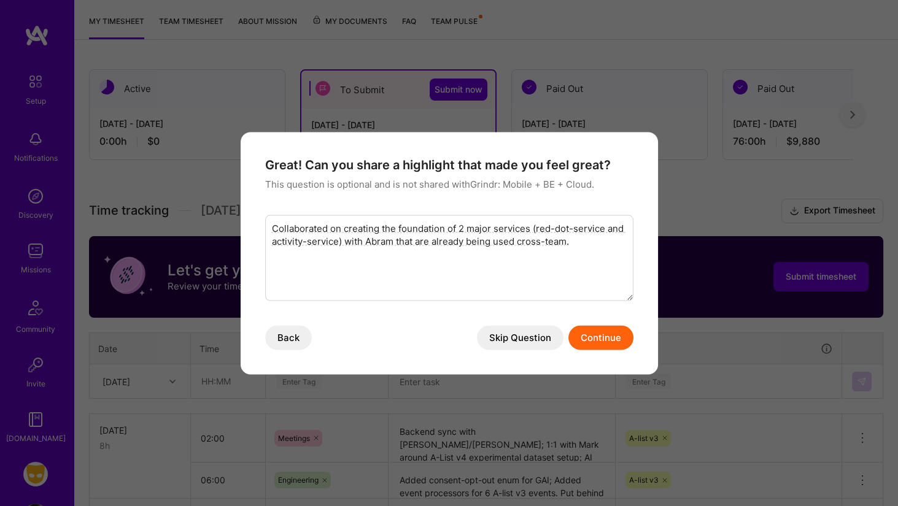
click at [392, 249] on textarea "Collaborated on creating the foundation of 2 major services (red-dot-service an…" at bounding box center [449, 258] width 368 height 86
click at [412, 232] on textarea "Collaborated on creating the foundation of 2 major services (red-dot-service an…" at bounding box center [449, 258] width 368 height 86
click at [400, 249] on textarea "Collaborated on creating the foundation of 2 major services (red-dot-service an…" at bounding box center [449, 258] width 368 height 86
click at [407, 241] on textarea "Collaborated on creating the foundation of 2 major services (red-dot-service an…" at bounding box center [449, 258] width 368 height 86
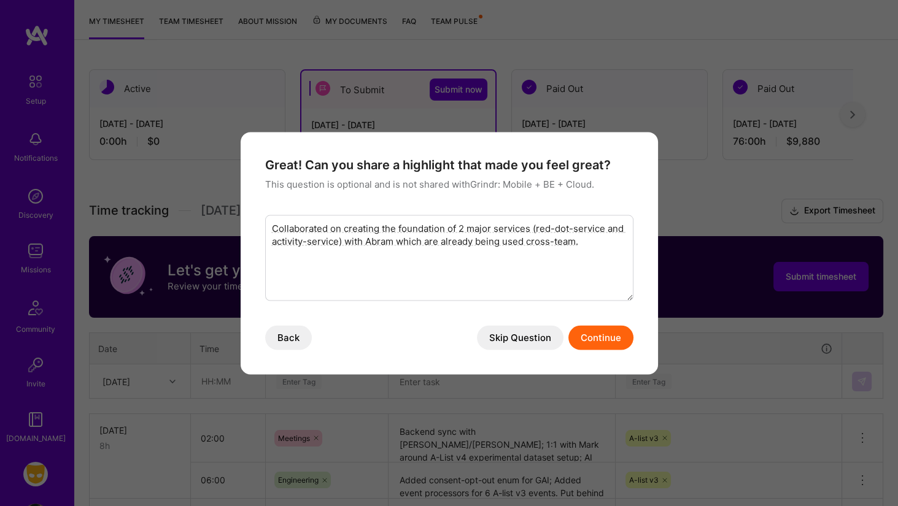
click at [609, 245] on textarea "Collaborated on creating the foundation of 2 major services (red-dot-service an…" at bounding box center [449, 258] width 368 height 86
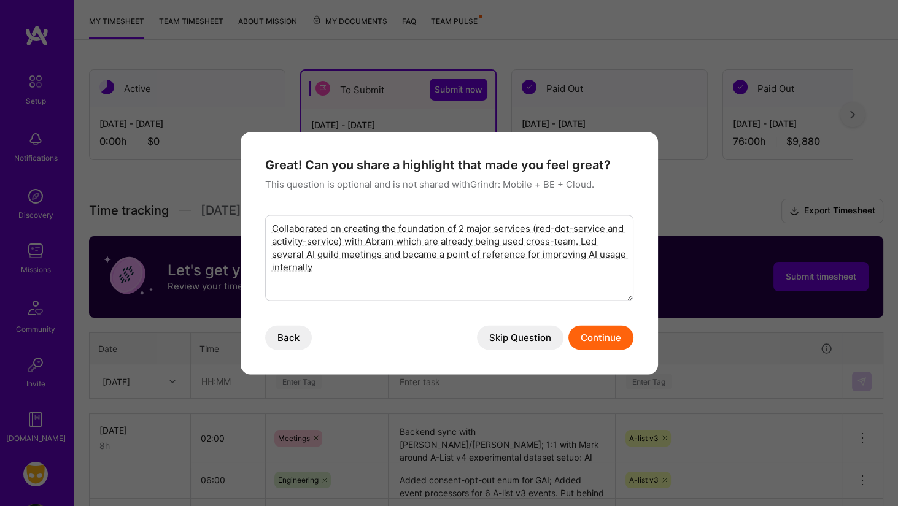
type textarea "Collaborated on creating the foundation of 2 major services (red-dot-service an…"
click at [625, 344] on button "Continue" at bounding box center [600, 337] width 65 height 25
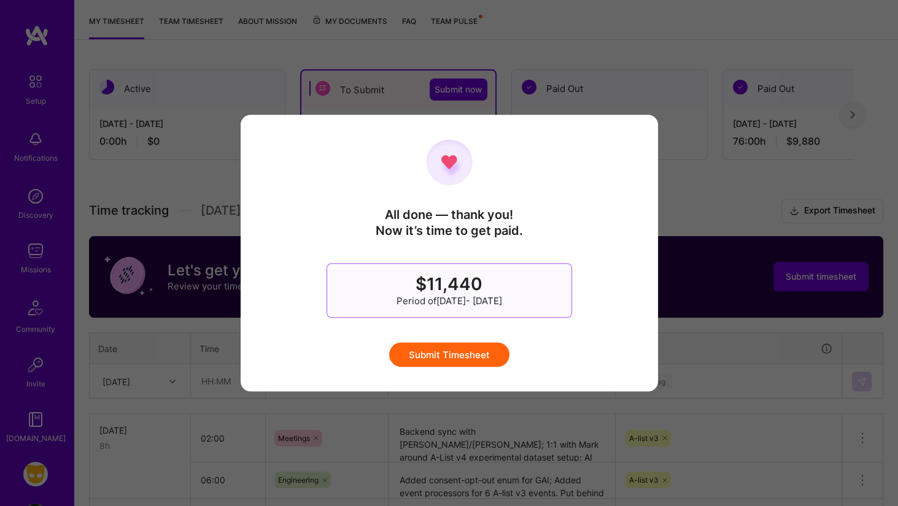
click at [466, 346] on button "Submit Timesheet" at bounding box center [449, 354] width 120 height 25
